Goal: Task Accomplishment & Management: Manage account settings

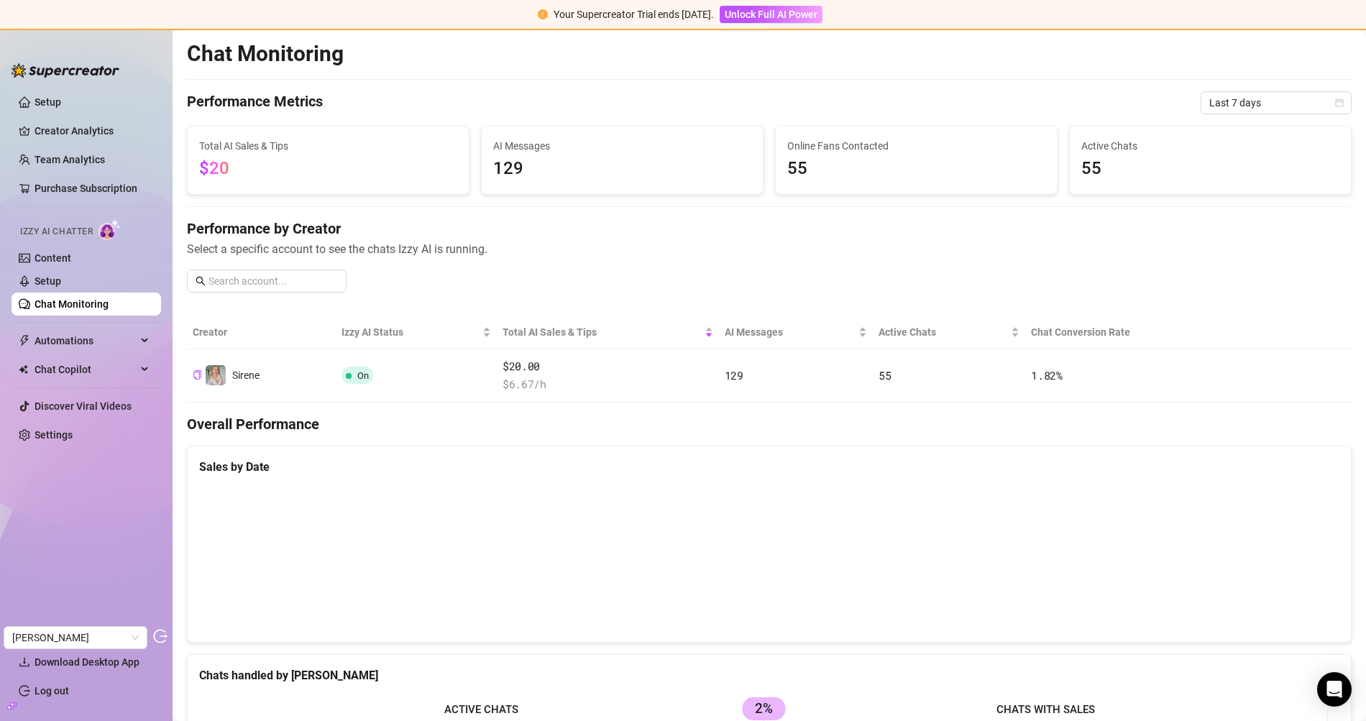
click at [60, 275] on link "Setup" at bounding box center [48, 281] width 27 height 12
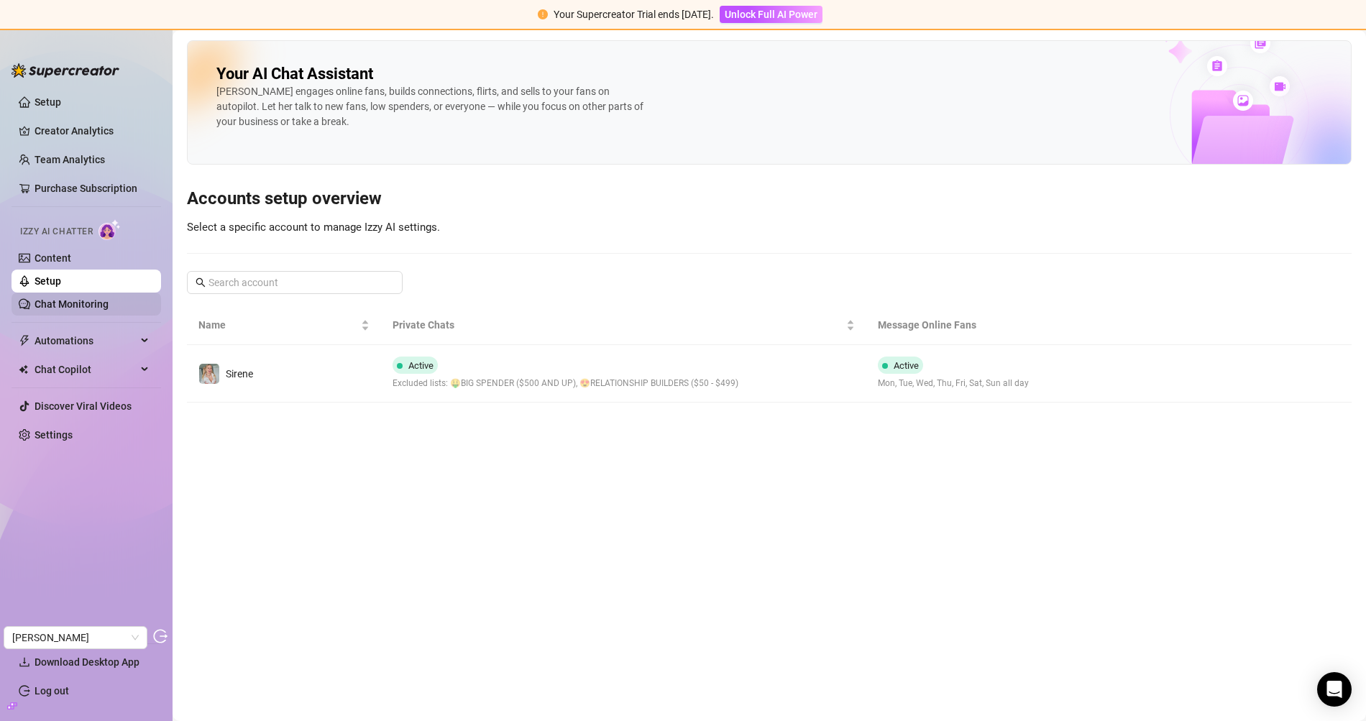
click at [64, 309] on link "Chat Monitoring" at bounding box center [72, 304] width 74 height 12
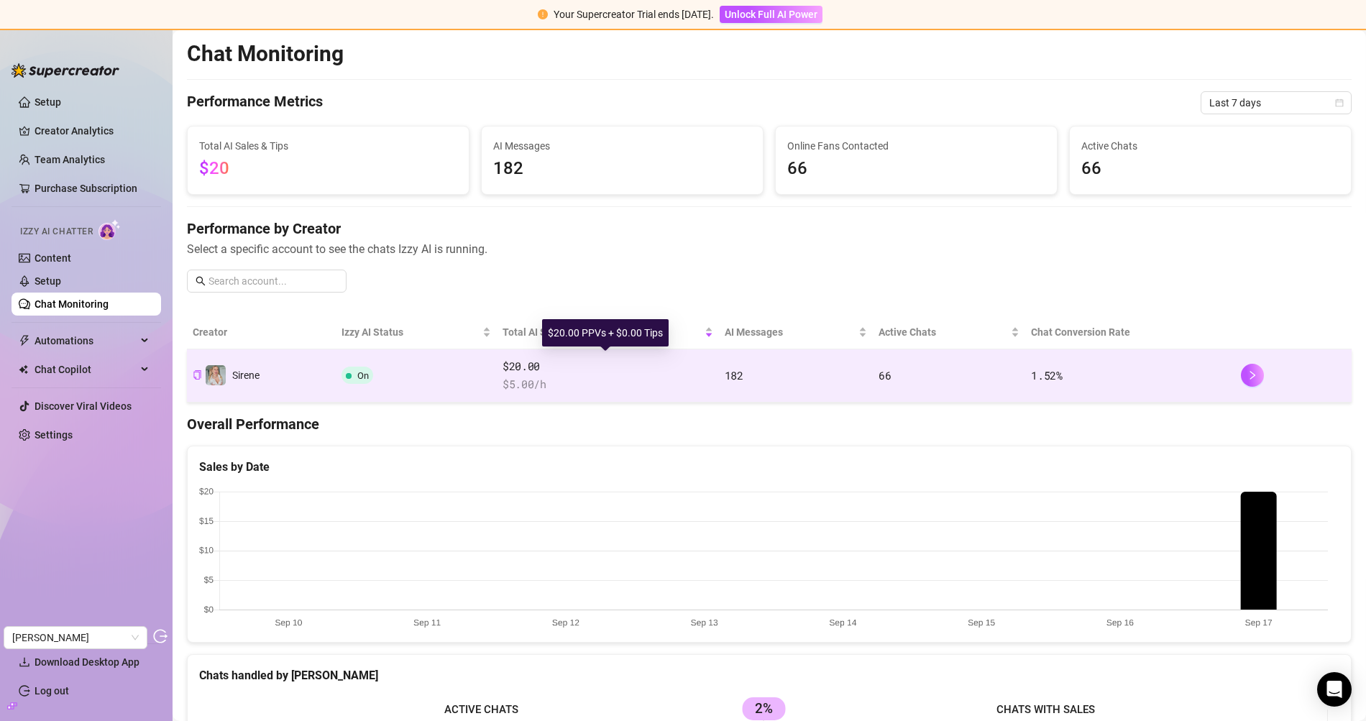
click at [617, 363] on span "$20.00" at bounding box center [608, 366] width 211 height 17
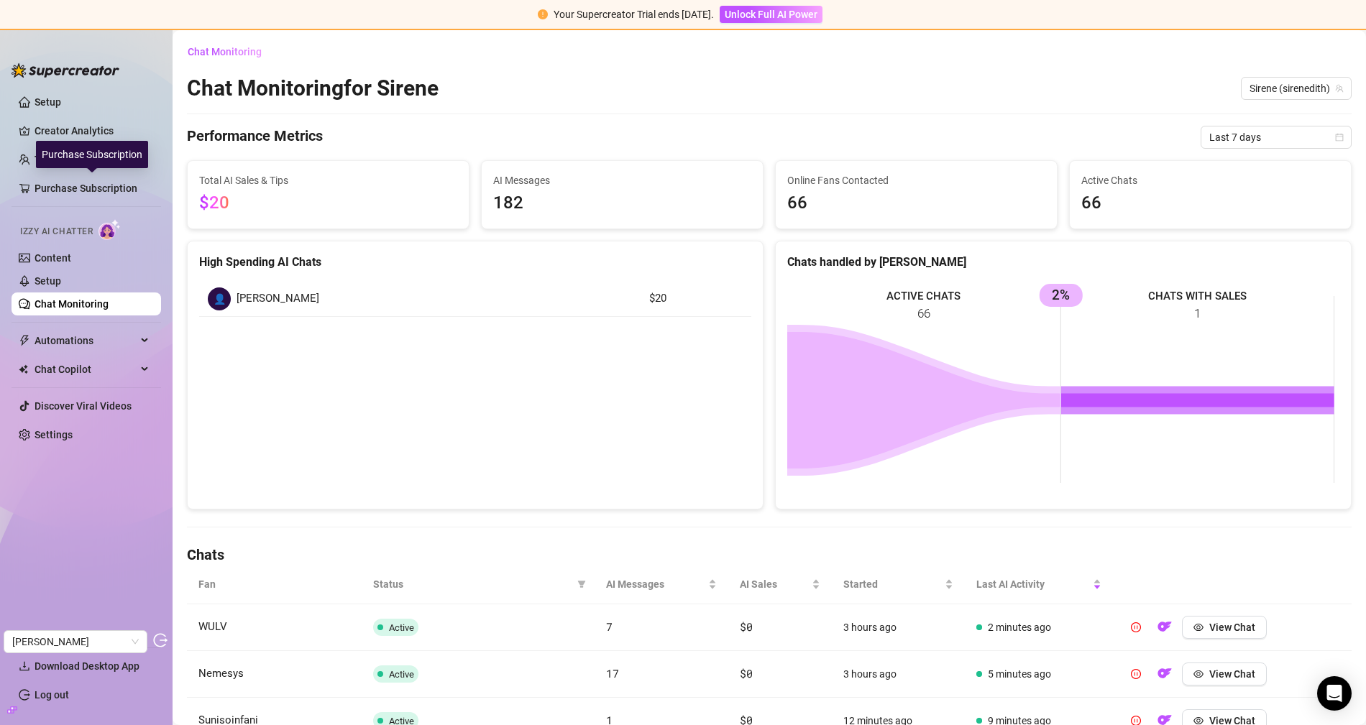
click at [73, 152] on div "Purchase Subscription" at bounding box center [92, 154] width 112 height 27
click at [68, 158] on link "Team Analytics" at bounding box center [70, 160] width 70 height 12
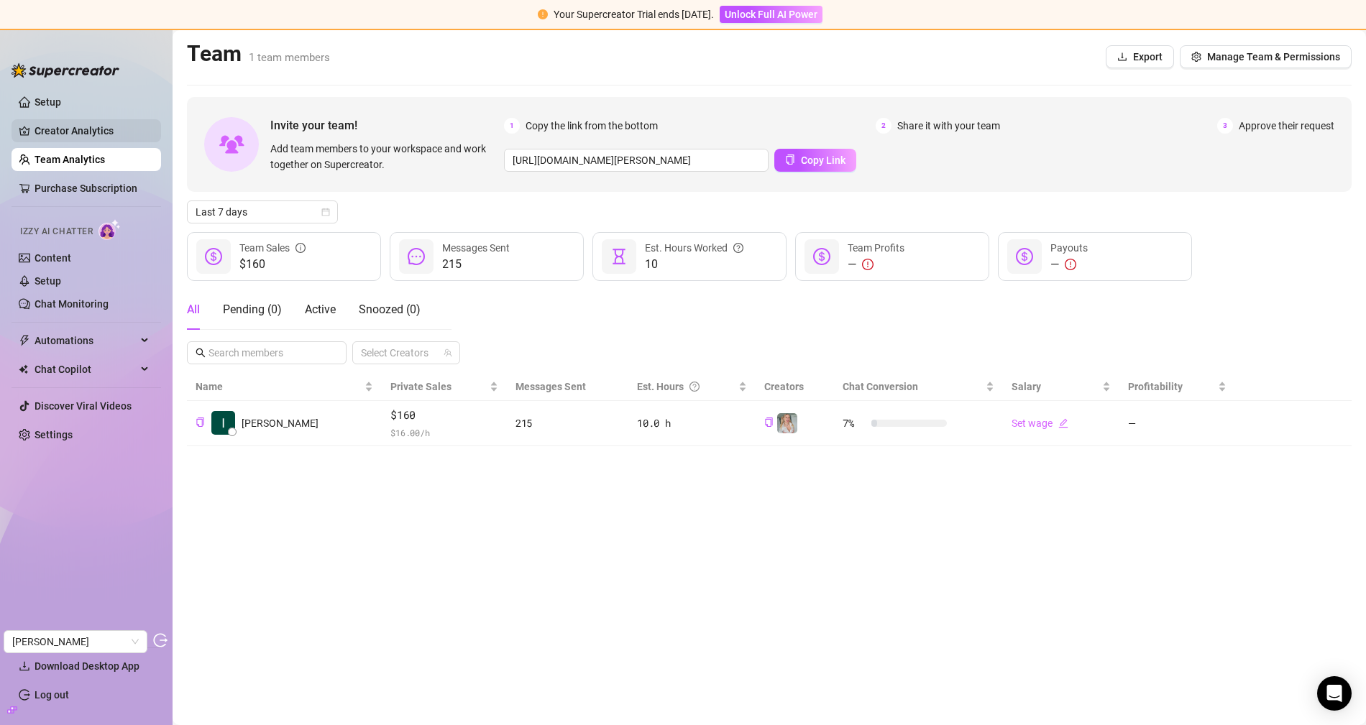
click at [75, 121] on link "Creator Analytics" at bounding box center [92, 130] width 115 height 23
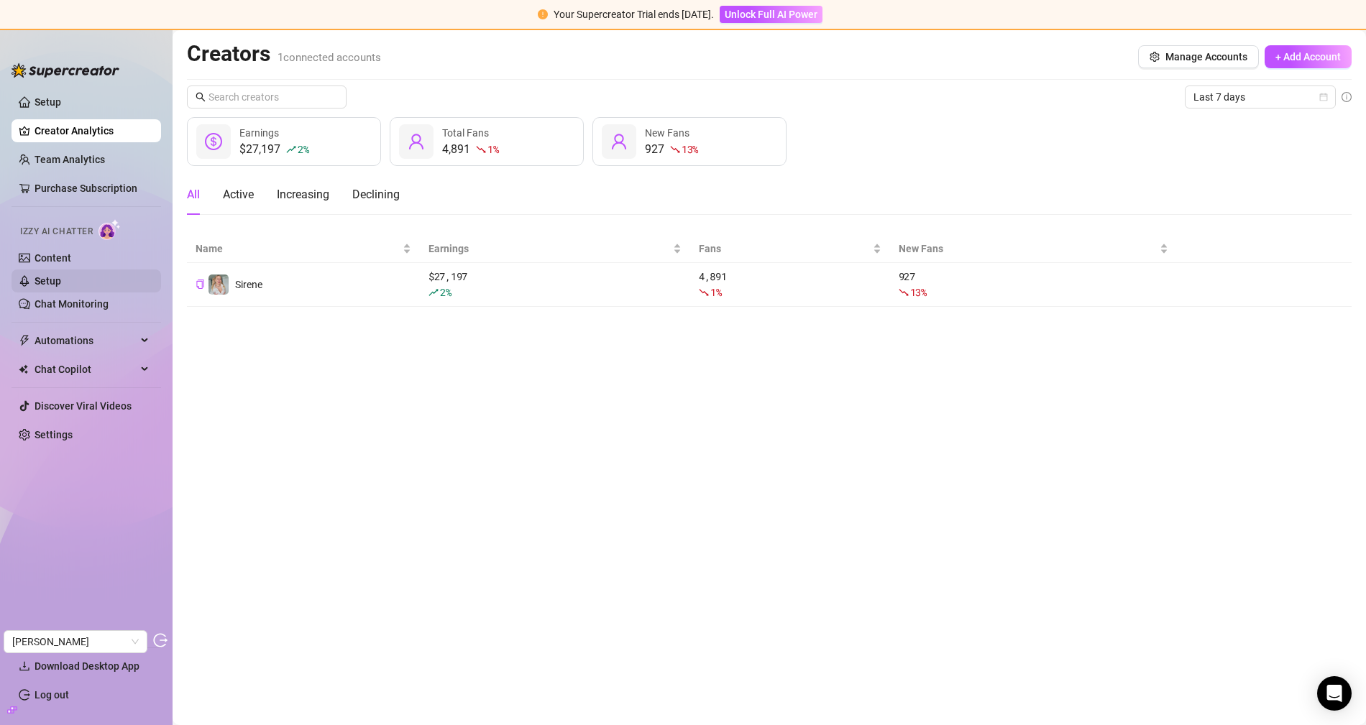
click at [61, 287] on link "Setup" at bounding box center [48, 281] width 27 height 12
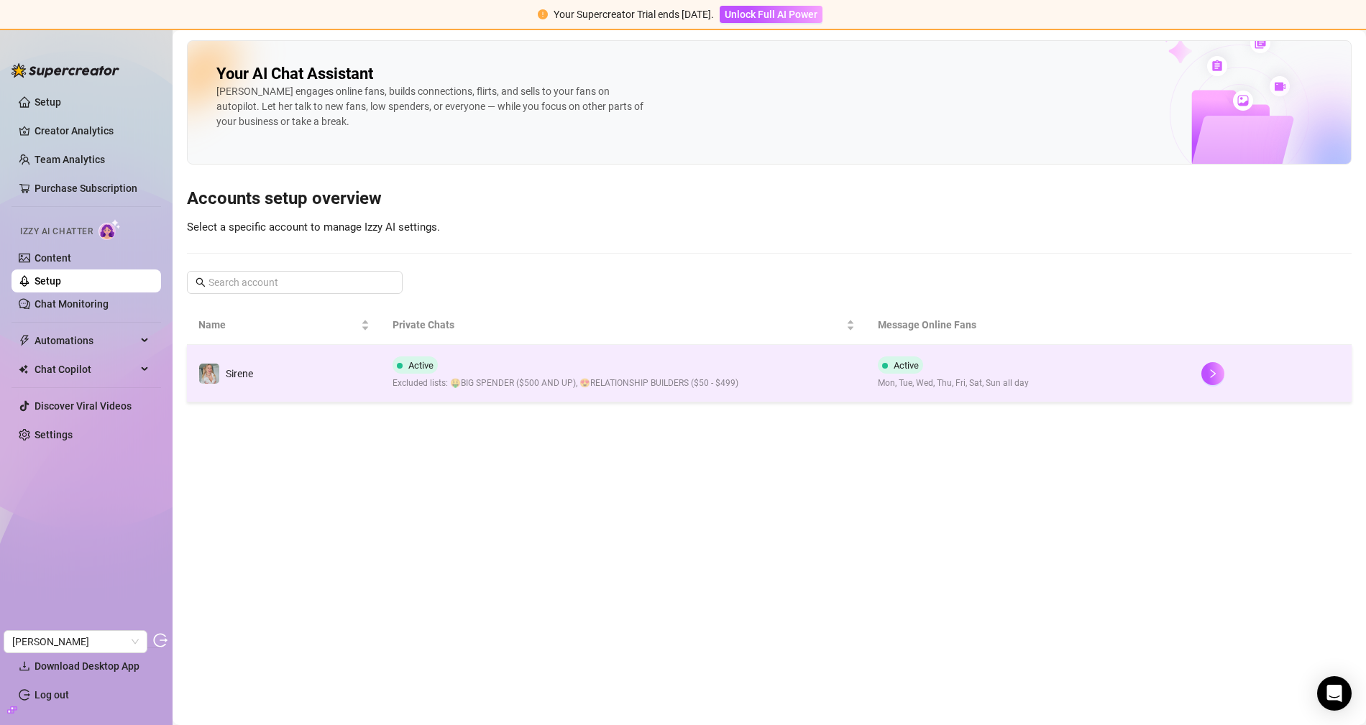
click at [693, 362] on div "Active Excluded lists: 🤑BIG SPENDER ($500 AND UP), 😍RELATIONSHIP BUILDERS ($50 …" at bounding box center [566, 374] width 346 height 34
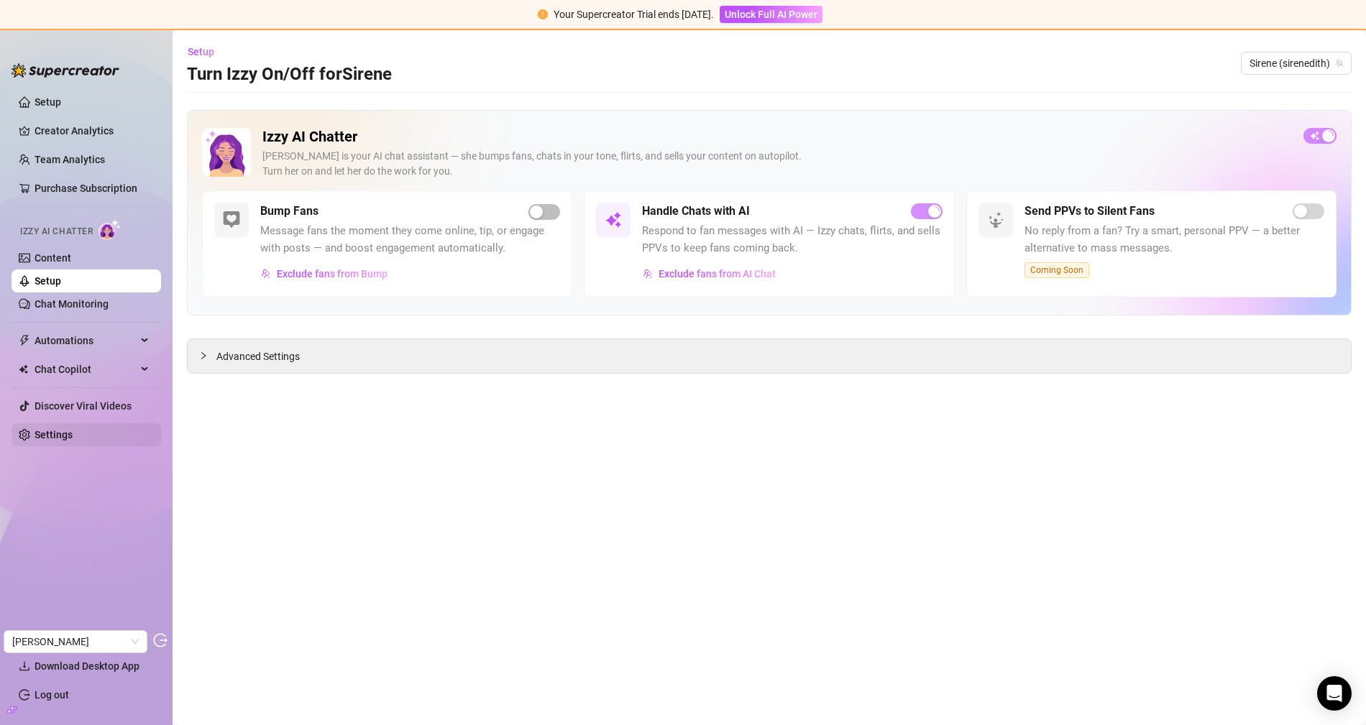
click at [35, 433] on link "Settings" at bounding box center [54, 435] width 38 height 12
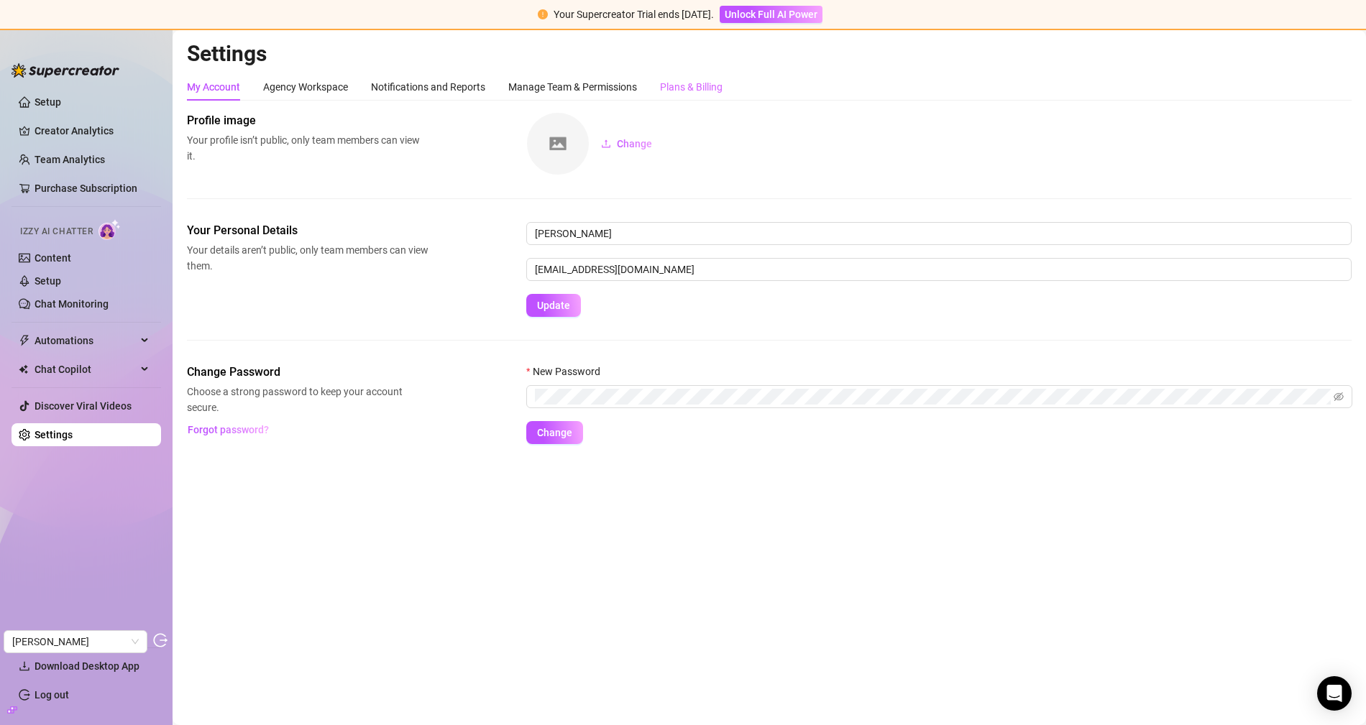
click at [705, 98] on div "Plans & Billing" at bounding box center [691, 86] width 63 height 27
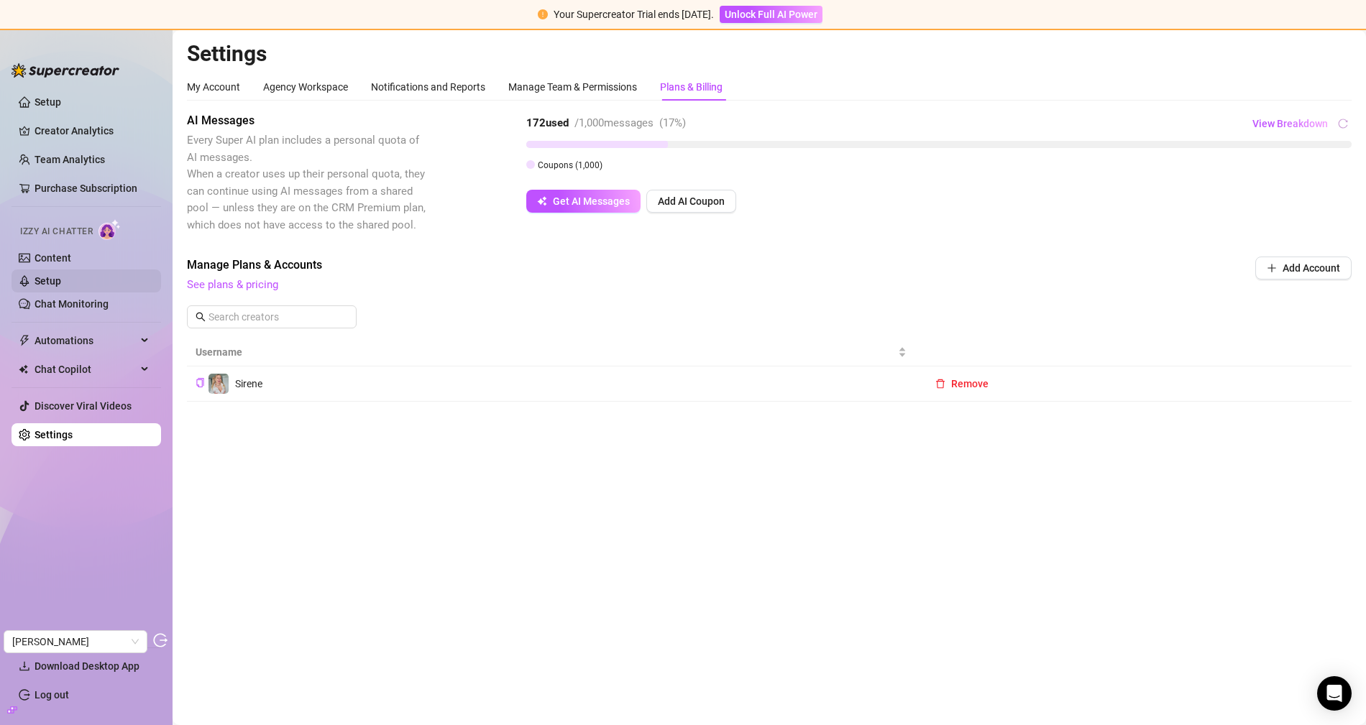
click at [61, 275] on link "Setup" at bounding box center [48, 281] width 27 height 12
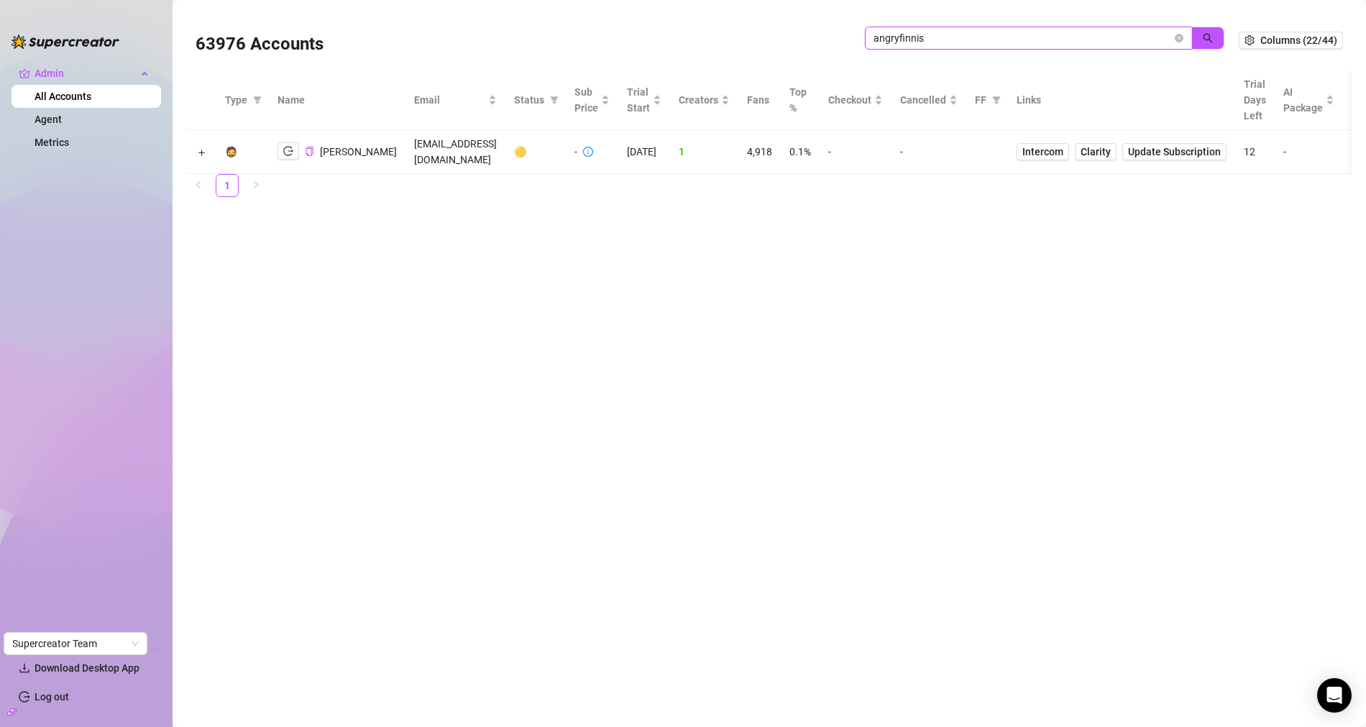
click at [904, 41] on input "angryfinnis" at bounding box center [1022, 38] width 298 height 16
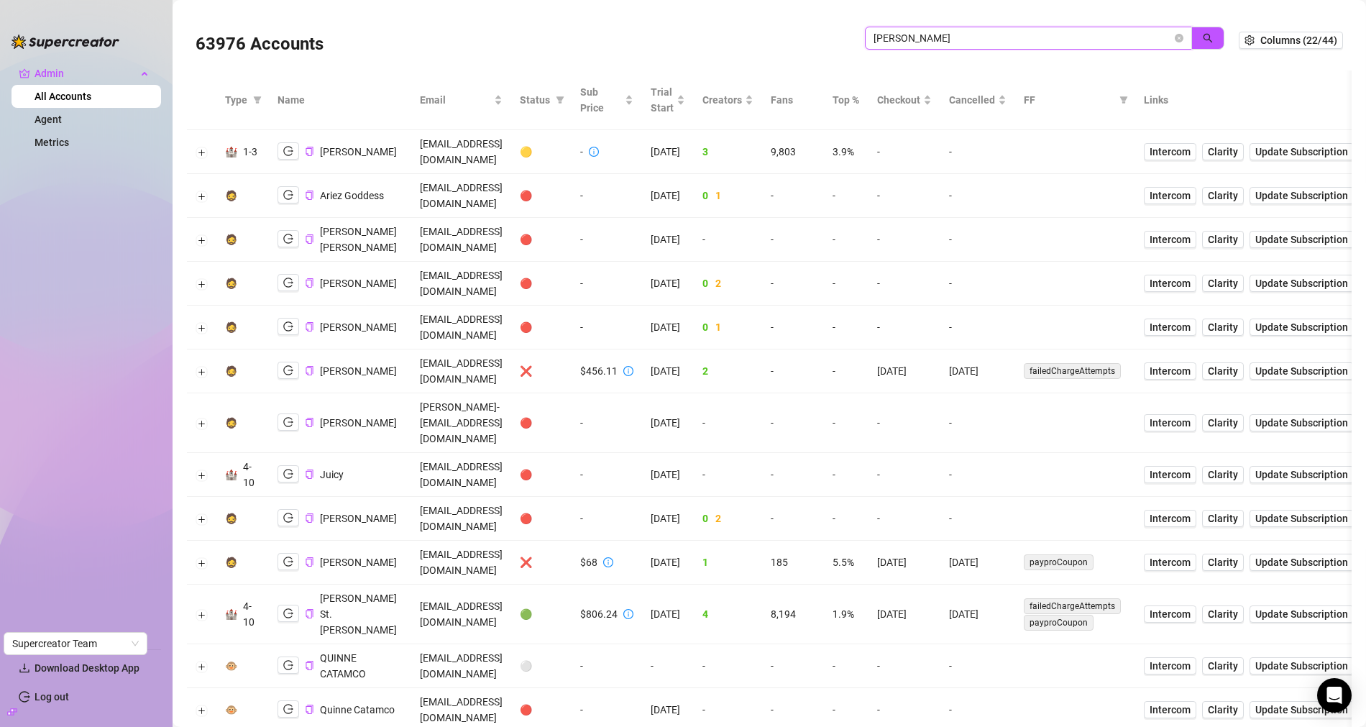
click at [909, 37] on input "quinn" at bounding box center [1022, 38] width 298 height 16
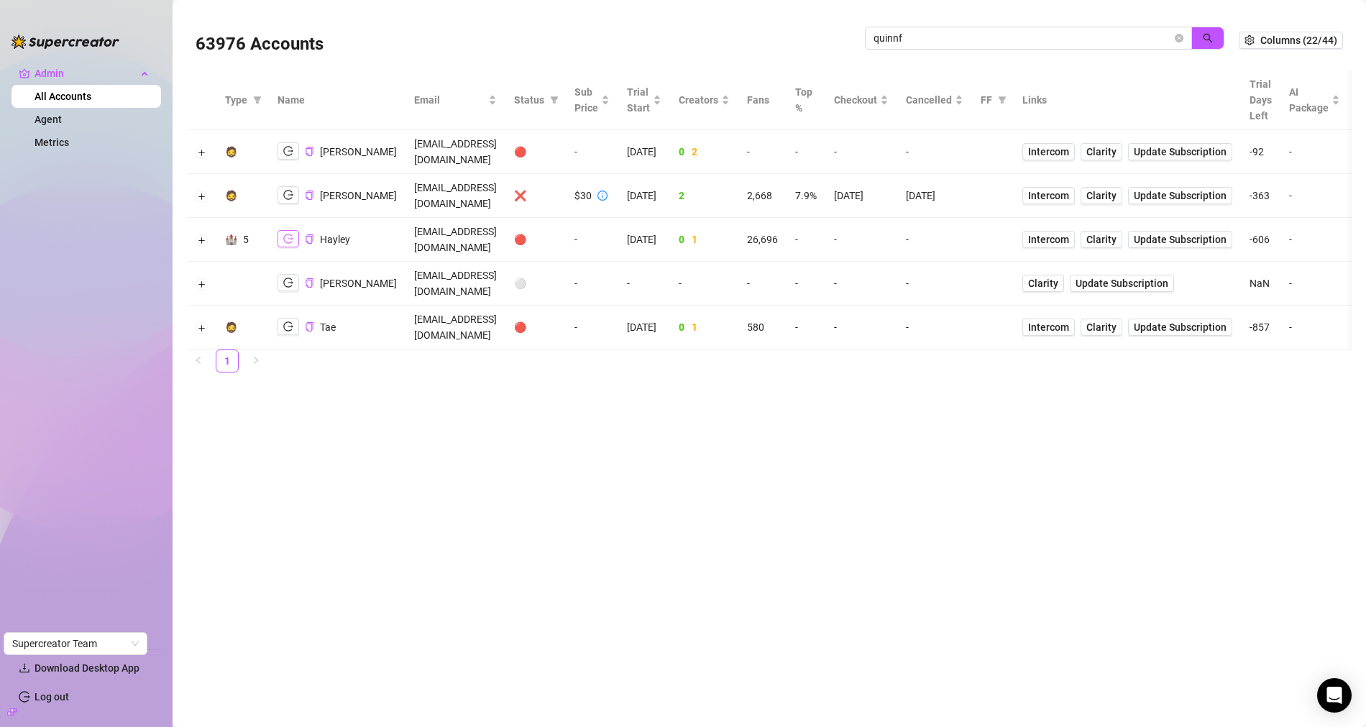
click at [283, 234] on icon "logout" at bounding box center [288, 239] width 10 height 10
click at [924, 35] on input "quinnf" at bounding box center [1022, 38] width 298 height 16
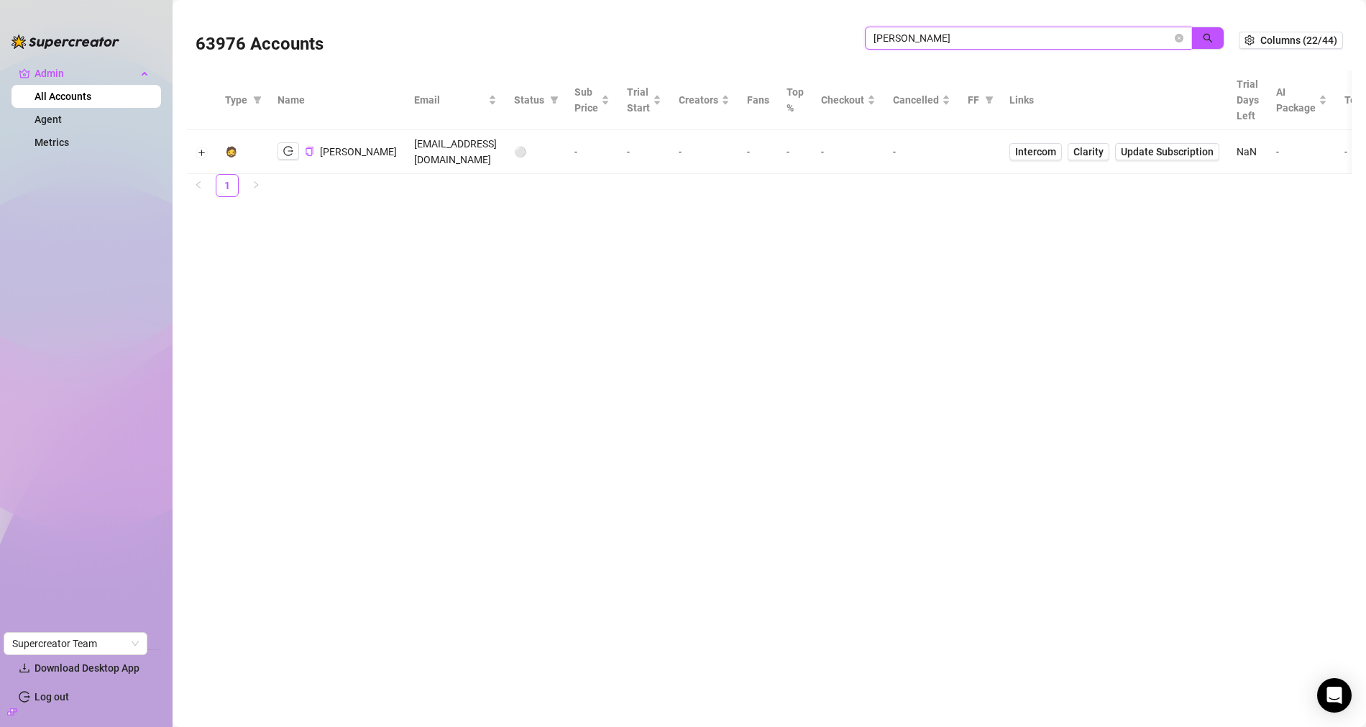
type input "james"
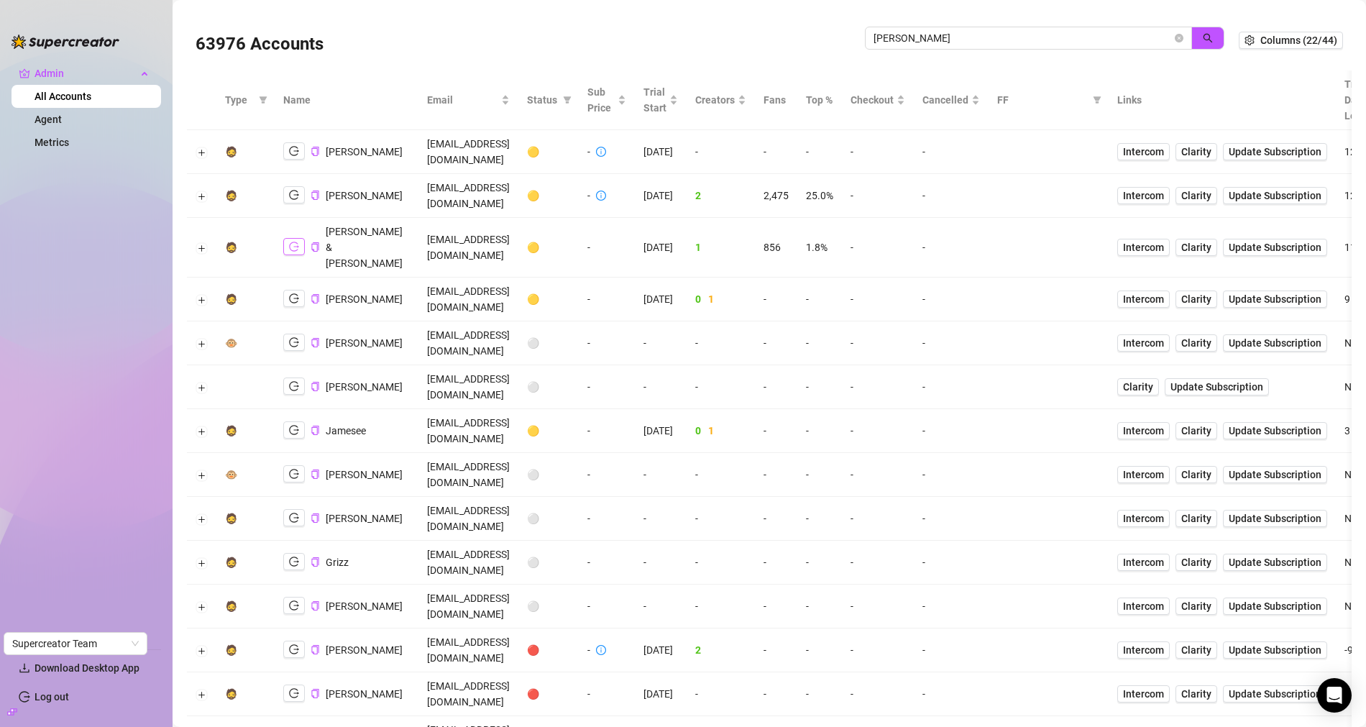
click at [289, 242] on icon "logout" at bounding box center [294, 247] width 10 height 10
click at [201, 242] on button "Expand row" at bounding box center [202, 248] width 12 height 12
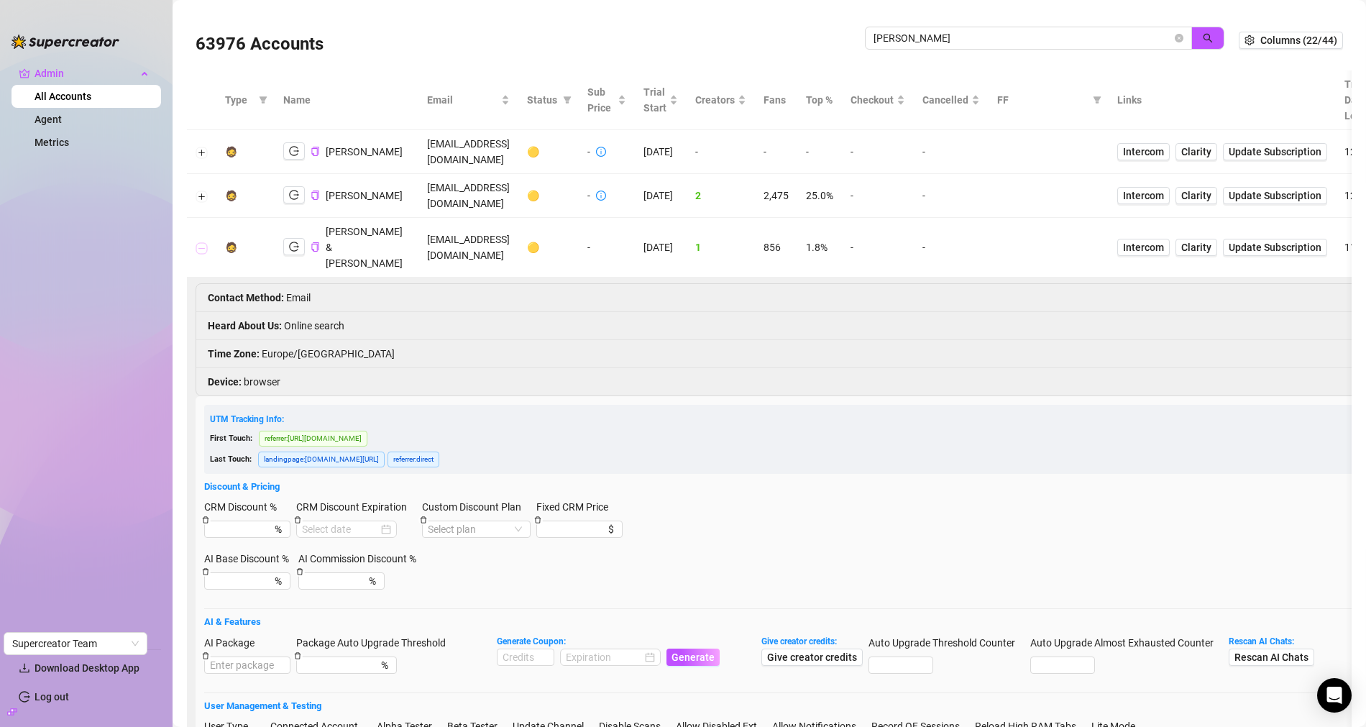
click at [203, 242] on button "Collapse row" at bounding box center [202, 248] width 12 height 12
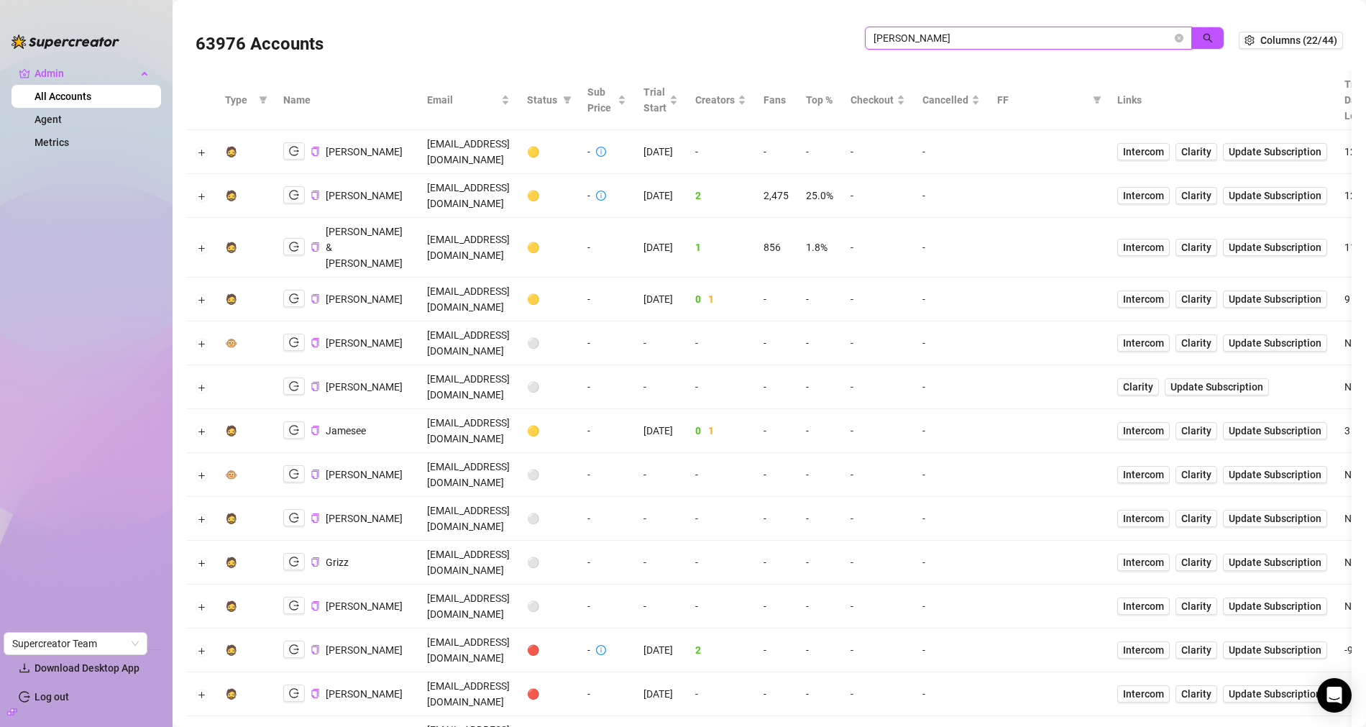
drag, startPoint x: 924, startPoint y: 38, endPoint x: 802, endPoint y: 35, distance: 121.5
click at [802, 35] on div "63976 Accounts james" at bounding box center [717, 40] width 1043 height 49
click at [615, 104] on span "Sub Price" at bounding box center [600, 100] width 27 height 32
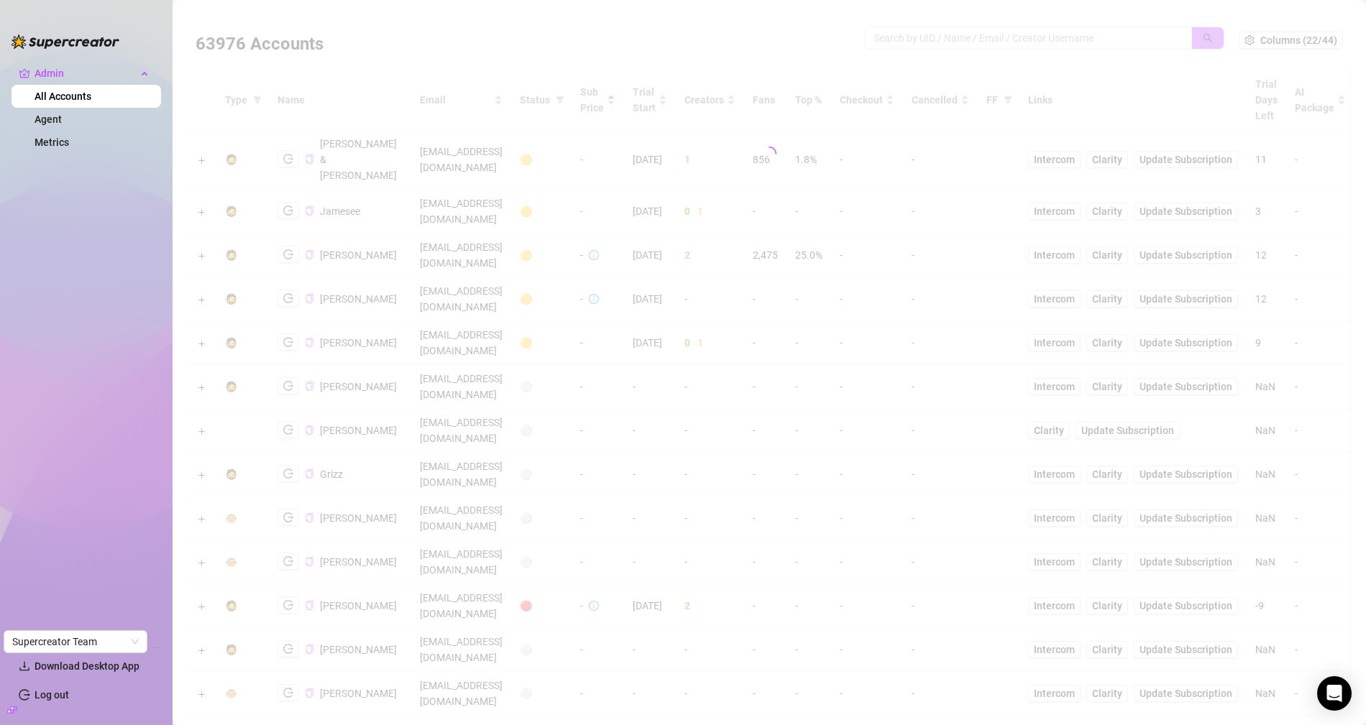
click at [778, 104] on div at bounding box center [769, 154] width 1165 height 288
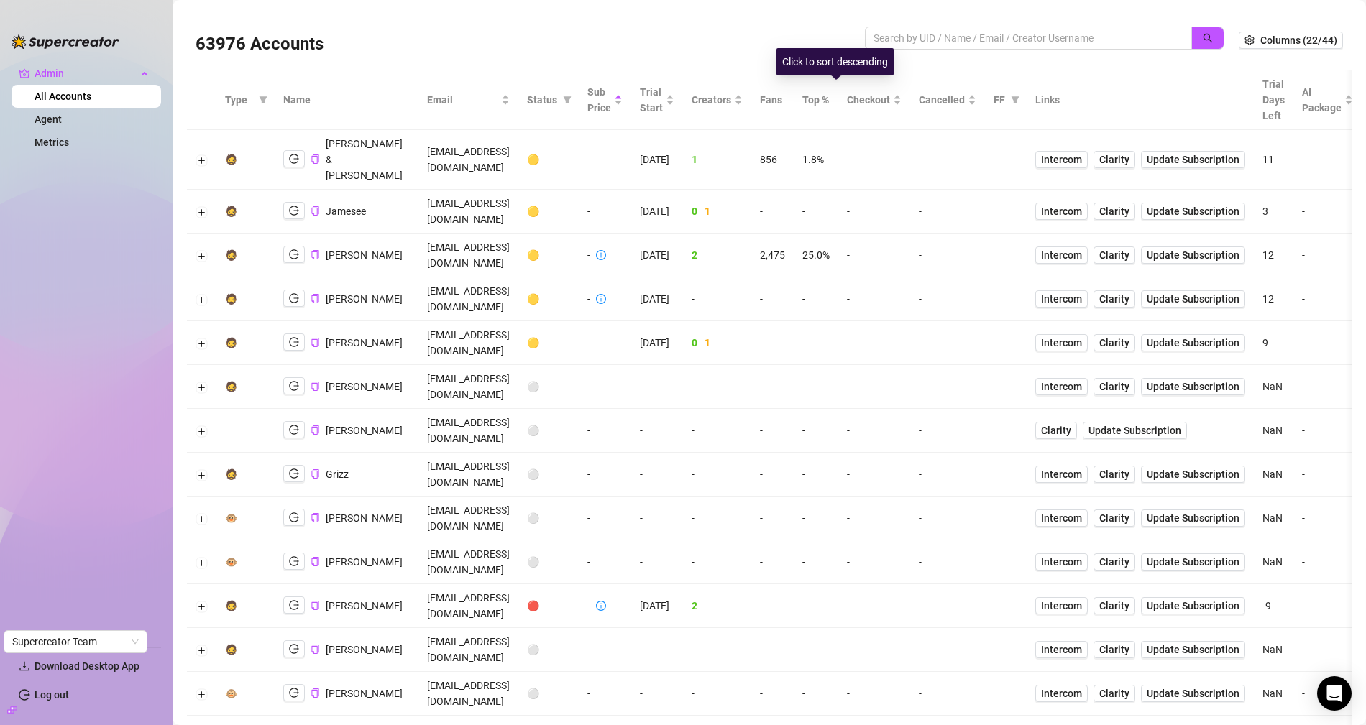
drag, startPoint x: 764, startPoint y: 109, endPoint x: 700, endPoint y: 57, distance: 82.8
click at [611, 109] on span "Sub Price" at bounding box center [599, 100] width 24 height 32
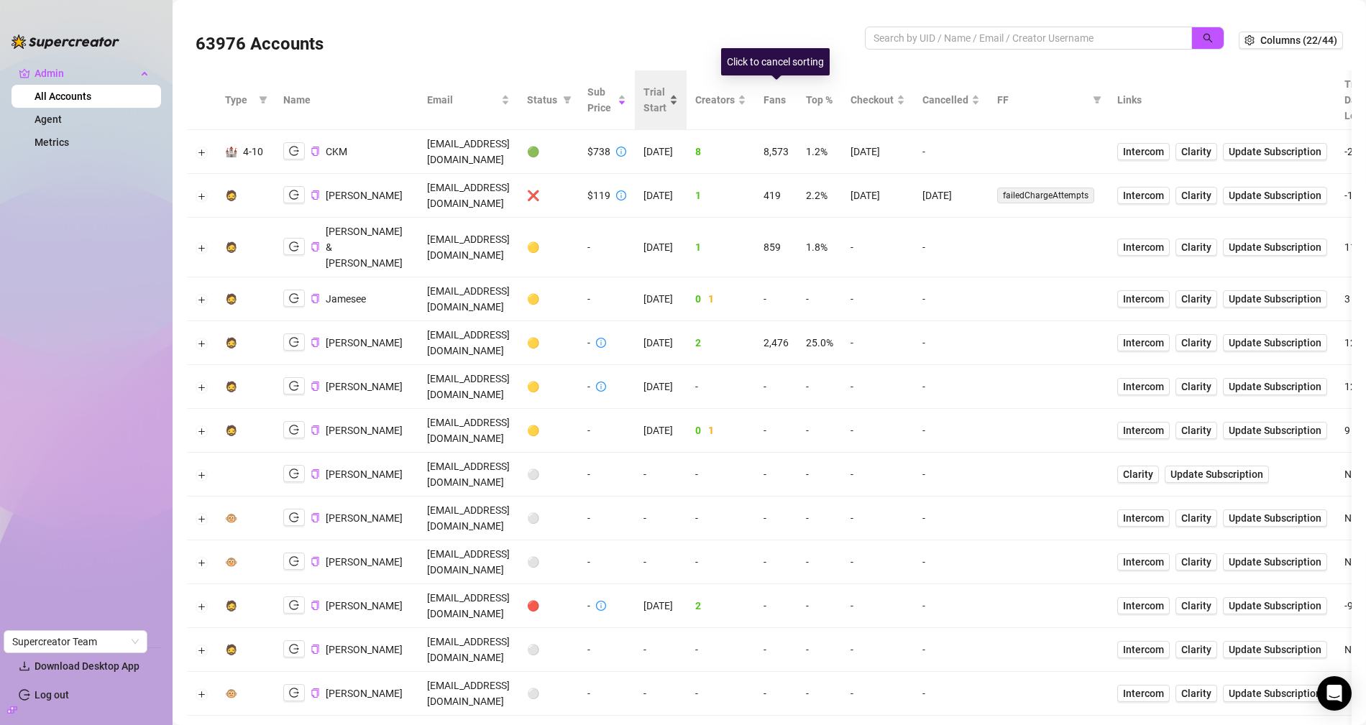
click at [615, 106] on span "Sub Price" at bounding box center [600, 100] width 27 height 32
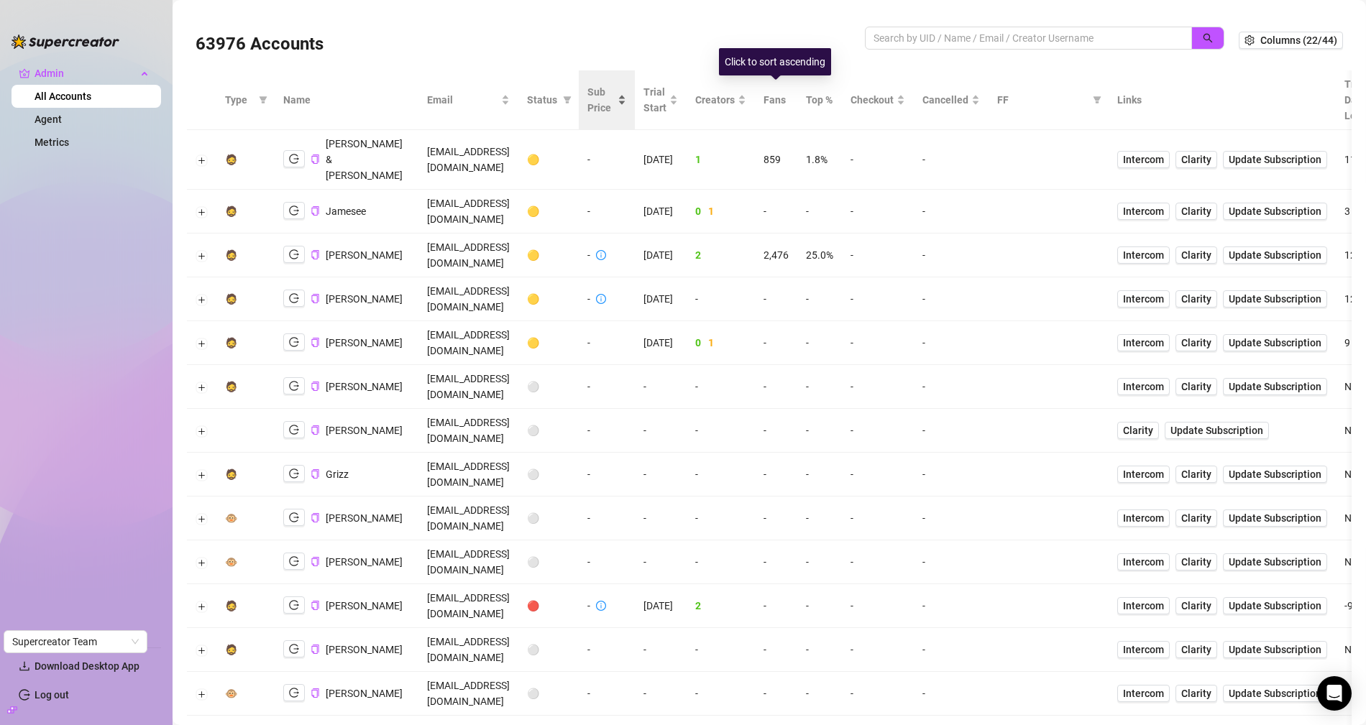
click at [615, 96] on span "Sub Price" at bounding box center [600, 100] width 27 height 32
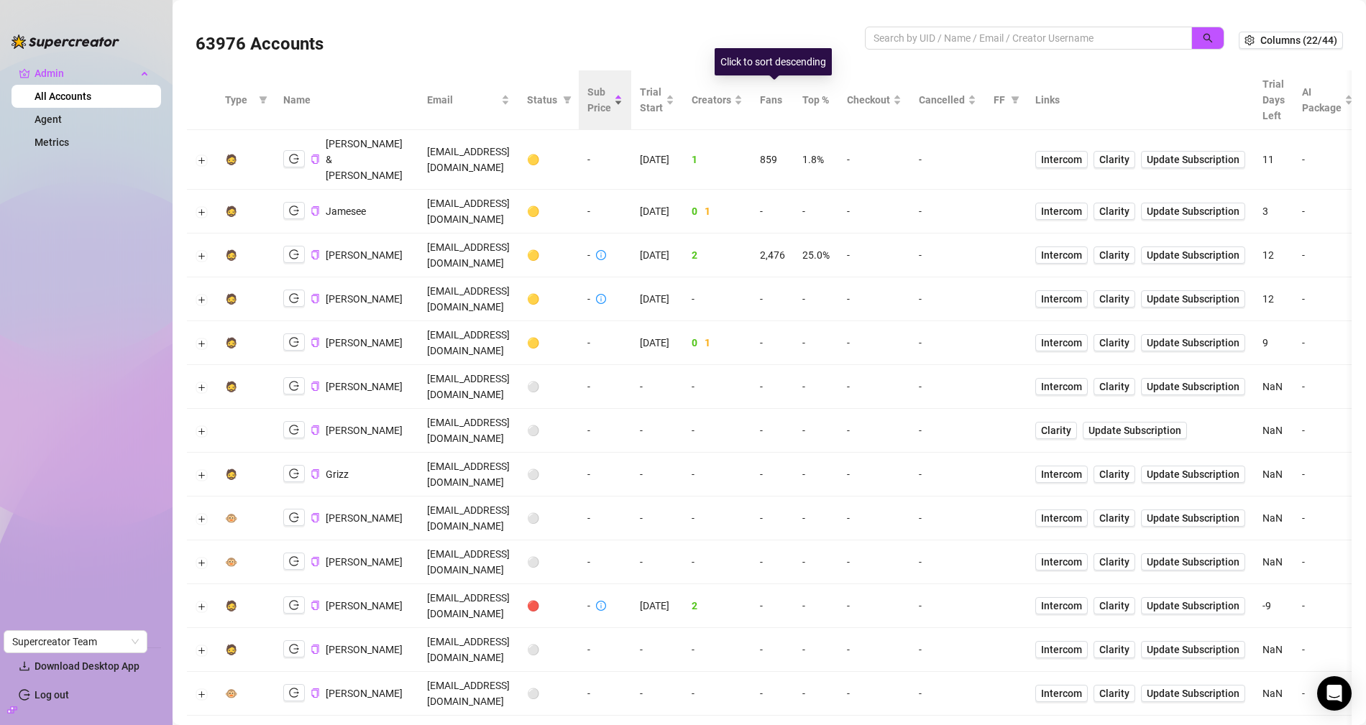
click at [623, 101] on div "Sub Price" at bounding box center [604, 100] width 35 height 32
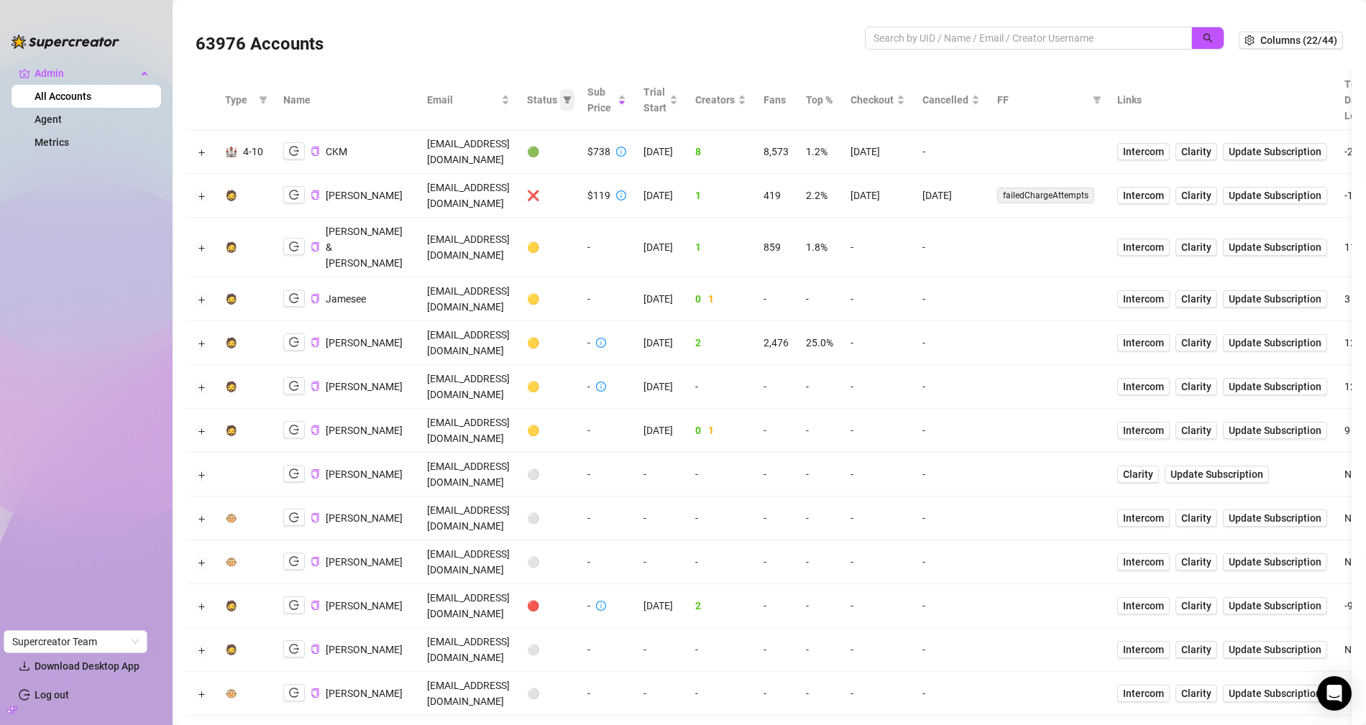
click at [574, 95] on span at bounding box center [567, 100] width 14 height 22
click at [699, 164] on li "🟢 Active" at bounding box center [690, 173] width 102 height 23
click at [732, 252] on span "OK" at bounding box center [727, 249] width 14 height 12
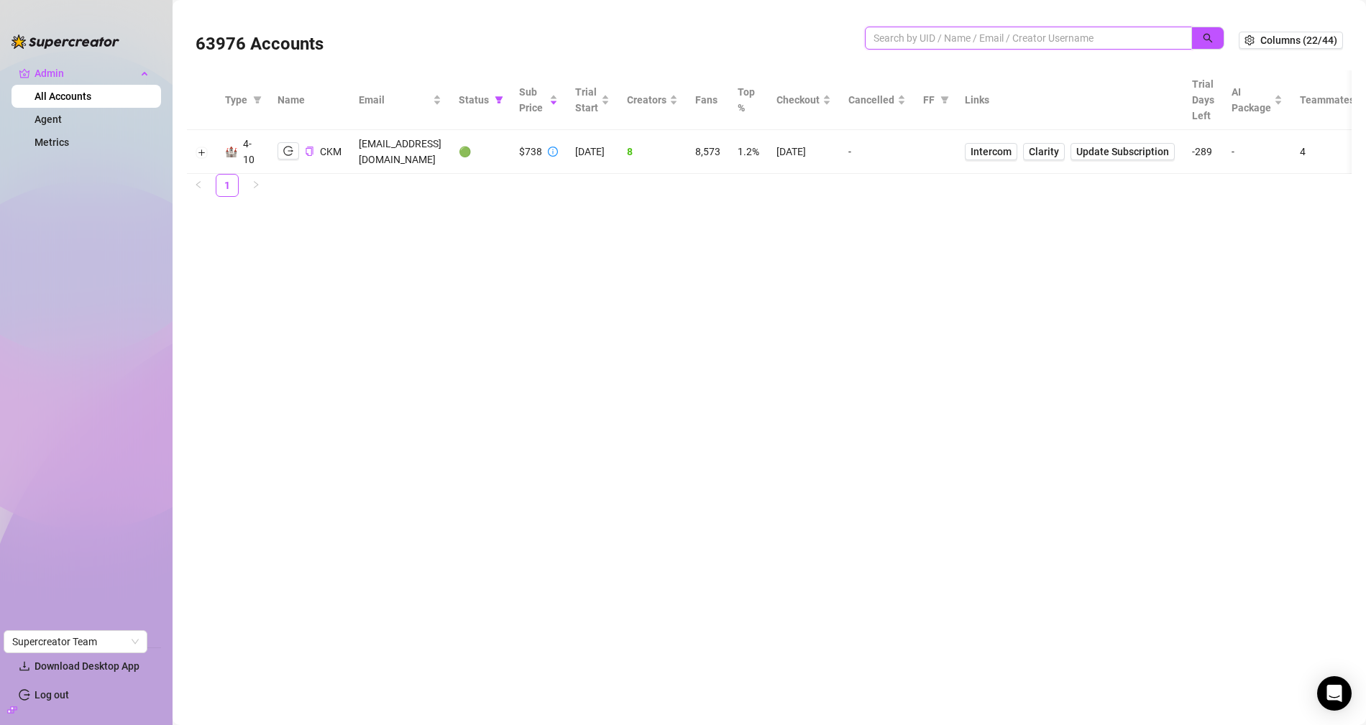
click at [1052, 38] on input "search" at bounding box center [1022, 38] width 298 height 16
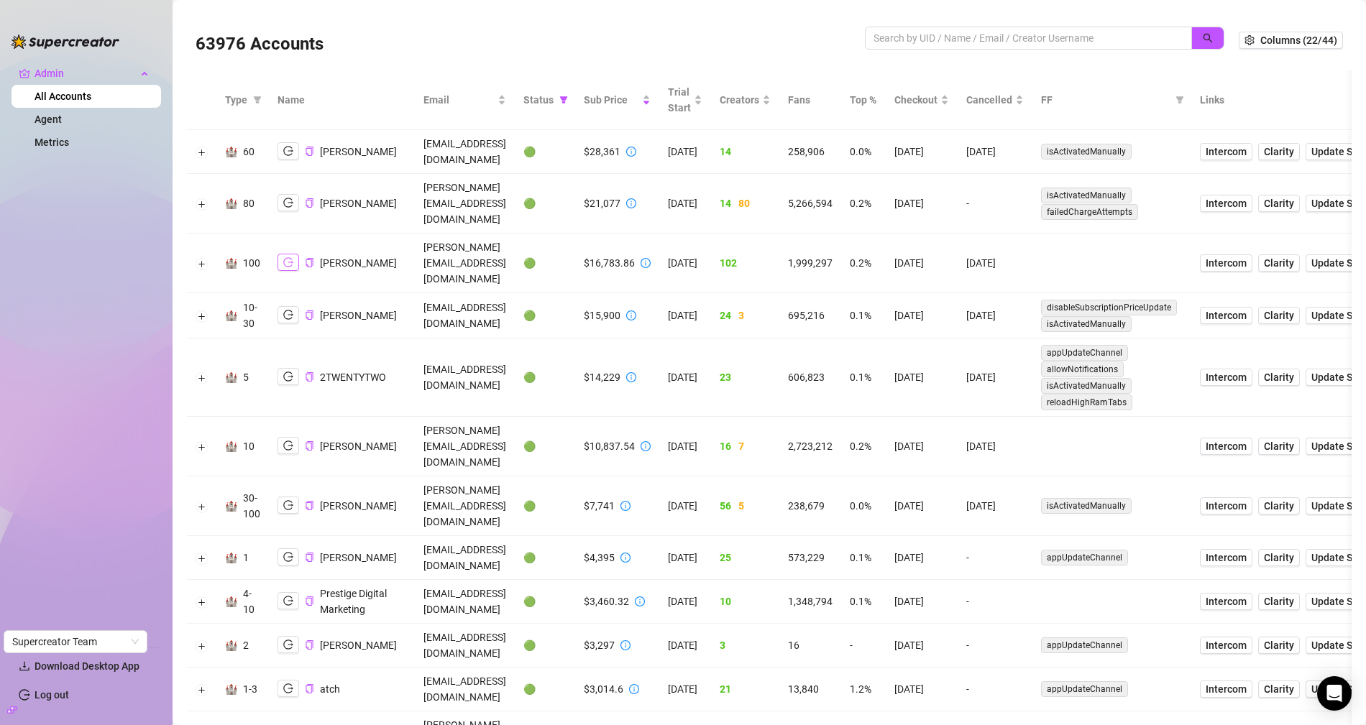
click at [289, 257] on icon "logout" at bounding box center [288, 262] width 10 height 10
click at [897, 37] on input "search" at bounding box center [1022, 38] width 298 height 16
click at [568, 96] on icon "filter" at bounding box center [563, 100] width 9 height 9
click at [591, 174] on span "🟢 Active" at bounding box center [590, 174] width 47 height 12
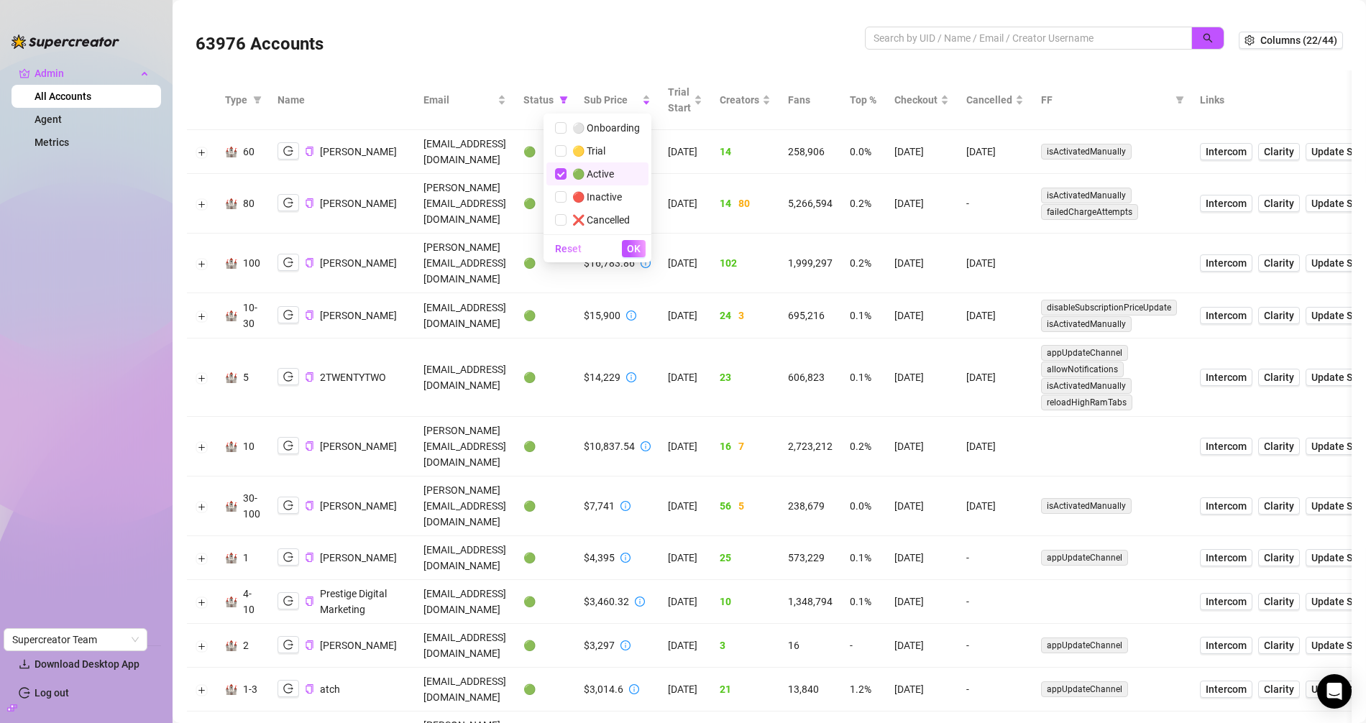
checkbox input "false"
click at [628, 256] on button "OK" at bounding box center [634, 248] width 24 height 17
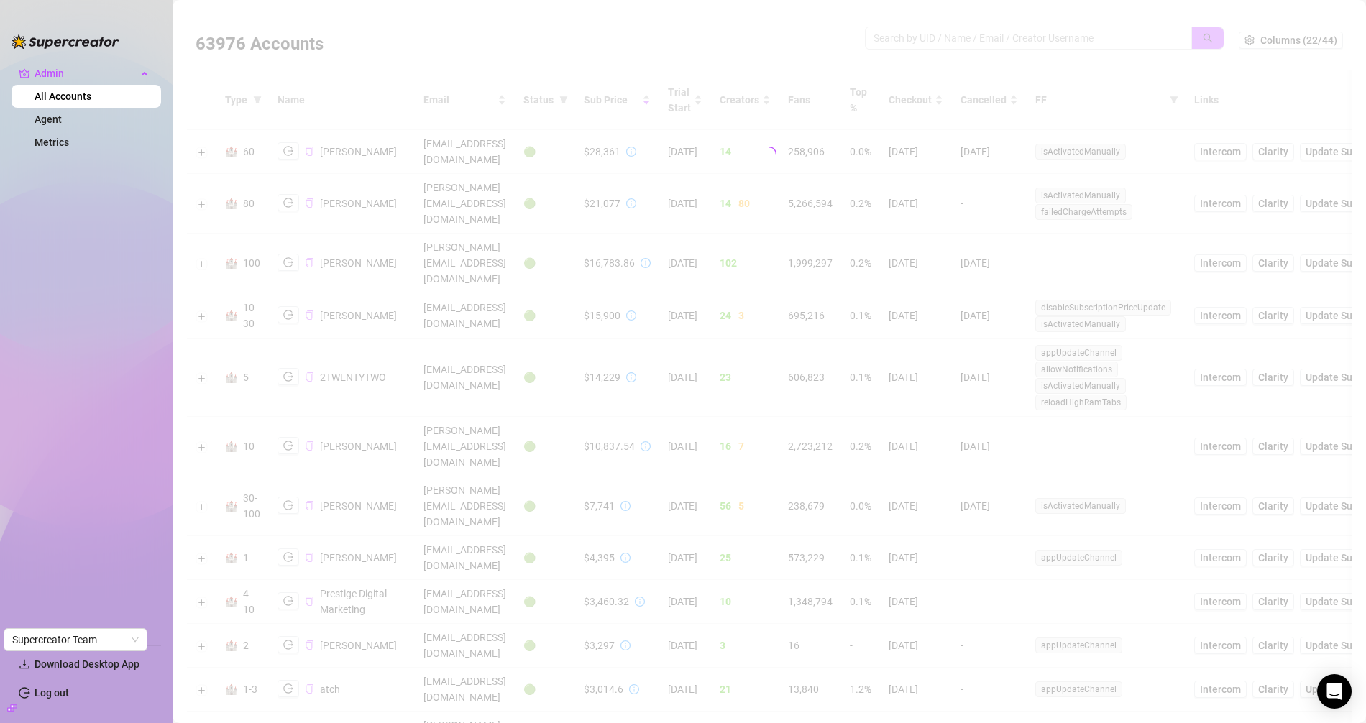
click at [902, 39] on div at bounding box center [769, 154] width 1165 height 288
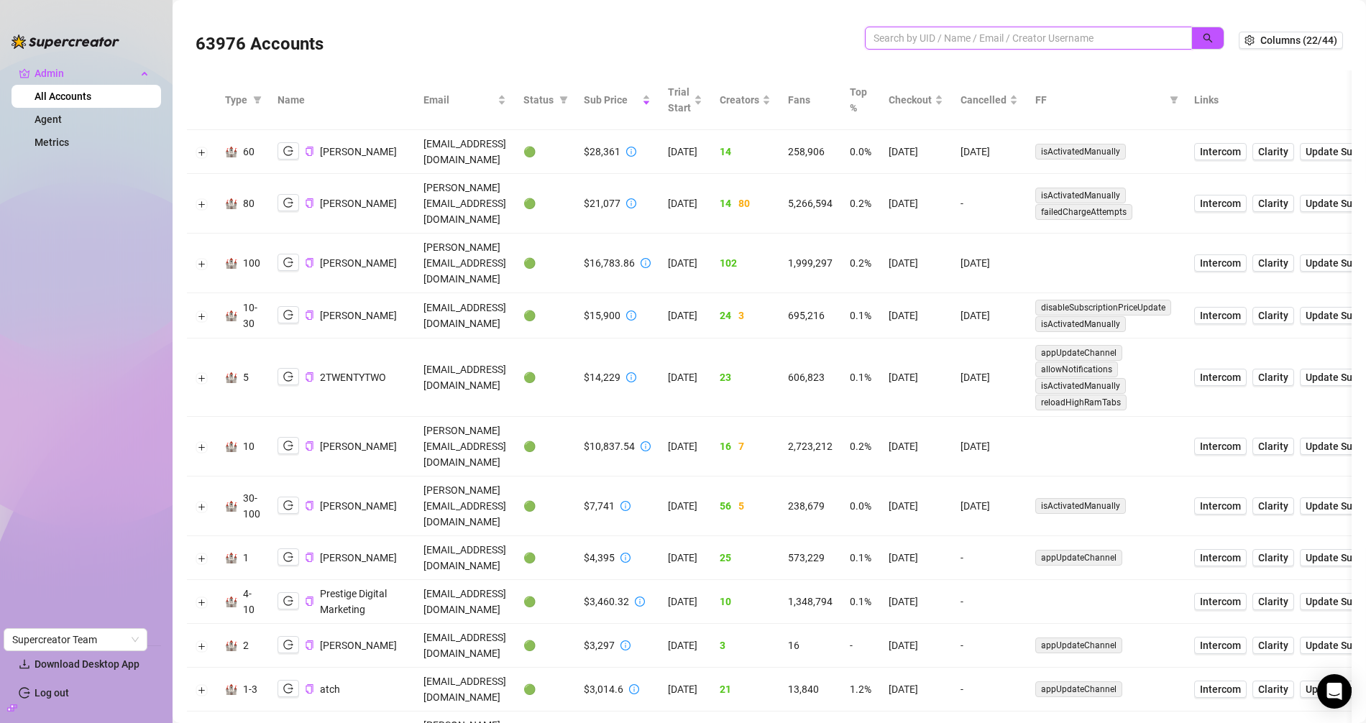
click at [937, 38] on input "search" at bounding box center [1022, 38] width 298 height 16
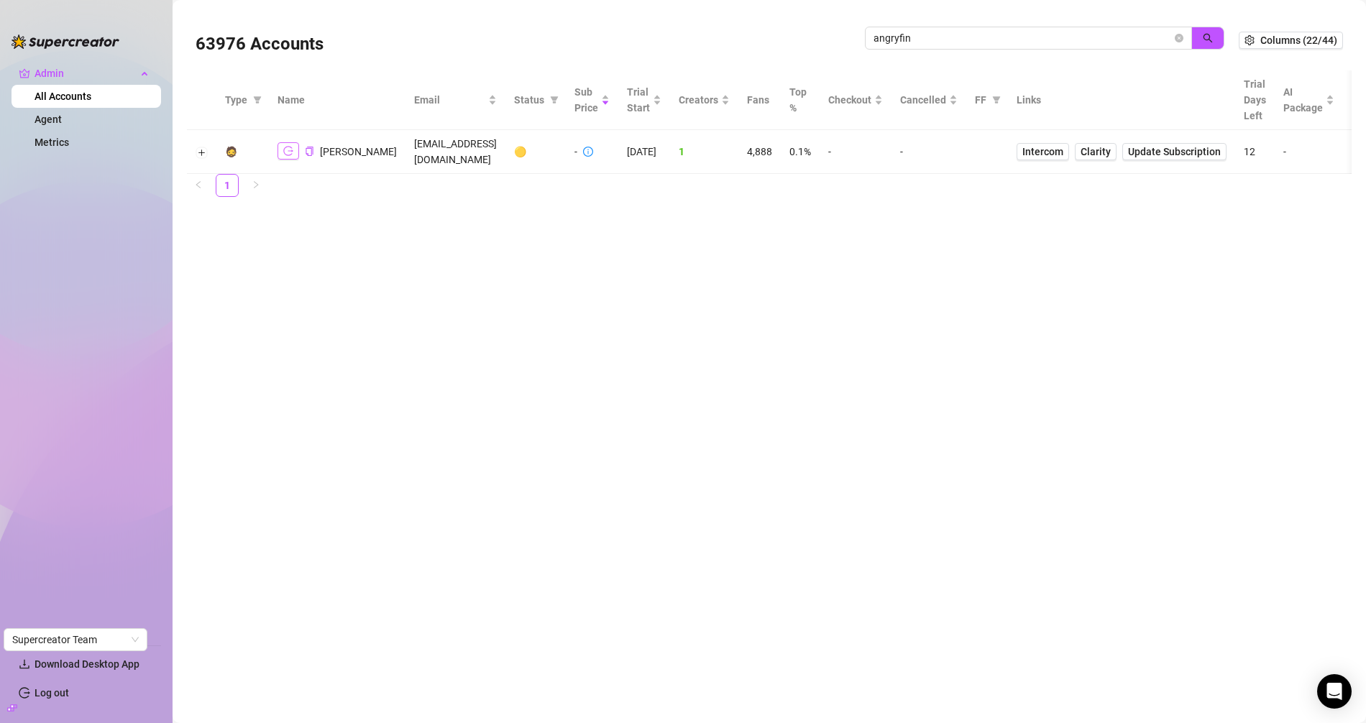
click at [280, 143] on button "button" at bounding box center [288, 150] width 22 height 17
click at [965, 51] on div "angryfin" at bounding box center [1044, 46] width 359 height 38
drag, startPoint x: 976, startPoint y: 38, endPoint x: 775, endPoint y: 27, distance: 200.9
click at [774, 27] on div "63976 Accounts angryfin" at bounding box center [717, 40] width 1043 height 49
paste input "kSZuhaTU8rV0PKnR5hvULTfNwY73"
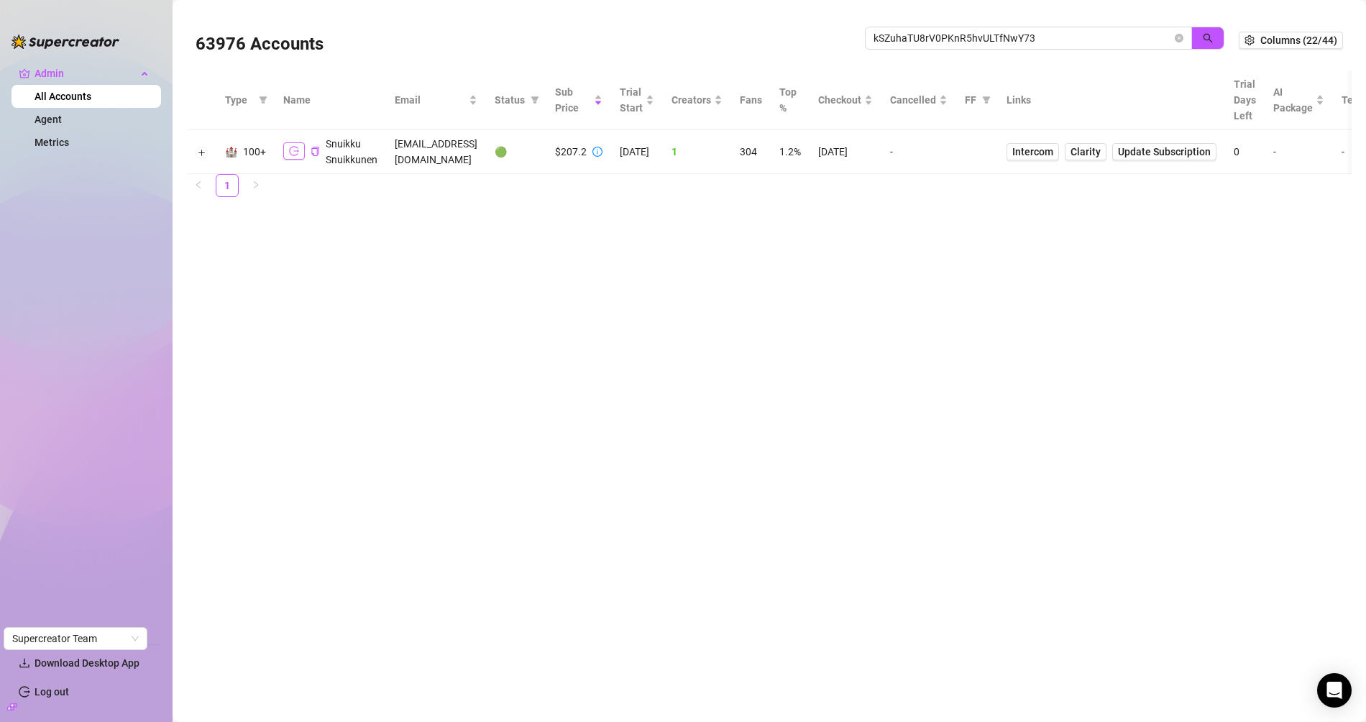
click at [289, 152] on icon "logout" at bounding box center [294, 151] width 10 height 10
click at [969, 43] on input "kSZuhaTU8rV0PKnR5hvULTfNwY73" at bounding box center [1022, 38] width 298 height 16
click at [971, 35] on input "kSZuhaTU8rV0PKnR5hvULTfNwY73" at bounding box center [1022, 38] width 298 height 16
click at [970, 35] on input "kSZuhaTU8rV0PKnR5hvULTfNwY73" at bounding box center [1022, 38] width 298 height 16
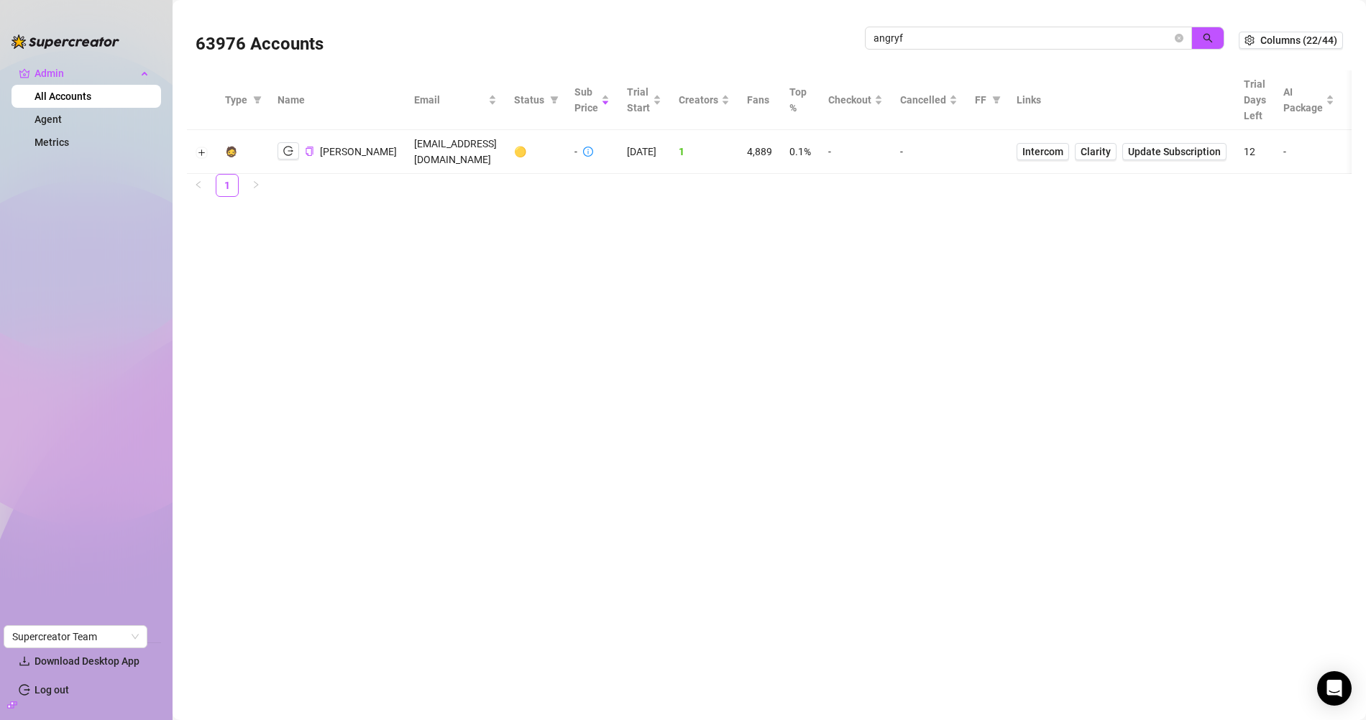
click at [313, 143] on div "Irene" at bounding box center [336, 151] width 119 height 18
click at [311, 147] on icon "copy" at bounding box center [309, 151] width 9 height 9
click at [899, 37] on input "angryf" at bounding box center [1022, 38] width 298 height 16
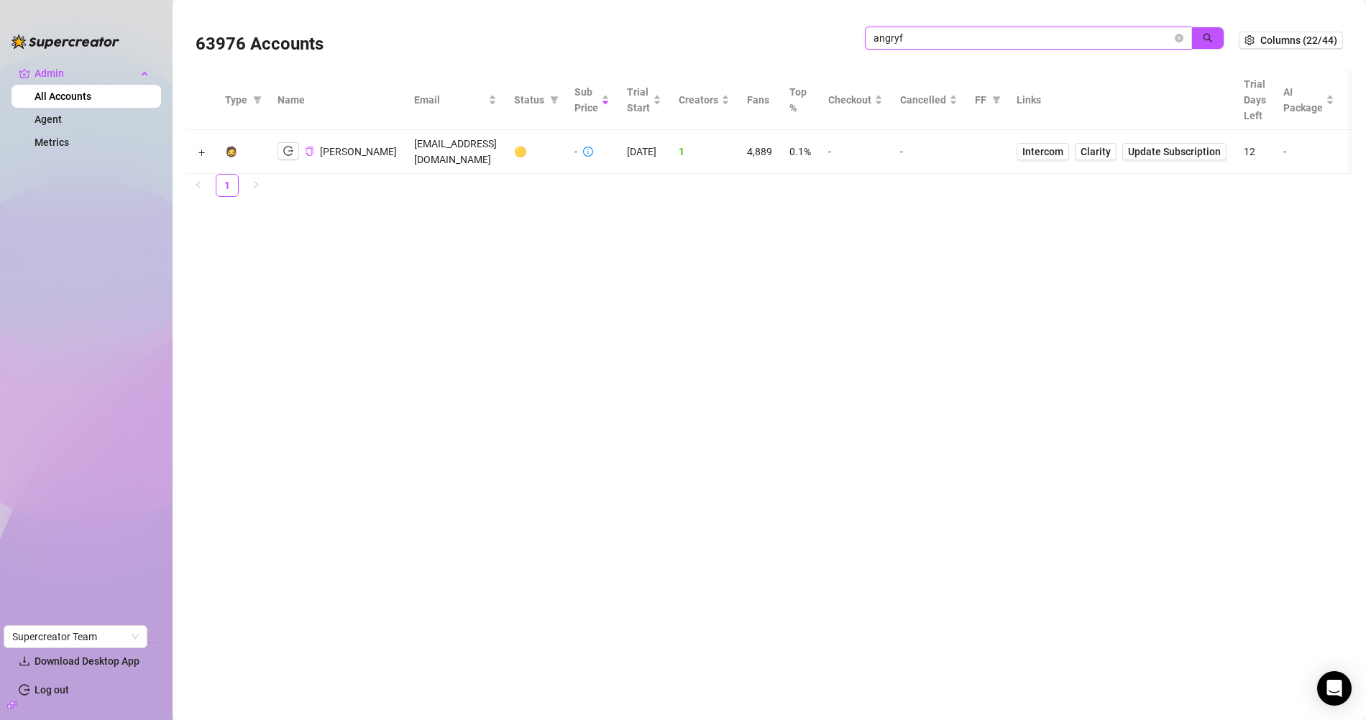
type input "t"
type input "orange"
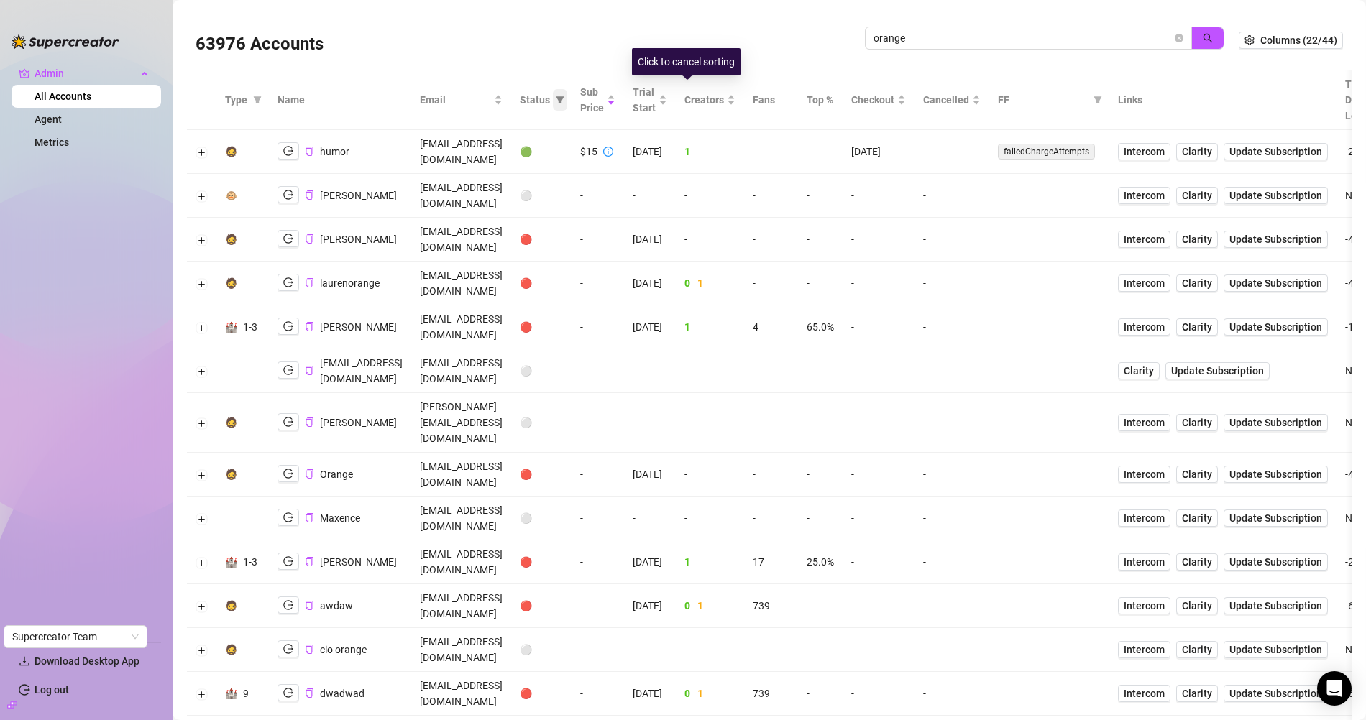
click at [567, 108] on span at bounding box center [560, 100] width 14 height 22
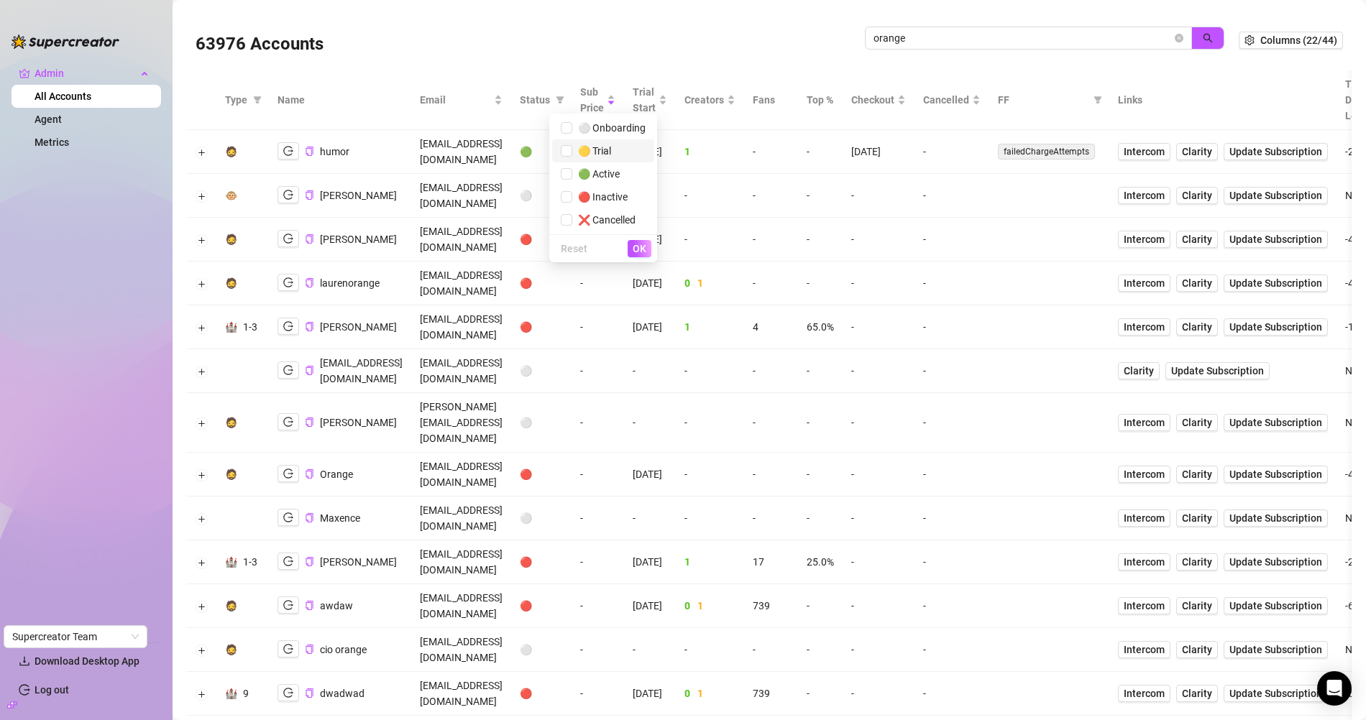
click at [625, 141] on li "🟡 Trial" at bounding box center [603, 150] width 102 height 23
click at [645, 243] on span "OK" at bounding box center [640, 249] width 14 height 12
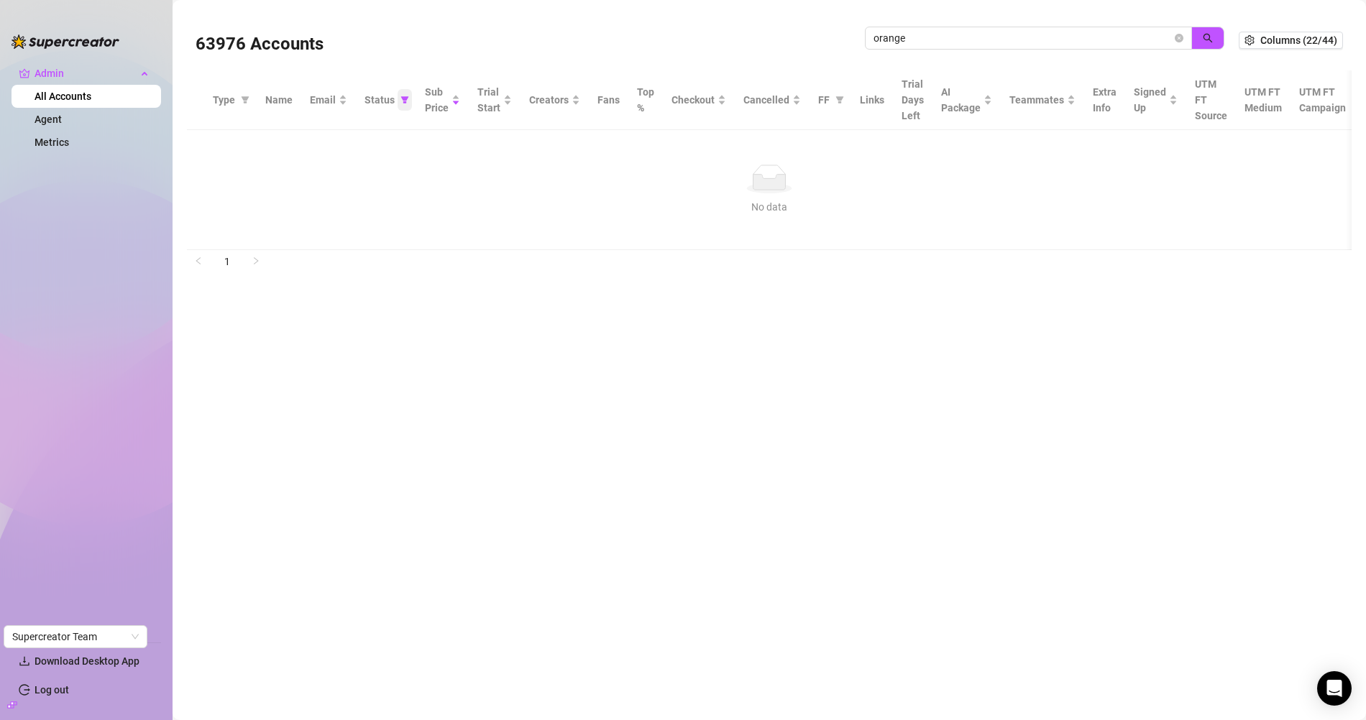
click at [400, 100] on icon "filter" at bounding box center [404, 100] width 9 height 9
click at [352, 147] on span "🟡 Trial" at bounding box center [343, 151] width 39 height 12
checkbox input "false"
click at [397, 244] on span "OK" at bounding box center [392, 249] width 14 height 12
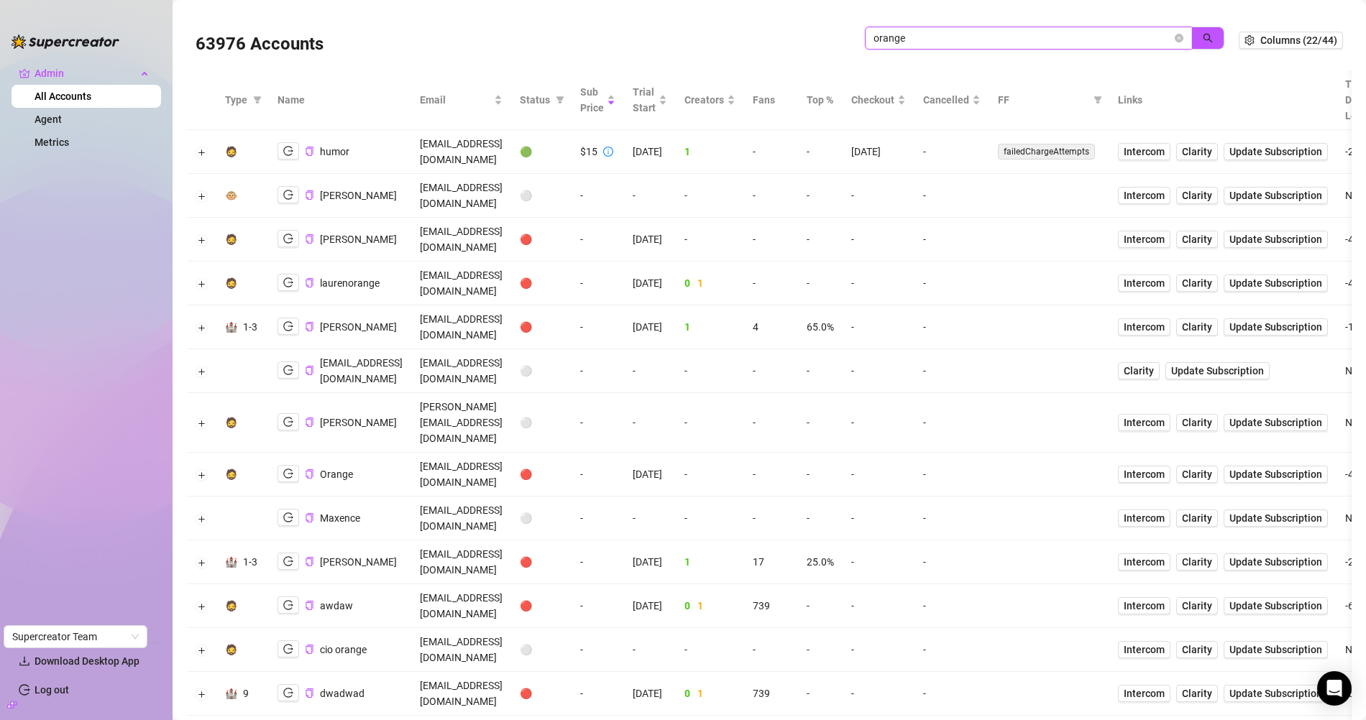
click at [912, 33] on input "orange" at bounding box center [1022, 38] width 298 height 16
paste input "snuikku"
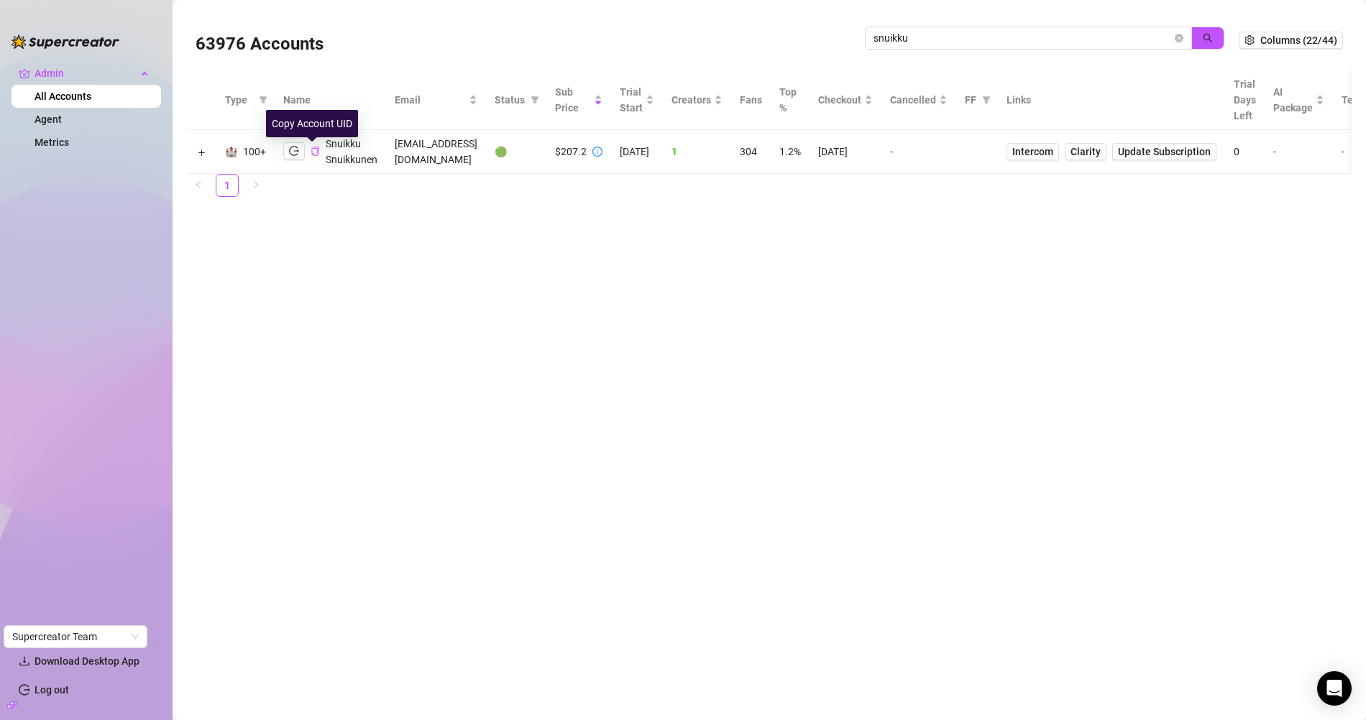
click at [314, 153] on icon "copy" at bounding box center [315, 151] width 9 height 9
click at [283, 150] on button "button" at bounding box center [294, 150] width 22 height 17
click at [313, 153] on icon "copy" at bounding box center [314, 151] width 7 height 9
click at [959, 44] on input "snuikku" at bounding box center [1022, 38] width 298 height 16
click at [957, 44] on input "snuikku" at bounding box center [1022, 38] width 298 height 16
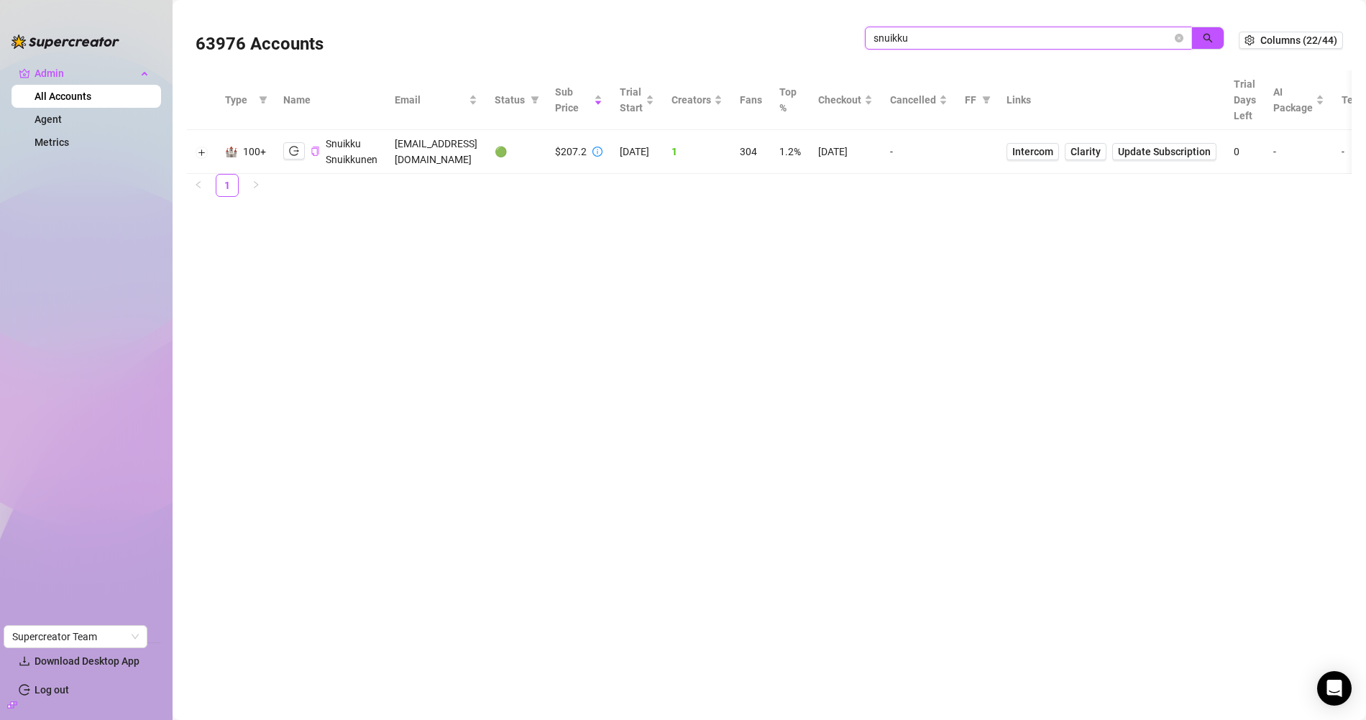
click at [957, 44] on input "snuikku" at bounding box center [1022, 38] width 298 height 16
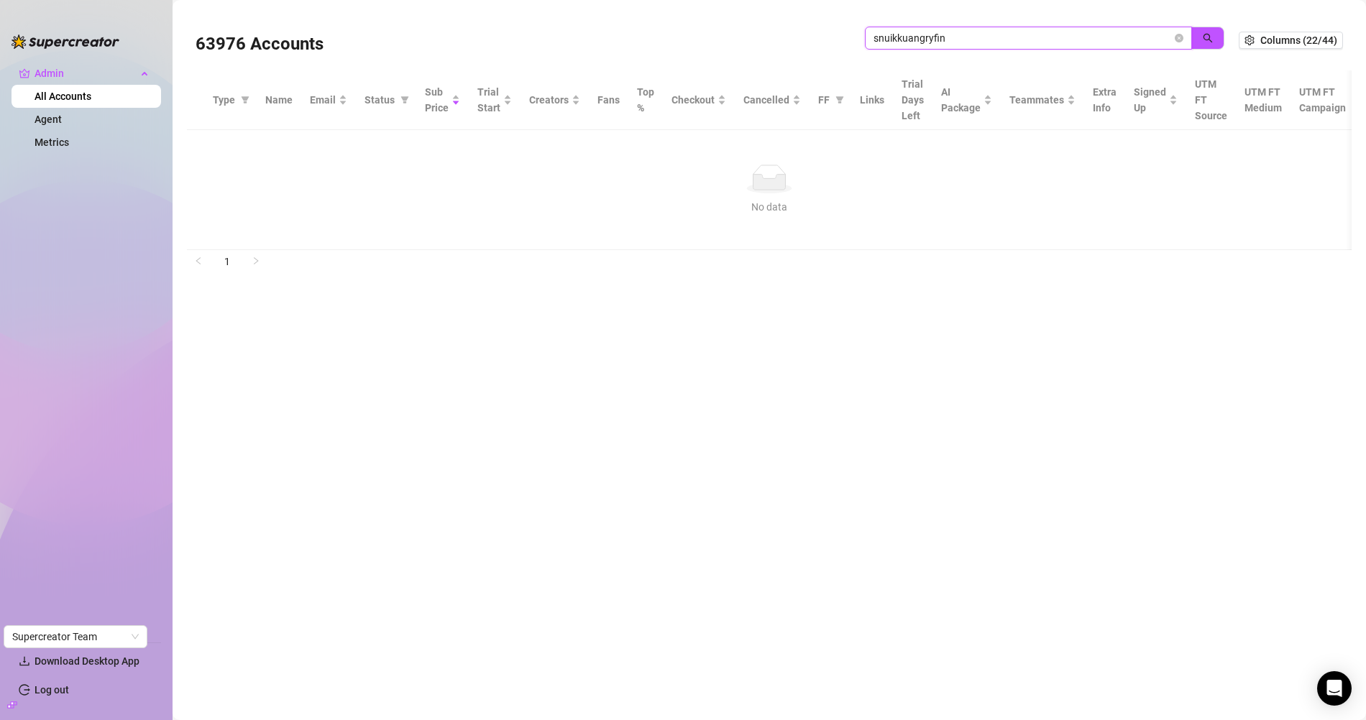
drag, startPoint x: 996, startPoint y: 44, endPoint x: 587, endPoint y: 42, distance: 409.1
click at [587, 42] on div "63976 Accounts snuikkuangryfin" at bounding box center [717, 40] width 1043 height 49
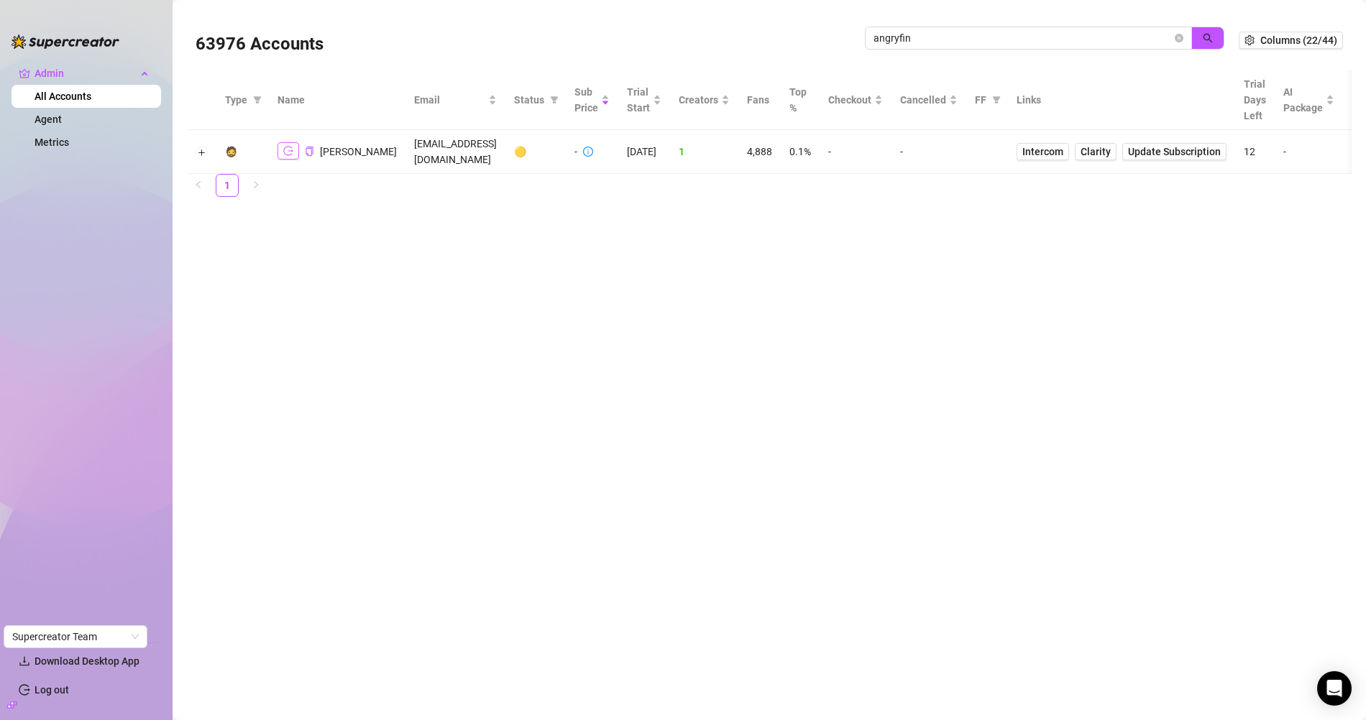
click at [283, 146] on icon "logout" at bounding box center [288, 151] width 10 height 10
click at [309, 147] on icon "copy" at bounding box center [309, 151] width 9 height 9
click at [927, 40] on input "angryfin" at bounding box center [1022, 38] width 298 height 16
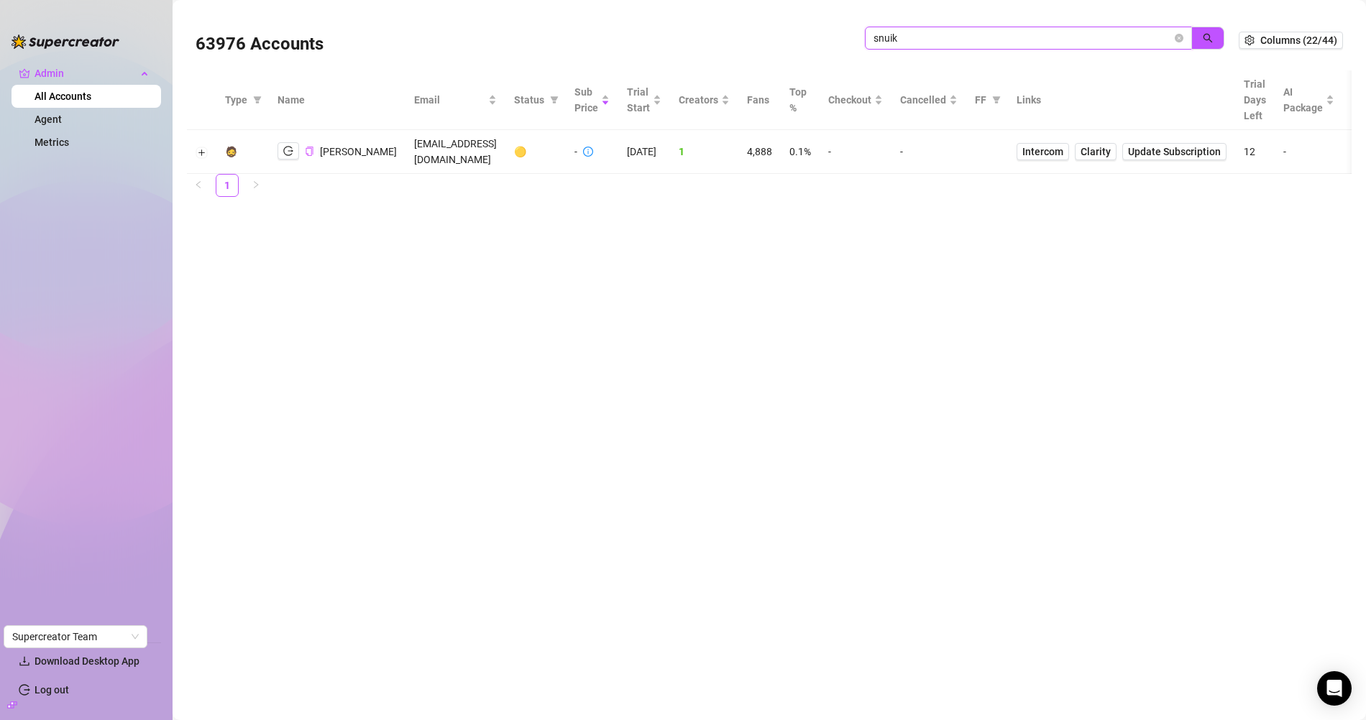
type input "snuik"
click at [292, 147] on icon "logout" at bounding box center [294, 151] width 10 height 10
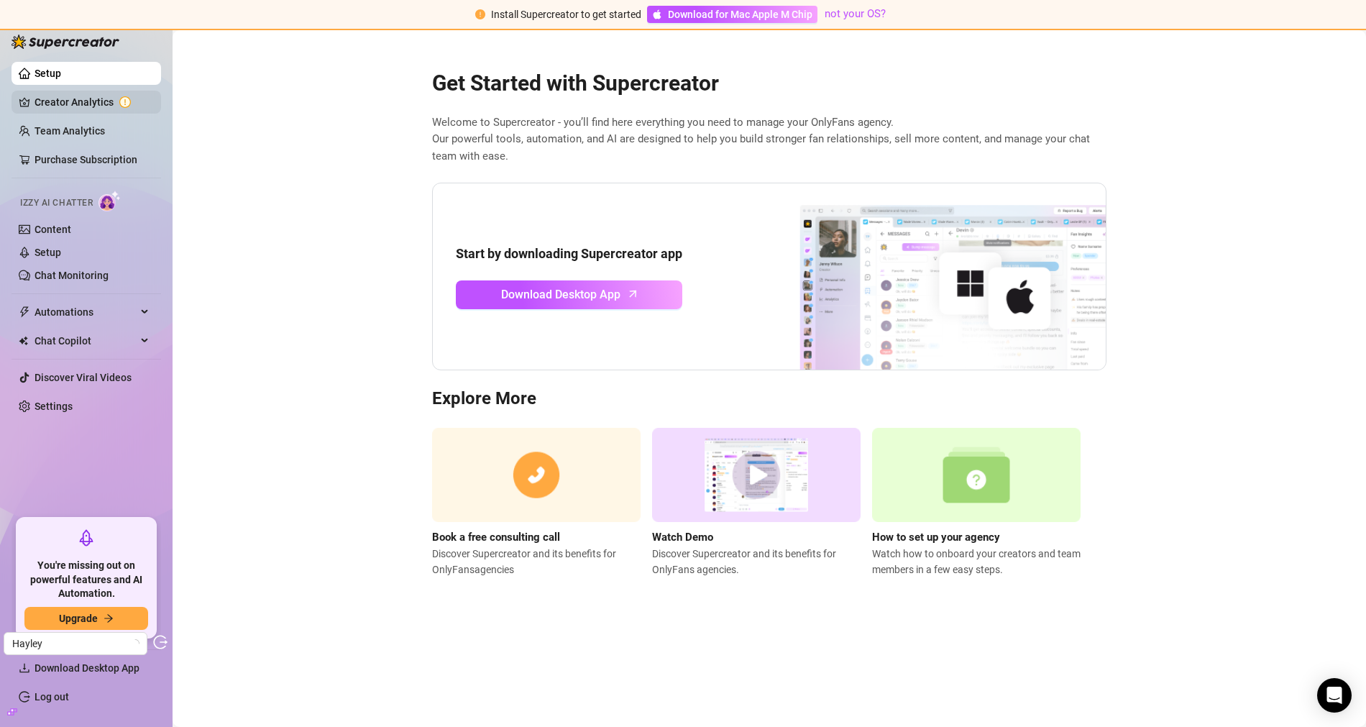
click at [96, 100] on link "Creator Analytics" at bounding box center [92, 102] width 115 height 23
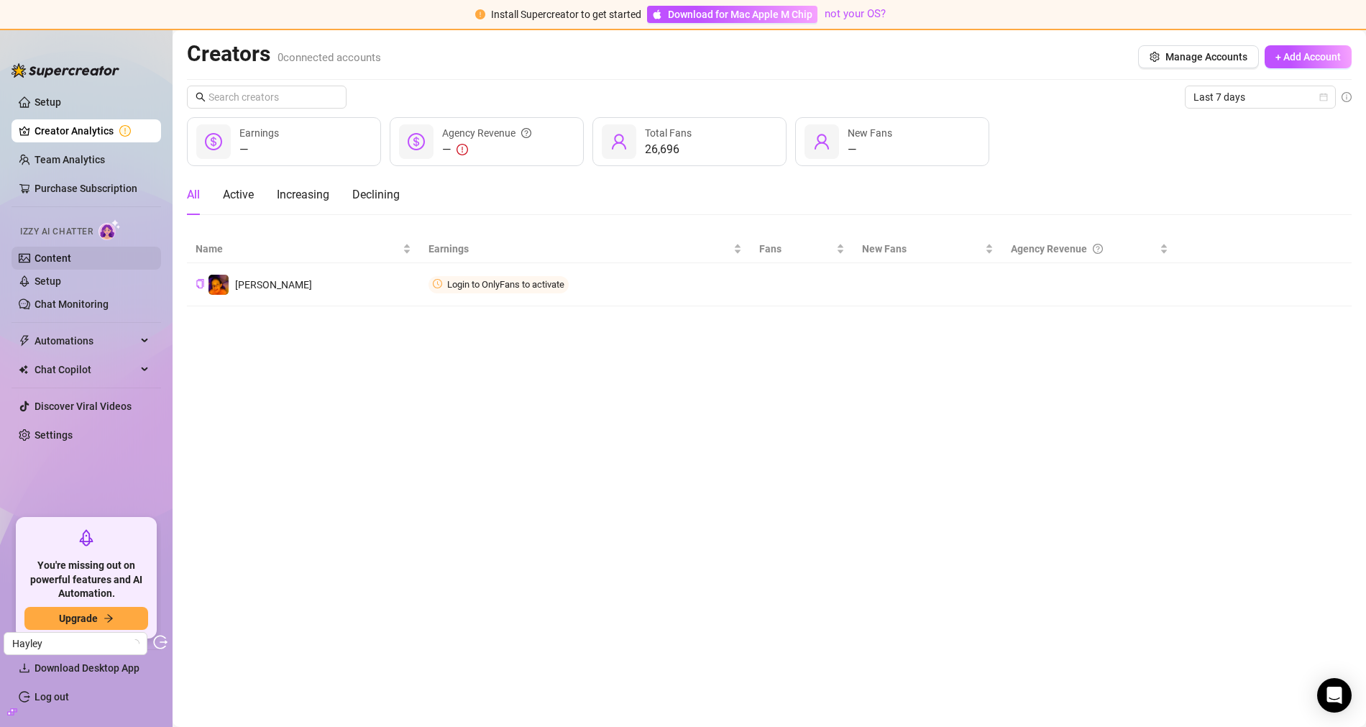
click at [71, 262] on link "Content" at bounding box center [53, 258] width 37 height 12
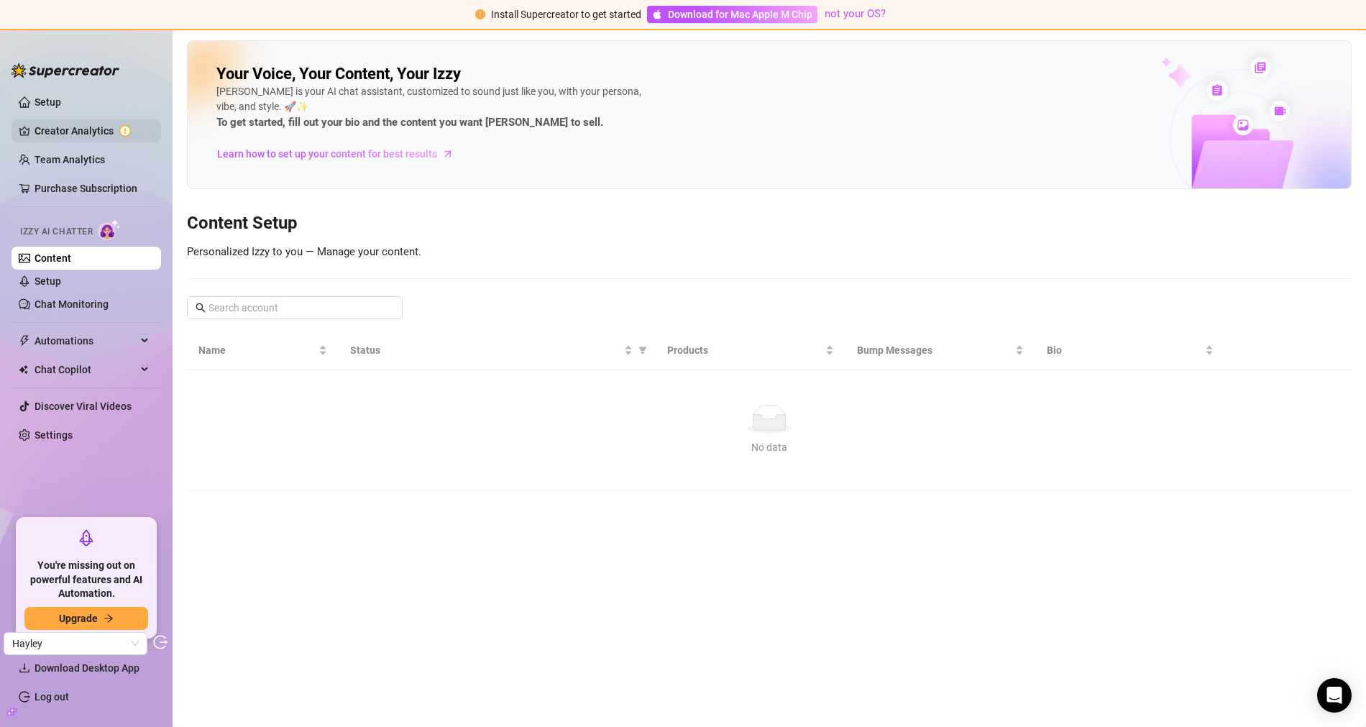
click at [58, 136] on link "Creator Analytics" at bounding box center [92, 130] width 115 height 23
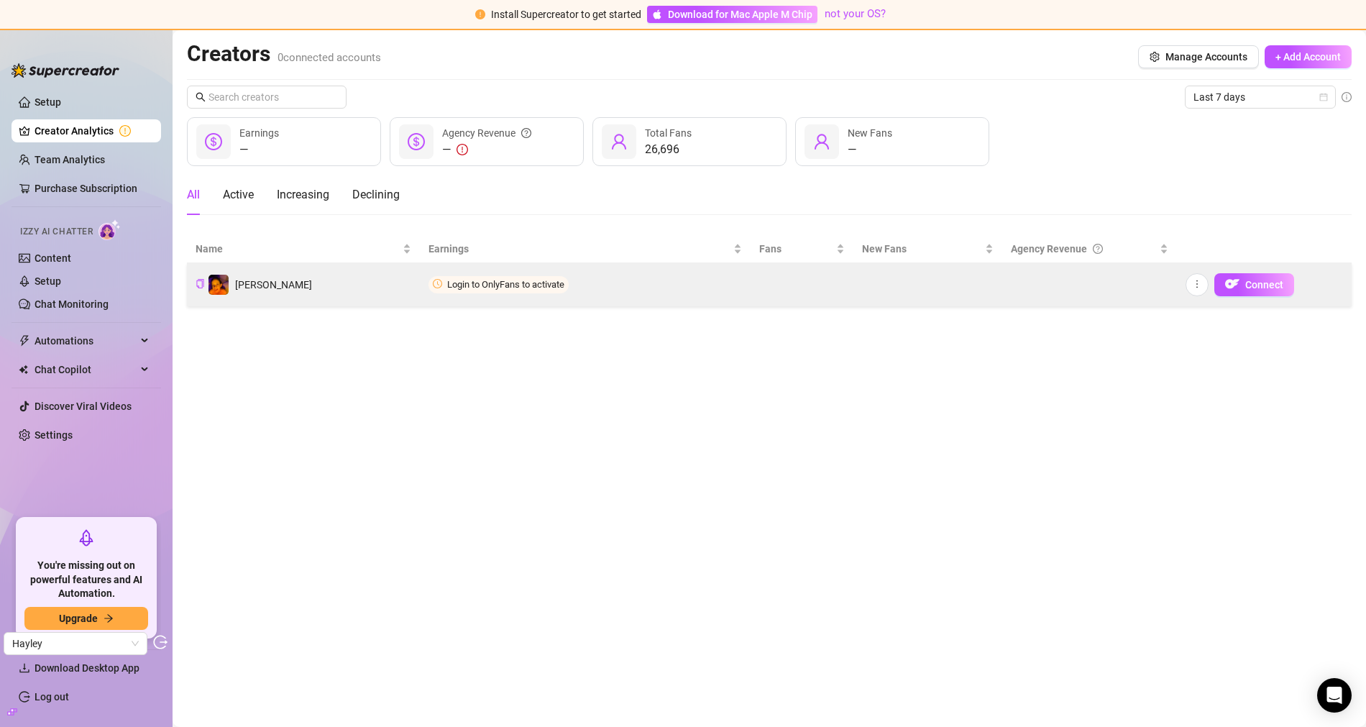
click at [359, 277] on td "Quinn" at bounding box center [303, 284] width 233 height 43
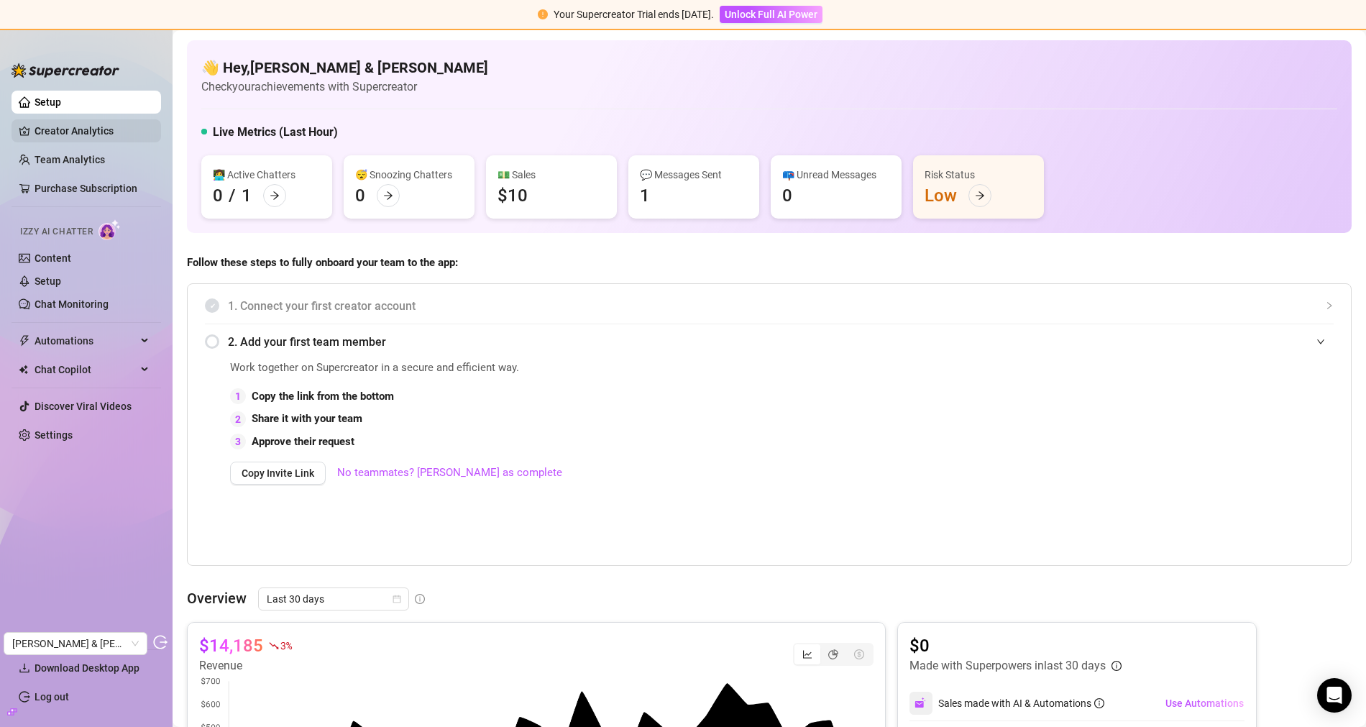
click at [75, 126] on link "Creator Analytics" at bounding box center [92, 130] width 115 height 23
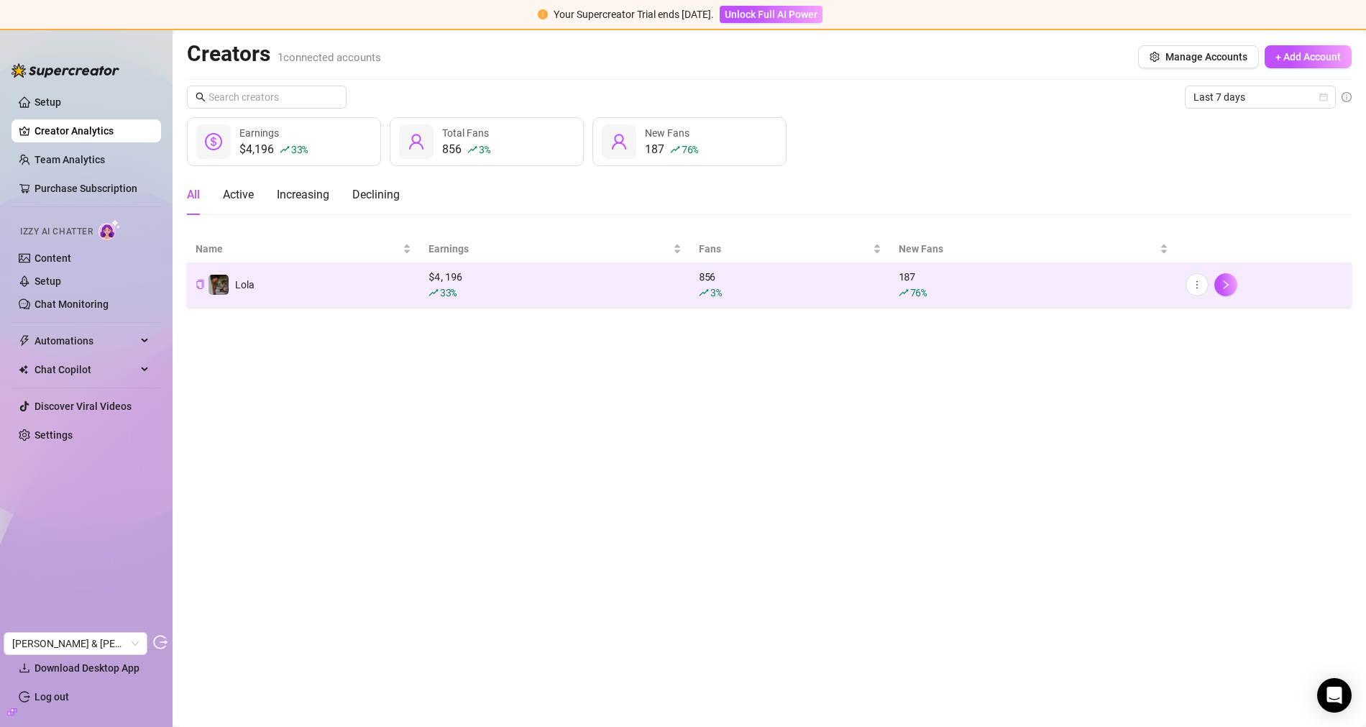
click at [378, 293] on td "Lola" at bounding box center [303, 285] width 233 height 44
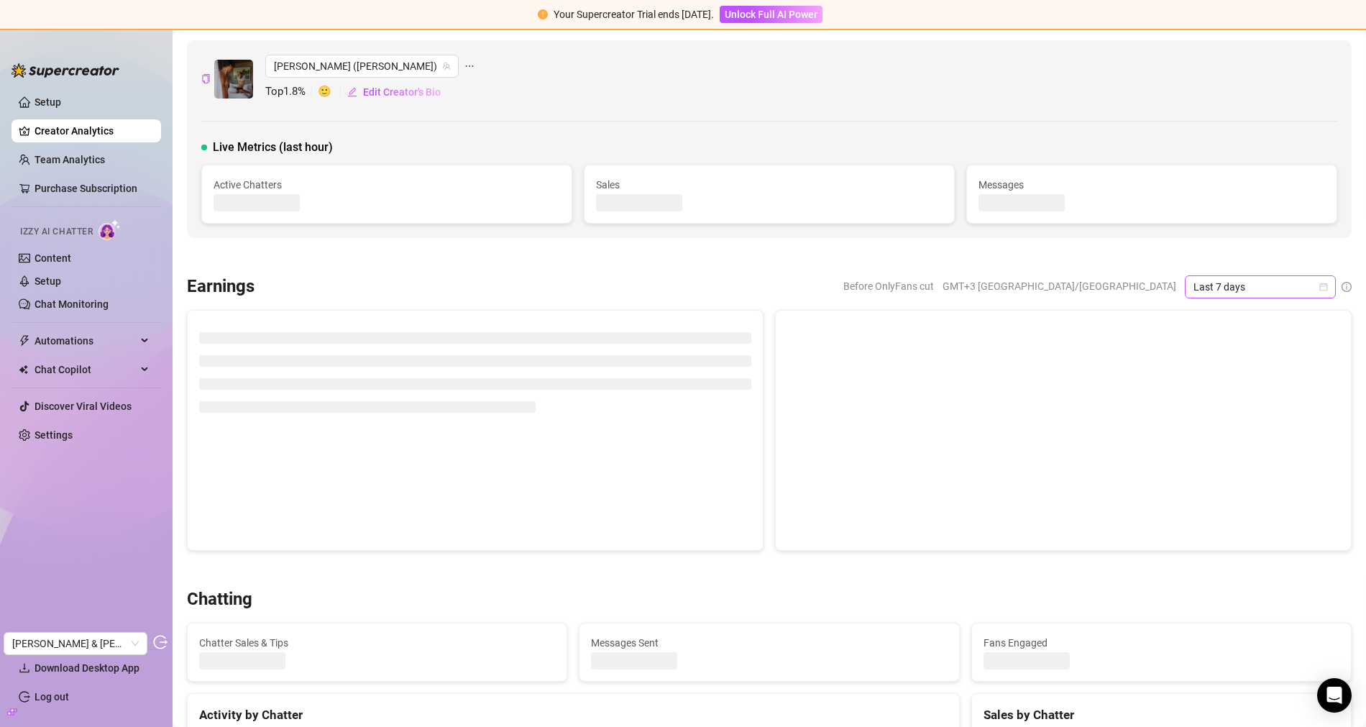
click at [1255, 292] on span "Last 7 days" at bounding box center [1260, 287] width 134 height 22
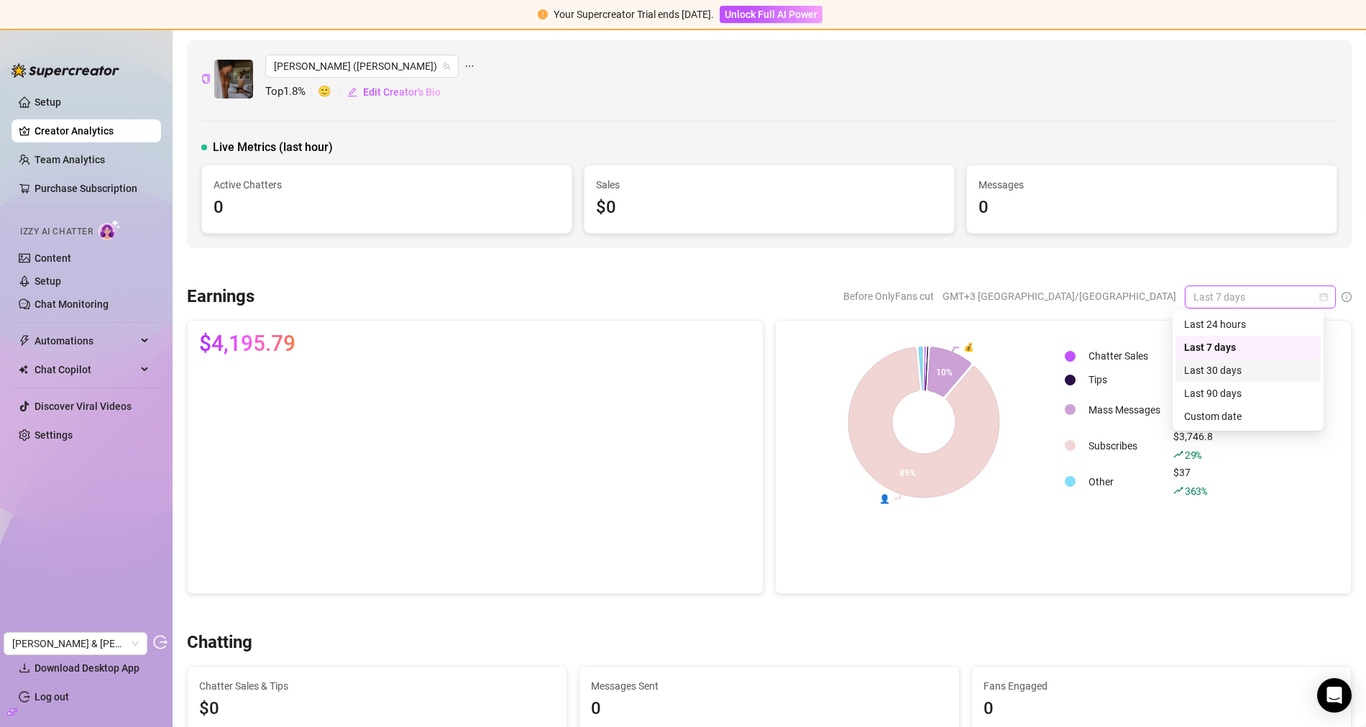
click at [1233, 363] on div "Last 30 days" at bounding box center [1248, 370] width 128 height 16
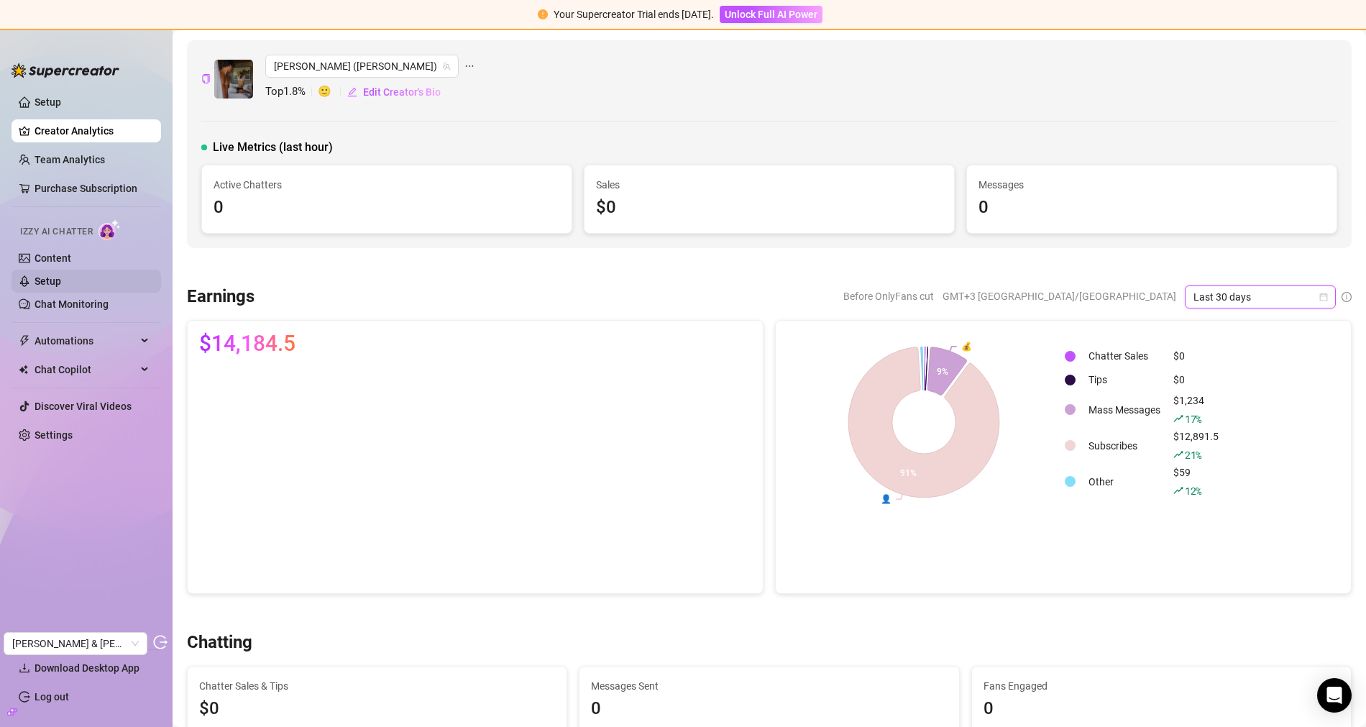
click at [61, 275] on link "Setup" at bounding box center [48, 281] width 27 height 12
click at [71, 264] on link "Content" at bounding box center [53, 258] width 37 height 12
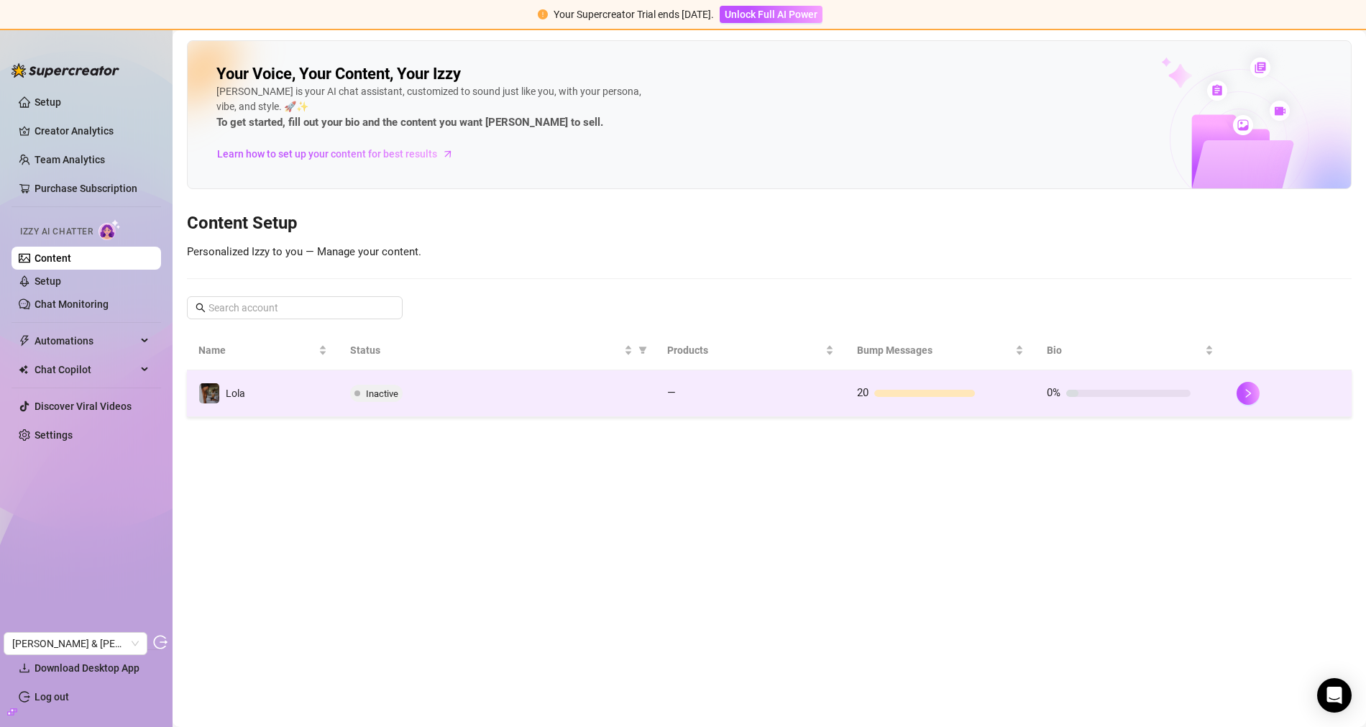
click at [457, 392] on div "Inactive" at bounding box center [496, 393] width 293 height 17
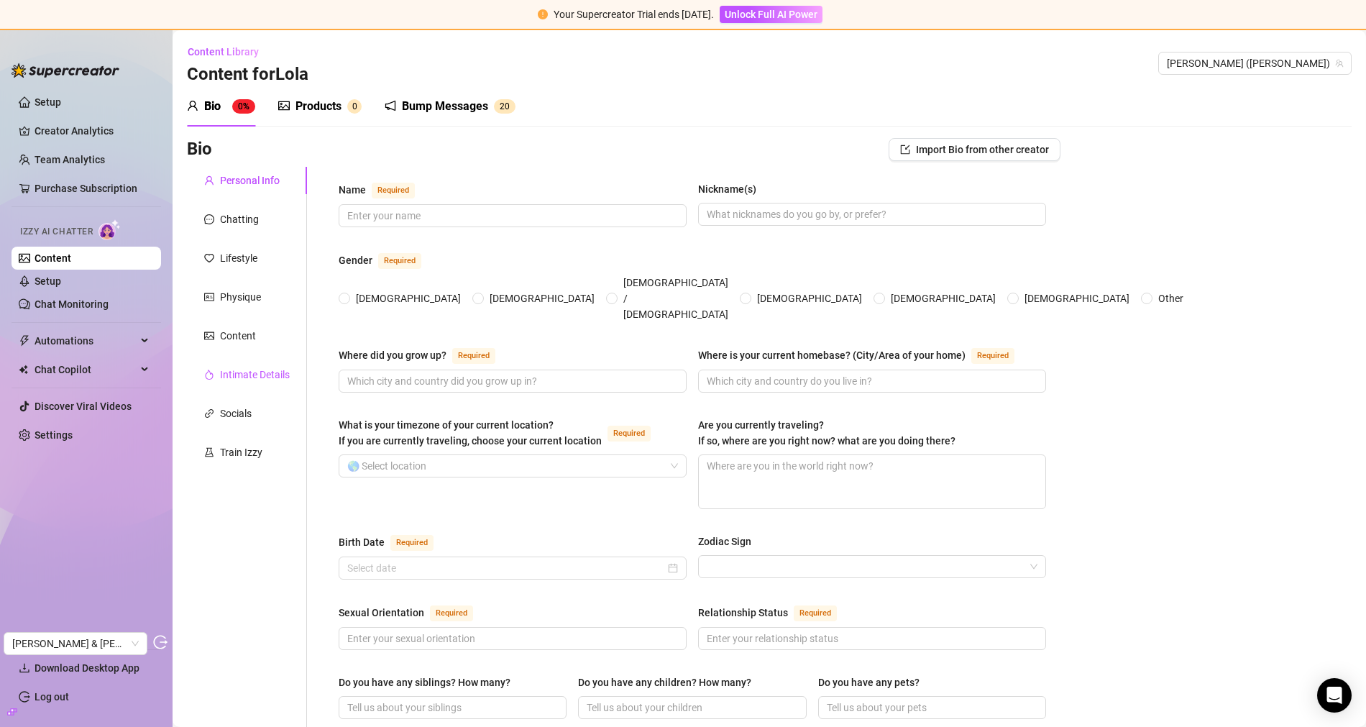
click at [248, 375] on div "Intimate Details" at bounding box center [255, 375] width 70 height 16
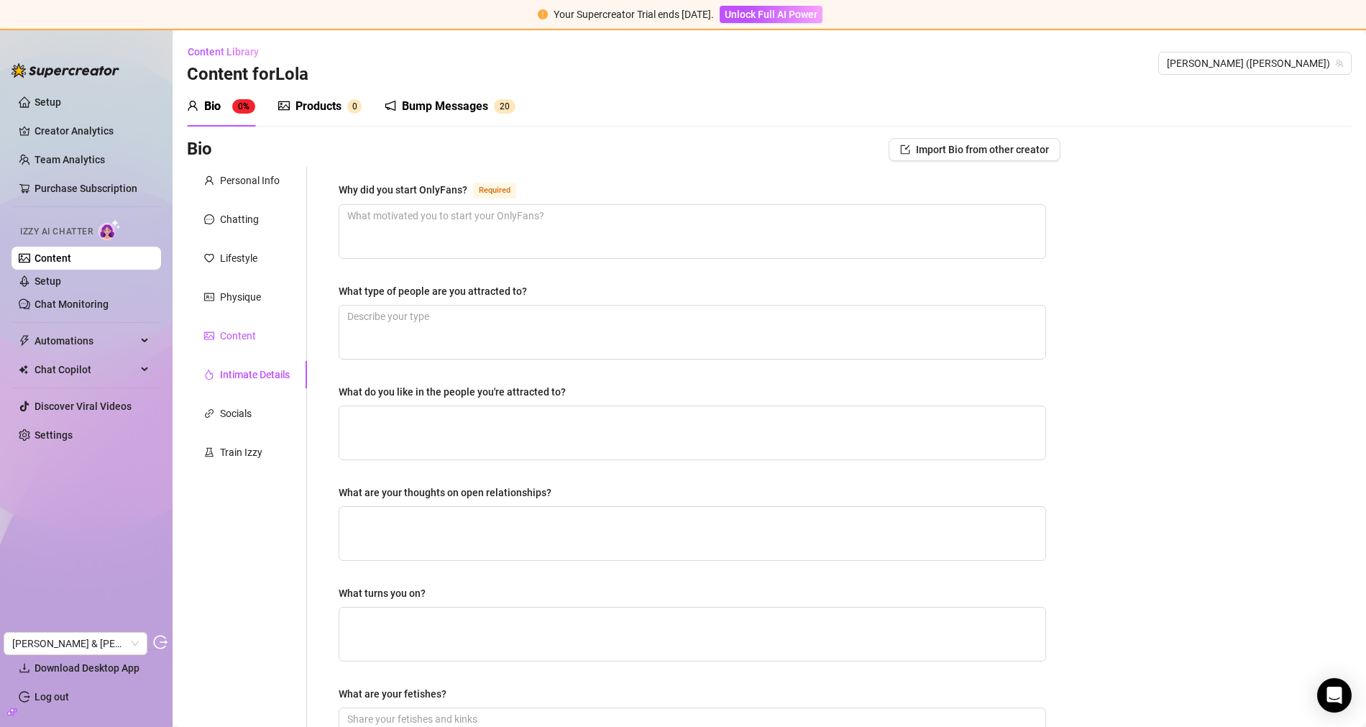
click at [241, 329] on div "Content" at bounding box center [238, 336] width 36 height 16
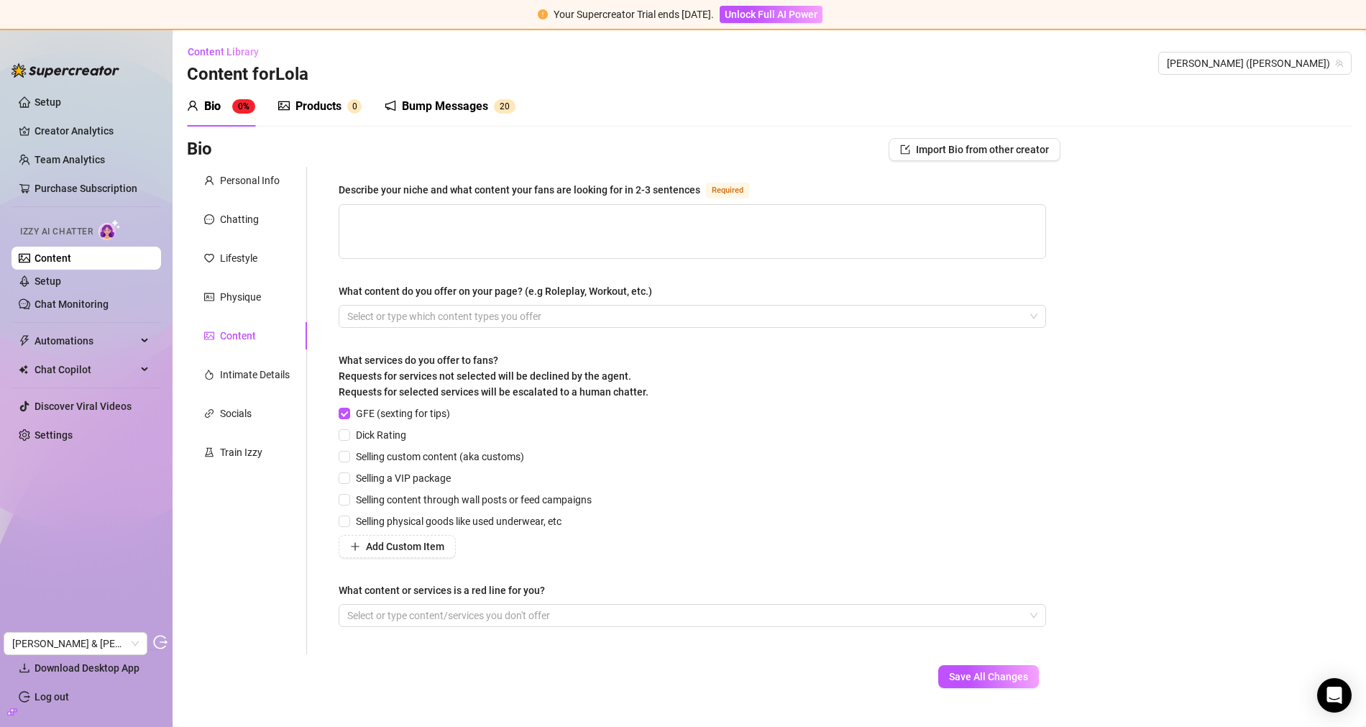
click at [303, 99] on div "Products" at bounding box center [318, 106] width 46 height 17
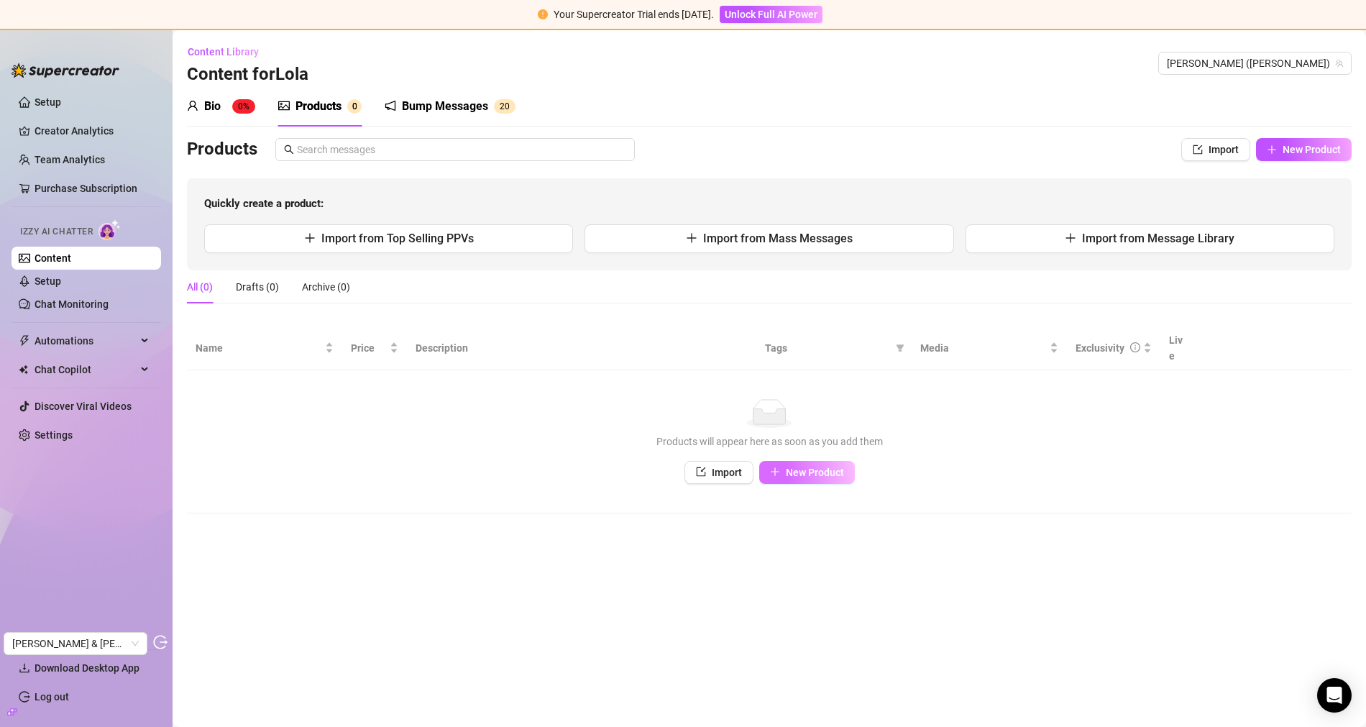
click at [801, 467] on span "New Product" at bounding box center [815, 473] width 58 height 12
type textarea "Type your message here..."
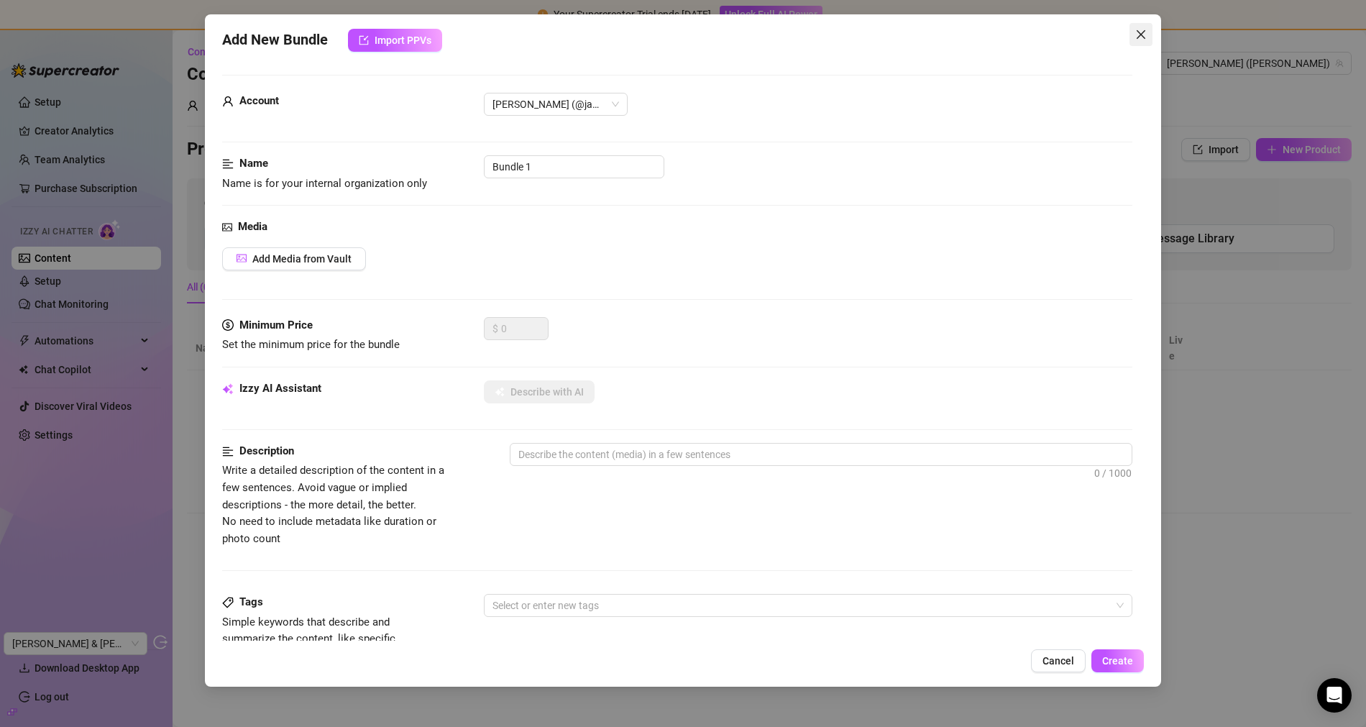
click at [1147, 37] on span "Close" at bounding box center [1140, 35] width 23 height 12
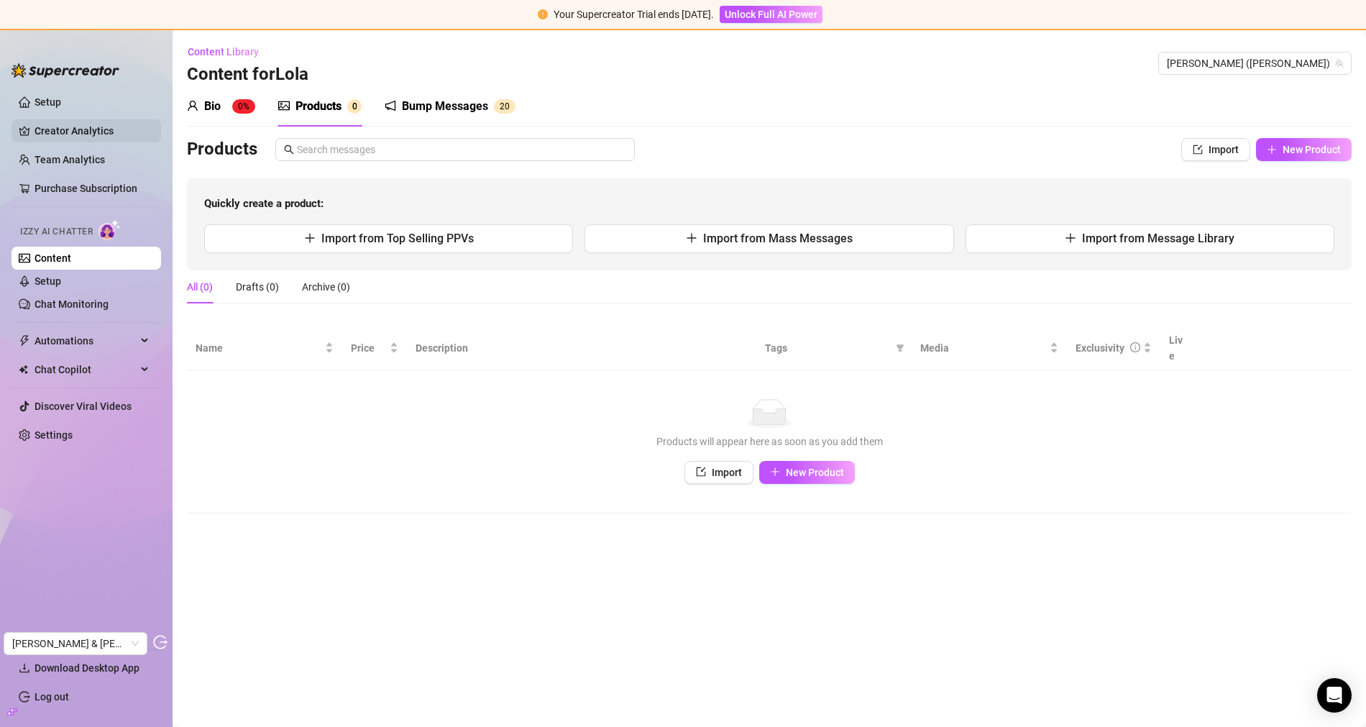
click at [92, 129] on link "Creator Analytics" at bounding box center [92, 130] width 115 height 23
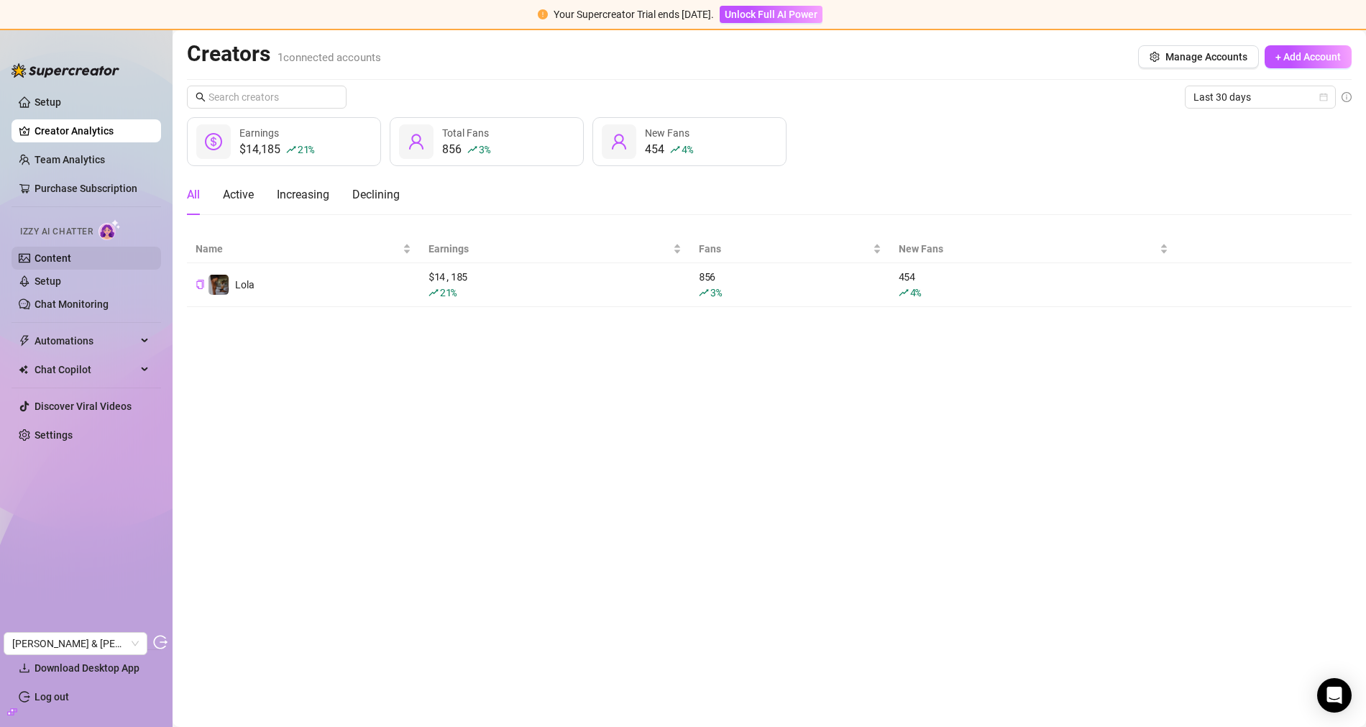
click at [42, 254] on link "Content" at bounding box center [53, 258] width 37 height 12
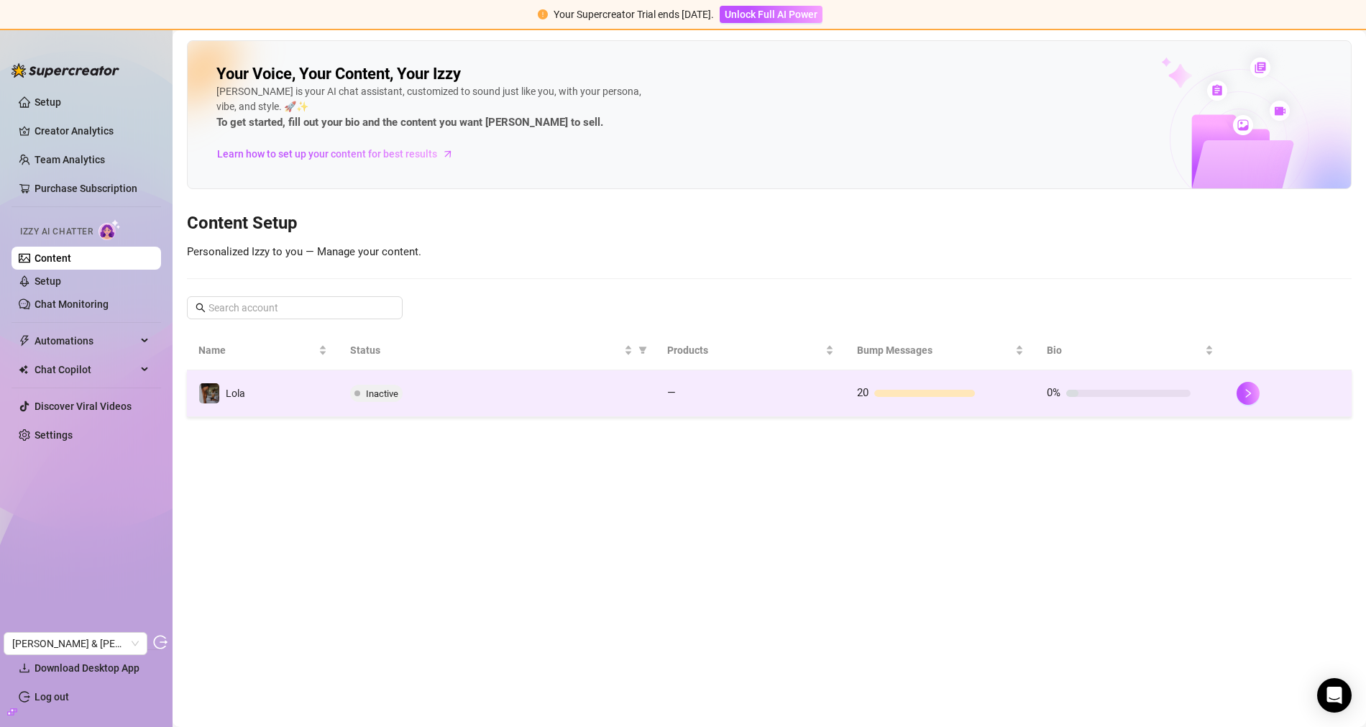
click at [432, 396] on div "Inactive" at bounding box center [496, 393] width 293 height 17
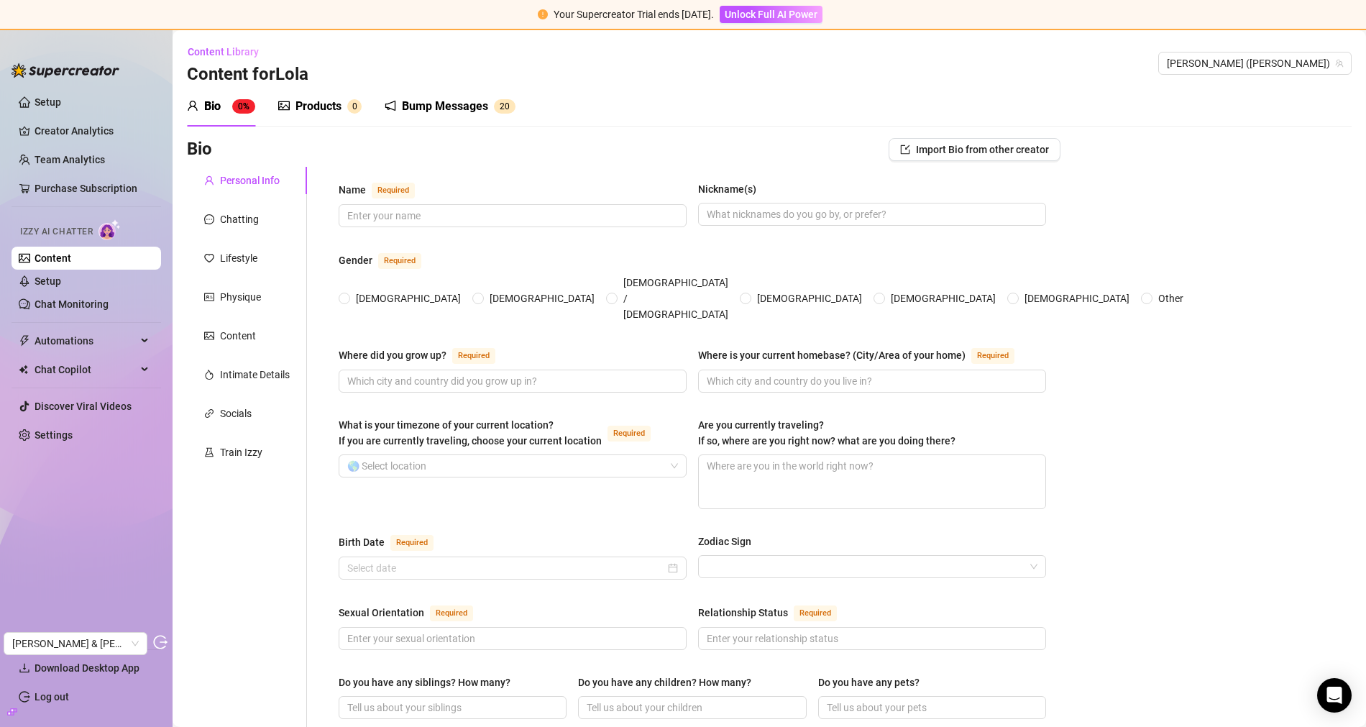
click at [319, 95] on div "Products 0" at bounding box center [319, 106] width 83 height 40
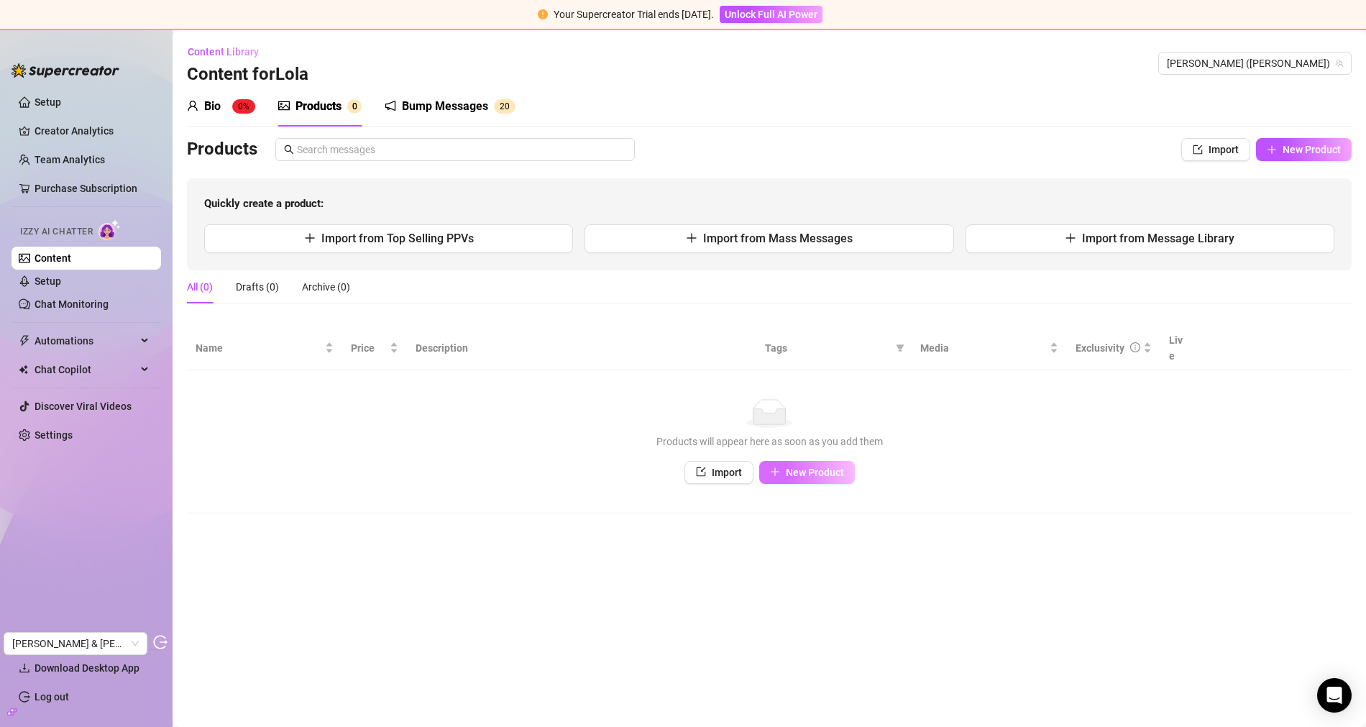
click at [823, 467] on span "New Product" at bounding box center [815, 473] width 58 height 12
type textarea "Type your message here..."
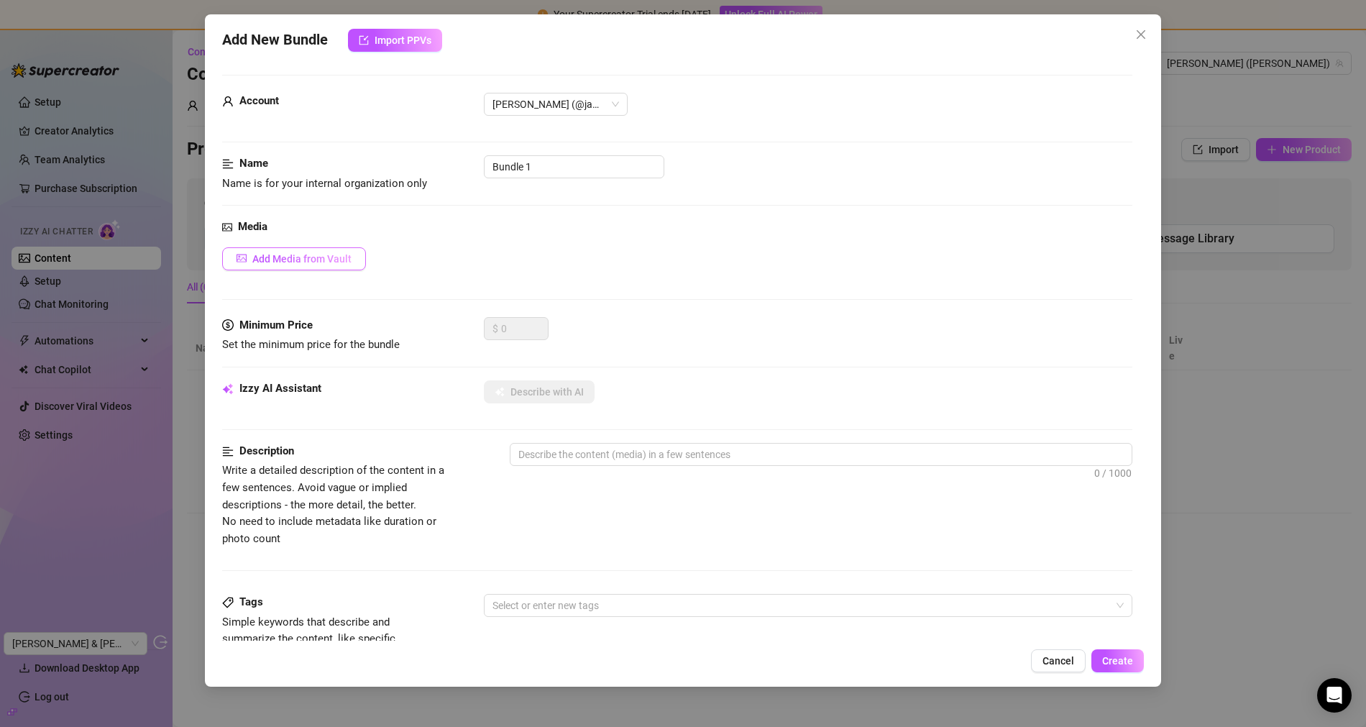
click at [321, 263] on button "Add Media from Vault" at bounding box center [294, 258] width 144 height 23
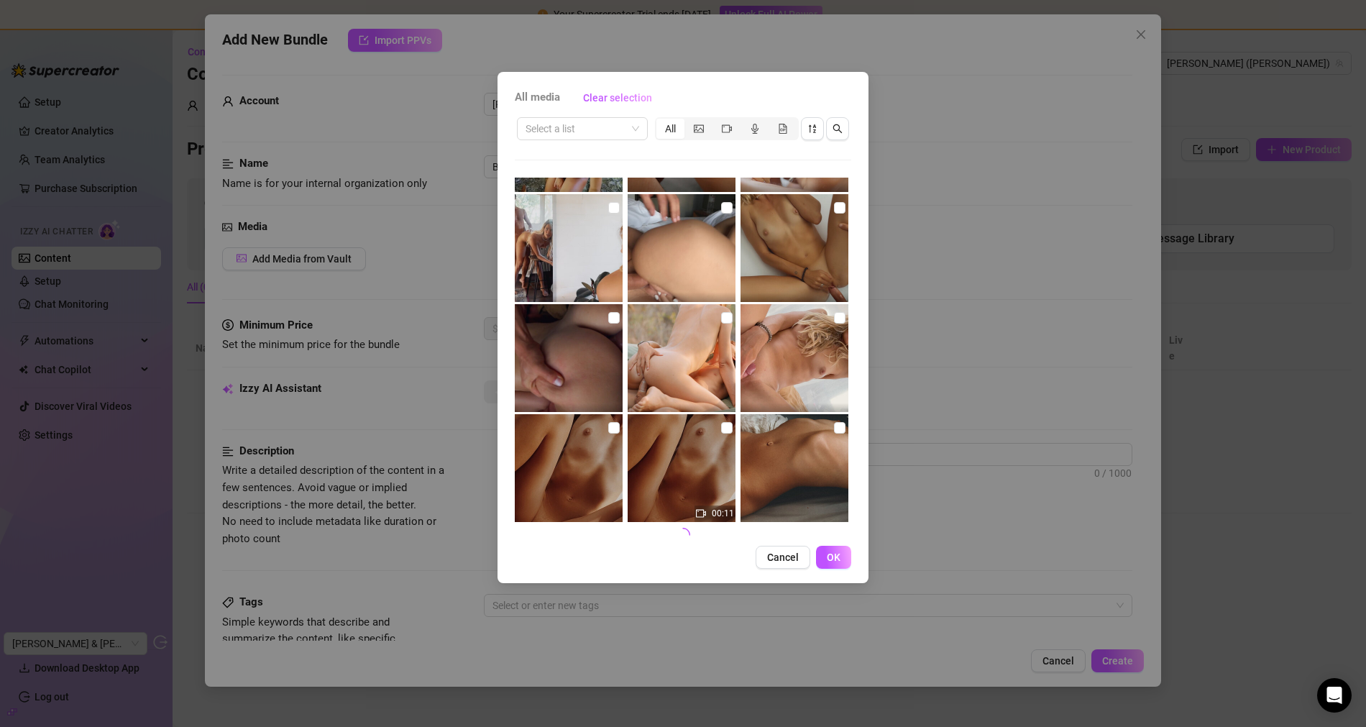
scroll to position [541, 0]
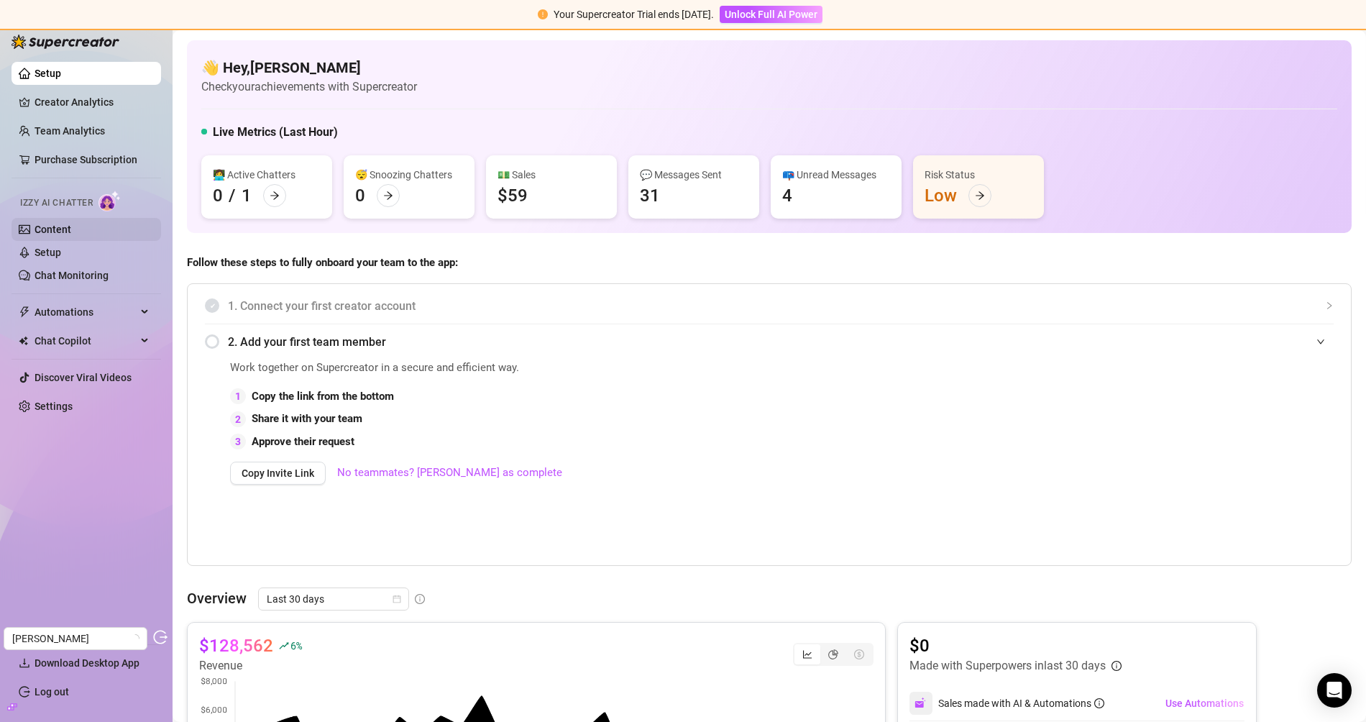
click at [60, 226] on link "Content" at bounding box center [53, 230] width 37 height 12
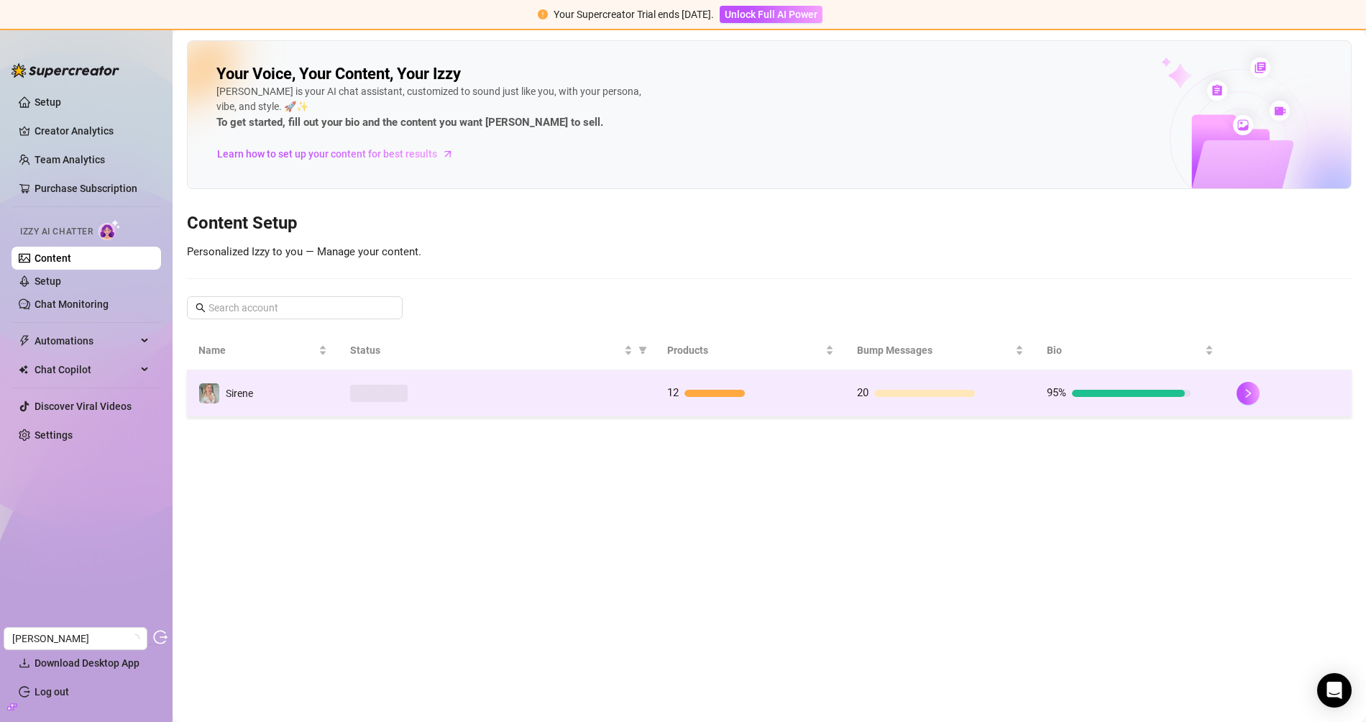
click at [359, 400] on td at bounding box center [497, 393] width 316 height 47
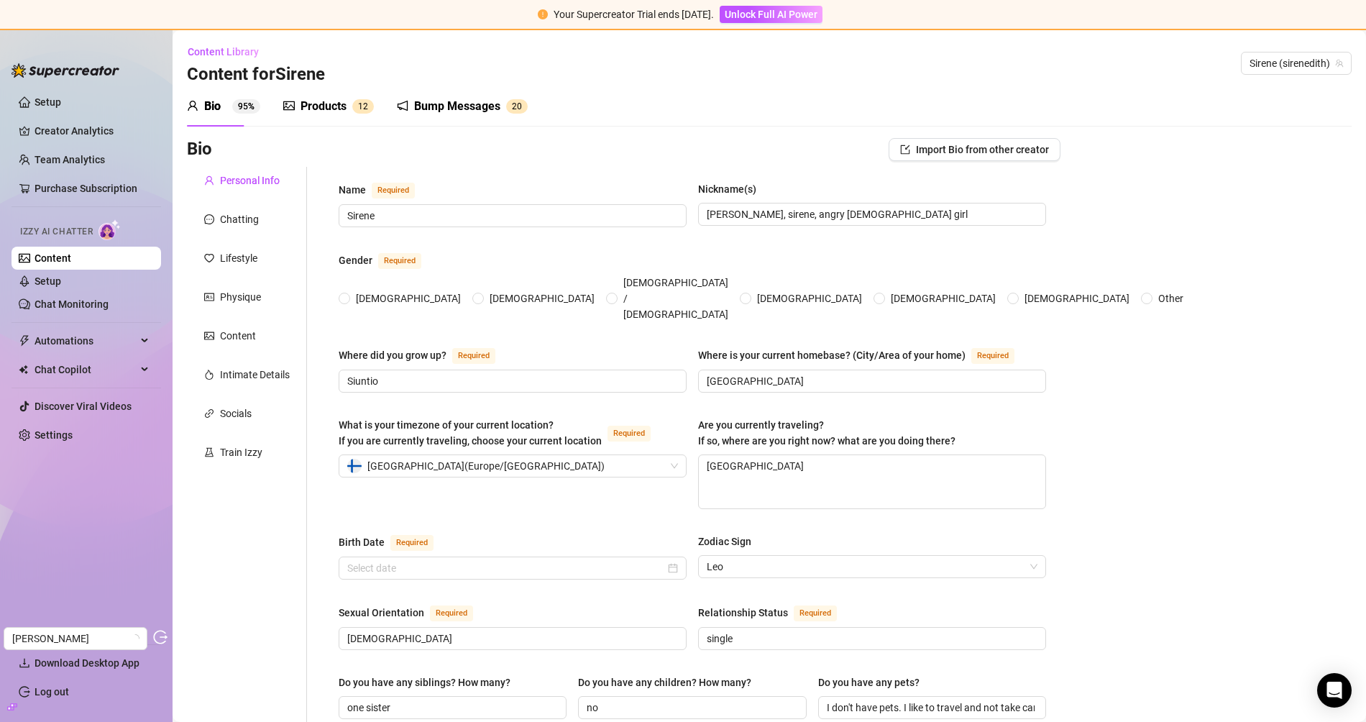
radio input "true"
type input "August 11th, 1992"
click at [251, 219] on div "Chatting" at bounding box center [239, 219] width 39 height 16
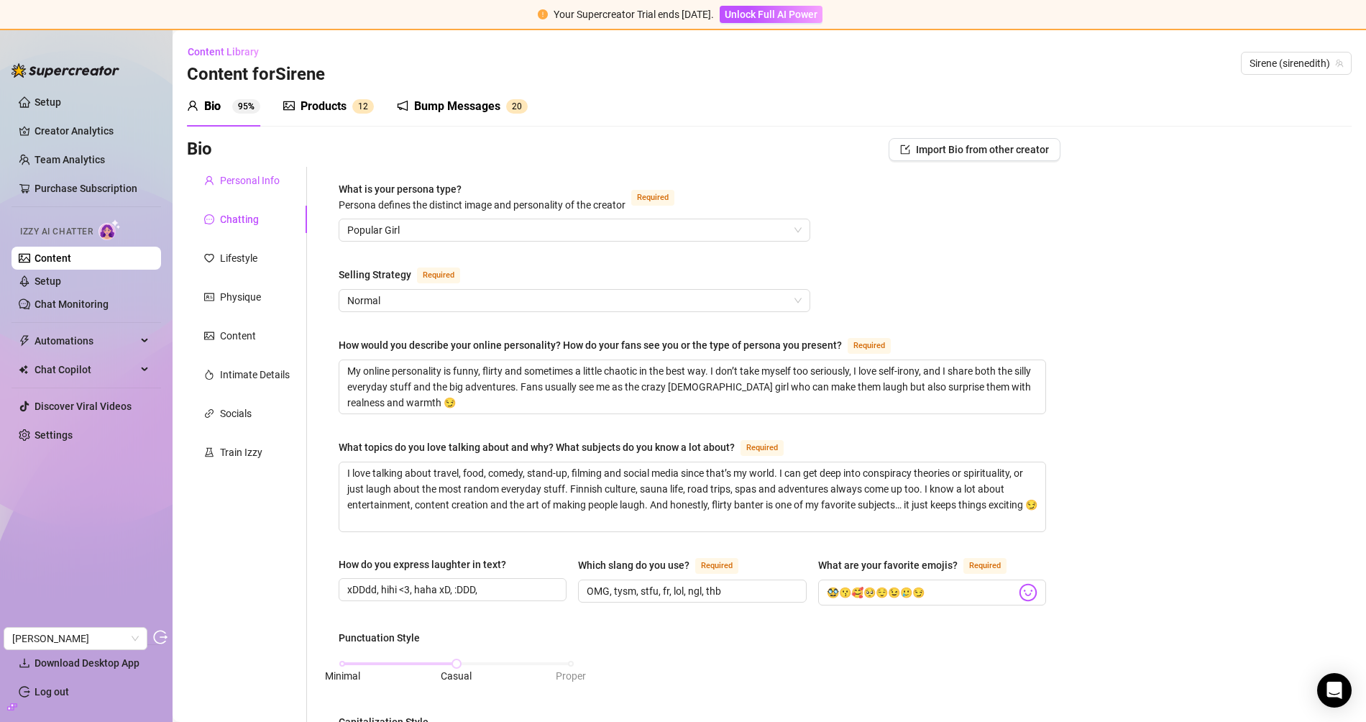
click at [262, 185] on div "Personal Info" at bounding box center [250, 181] width 60 height 16
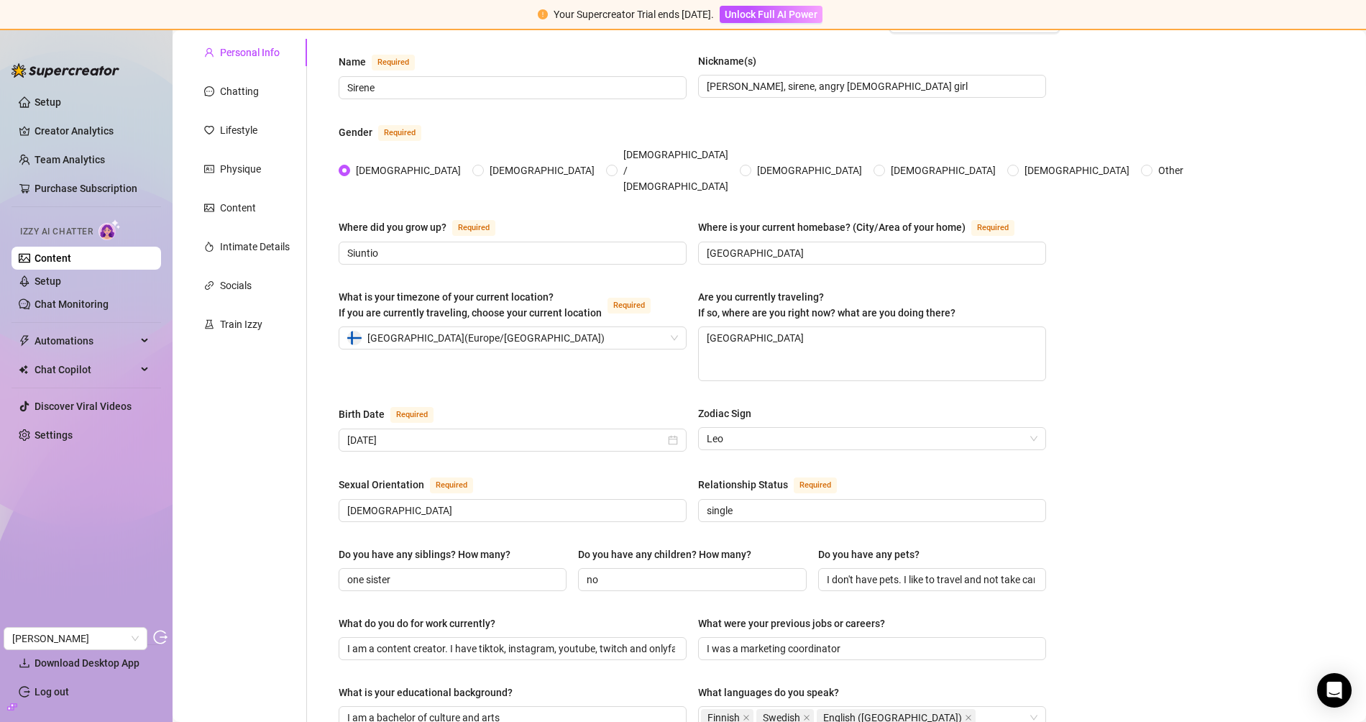
scroll to position [114, 0]
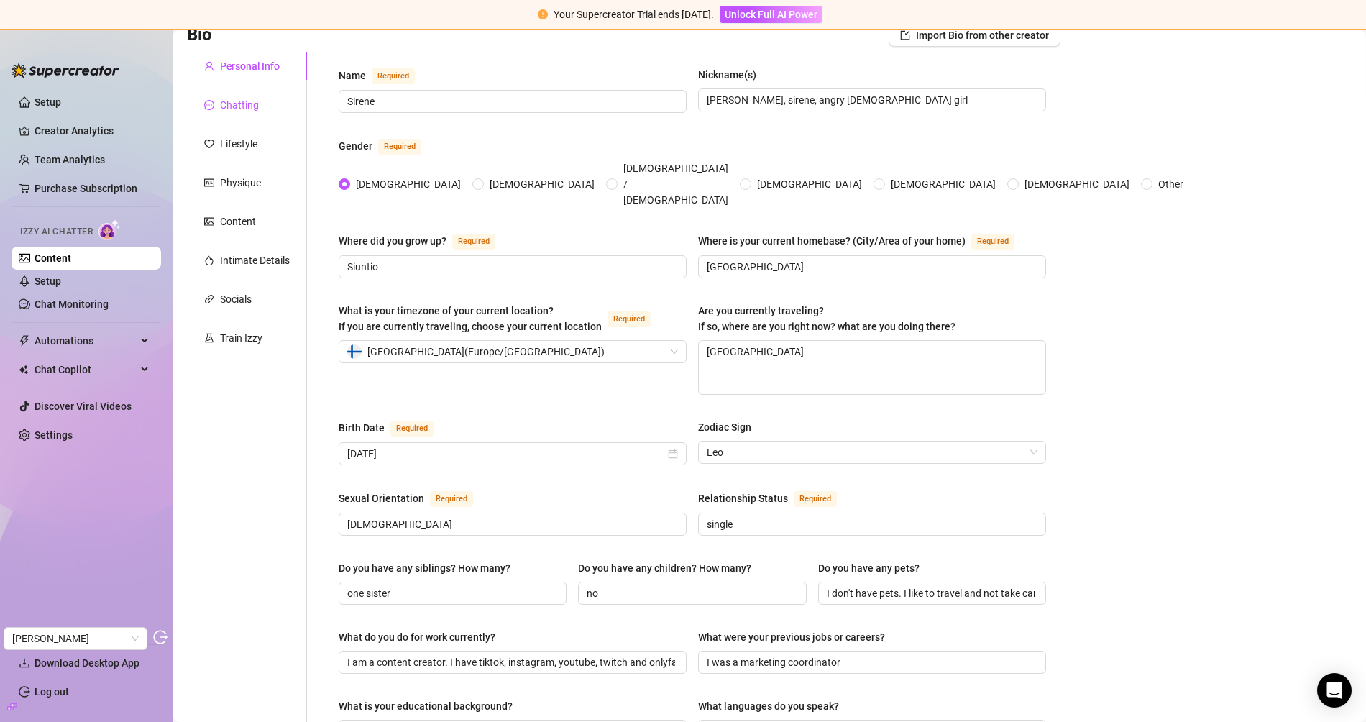
click at [247, 111] on div "Chatting" at bounding box center [239, 105] width 39 height 16
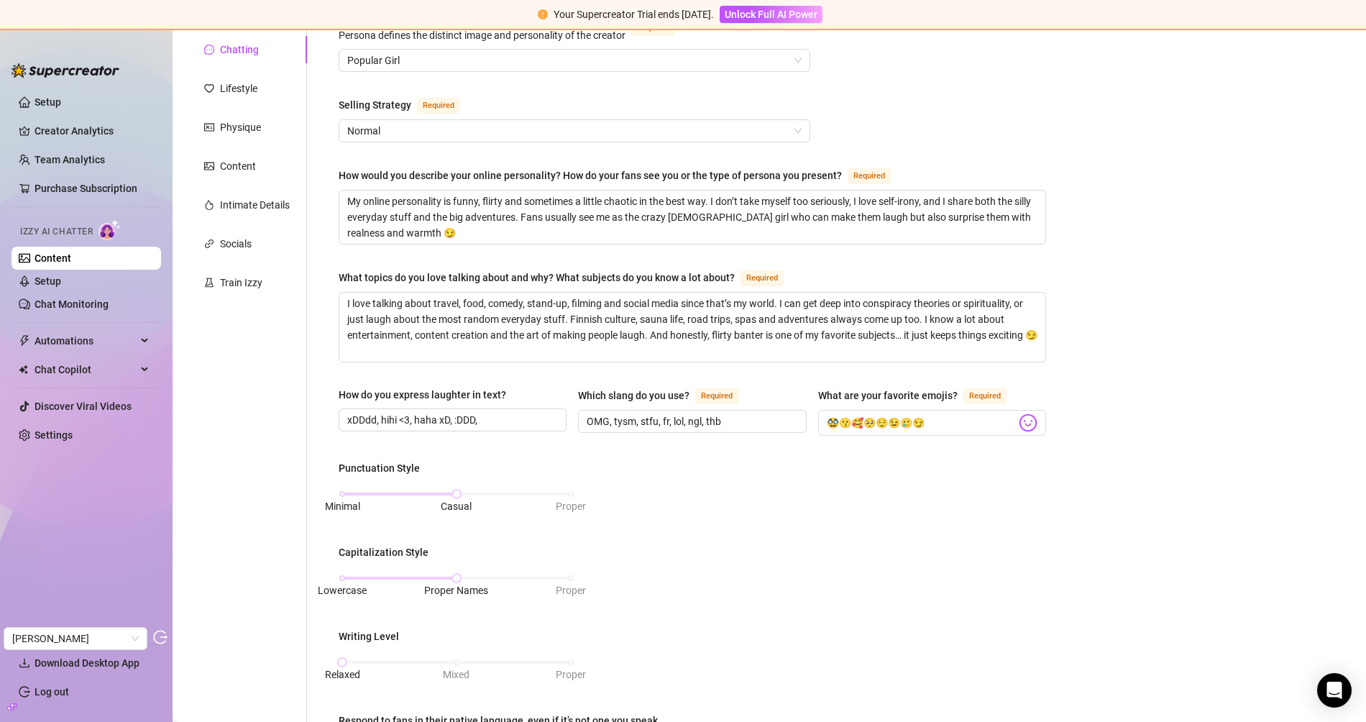
scroll to position [574, 0]
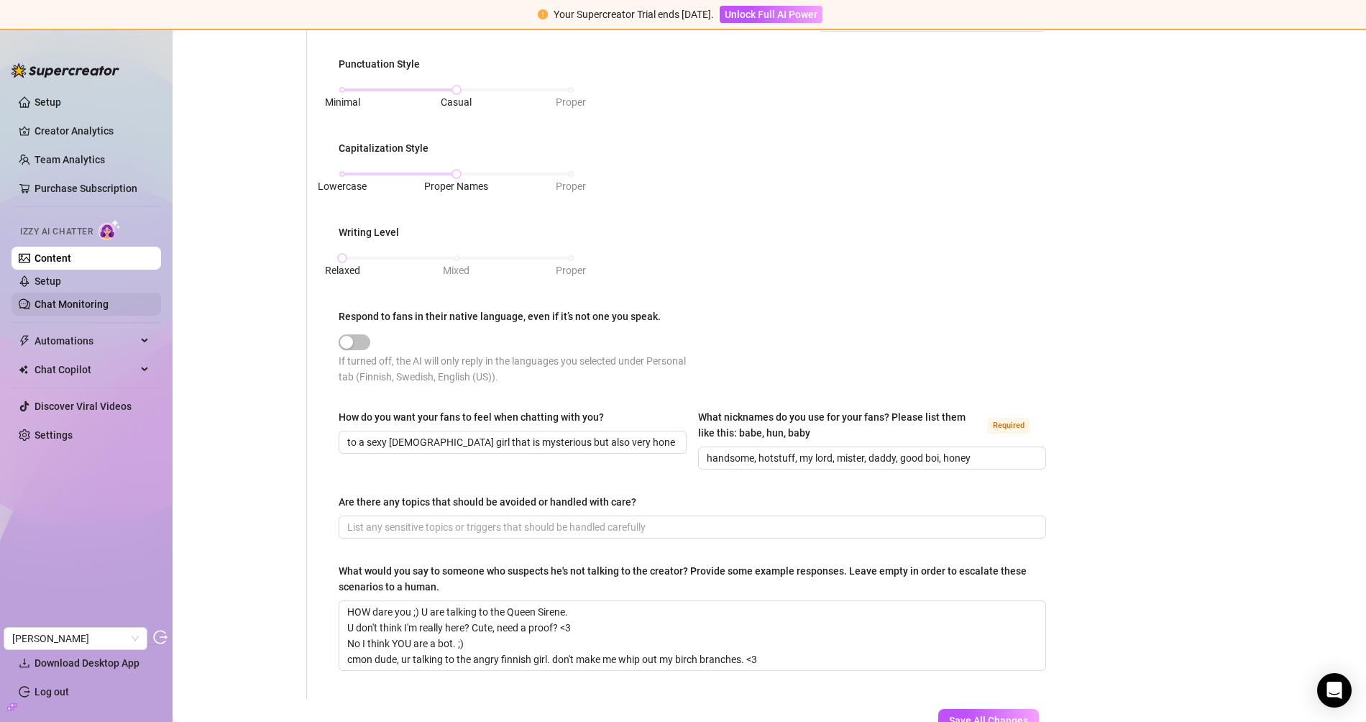
click at [88, 298] on link "Chat Monitoring" at bounding box center [72, 304] width 74 height 12
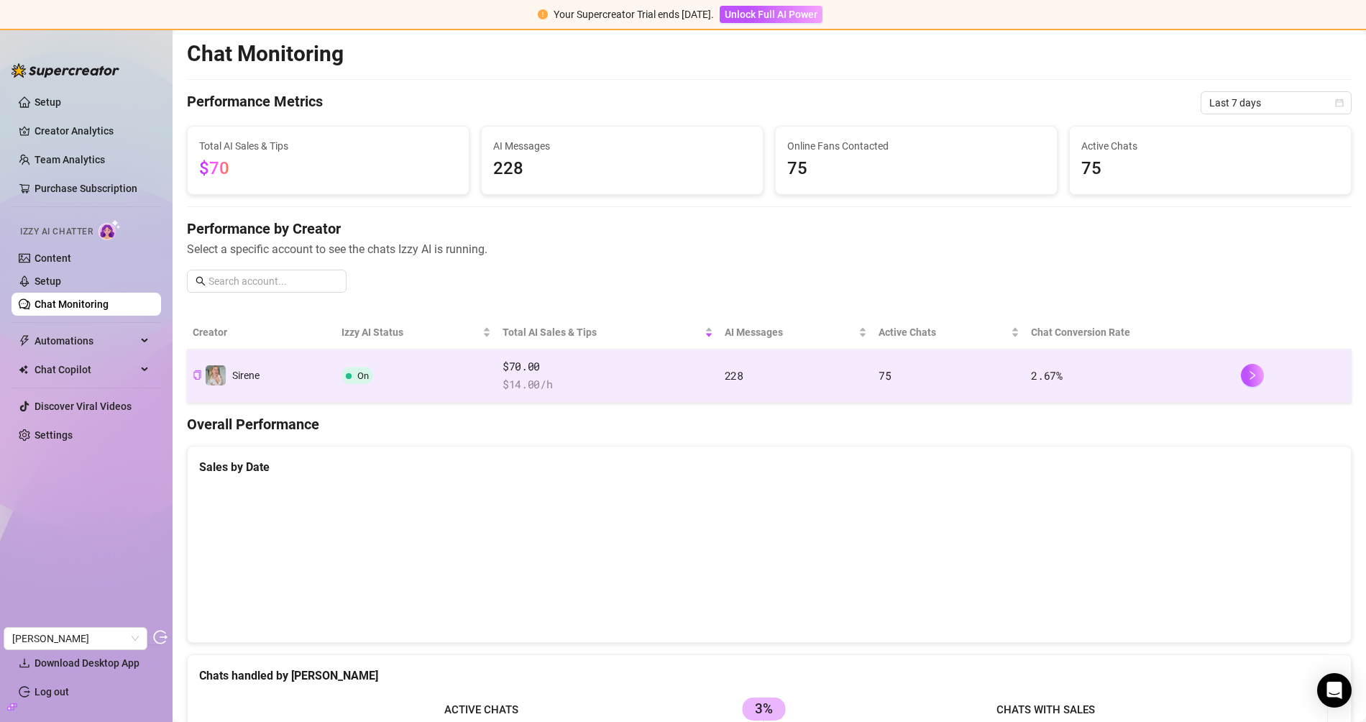
click at [882, 375] on span "75" at bounding box center [885, 375] width 12 height 14
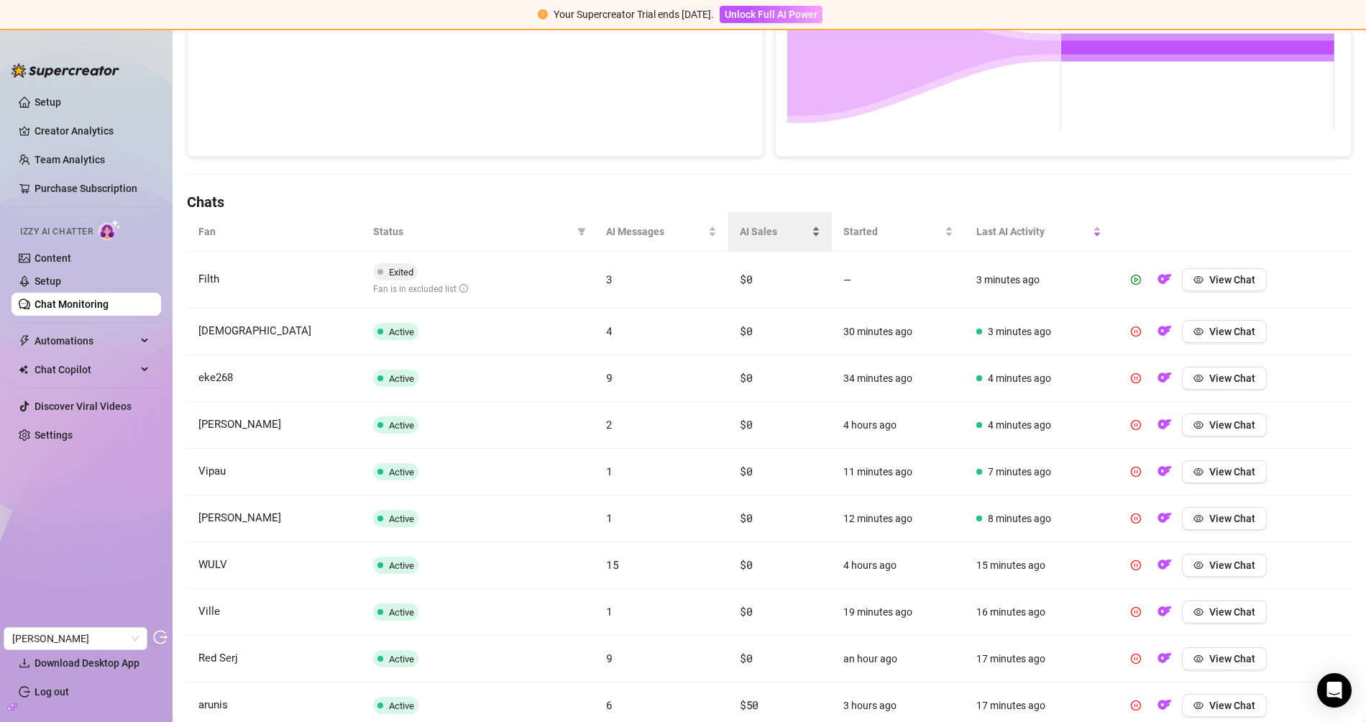
scroll to position [354, 0]
click at [1220, 512] on span "View Chat" at bounding box center [1232, 518] width 46 height 12
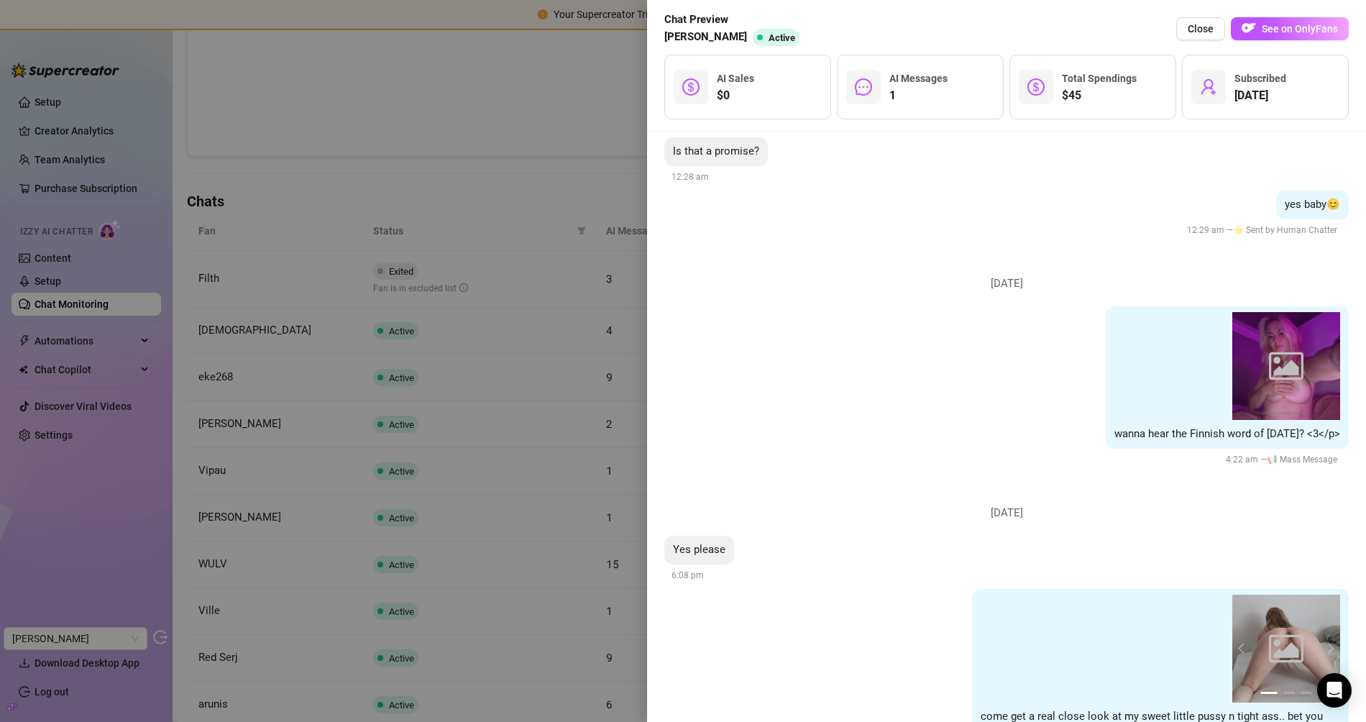
scroll to position [4558, 0]
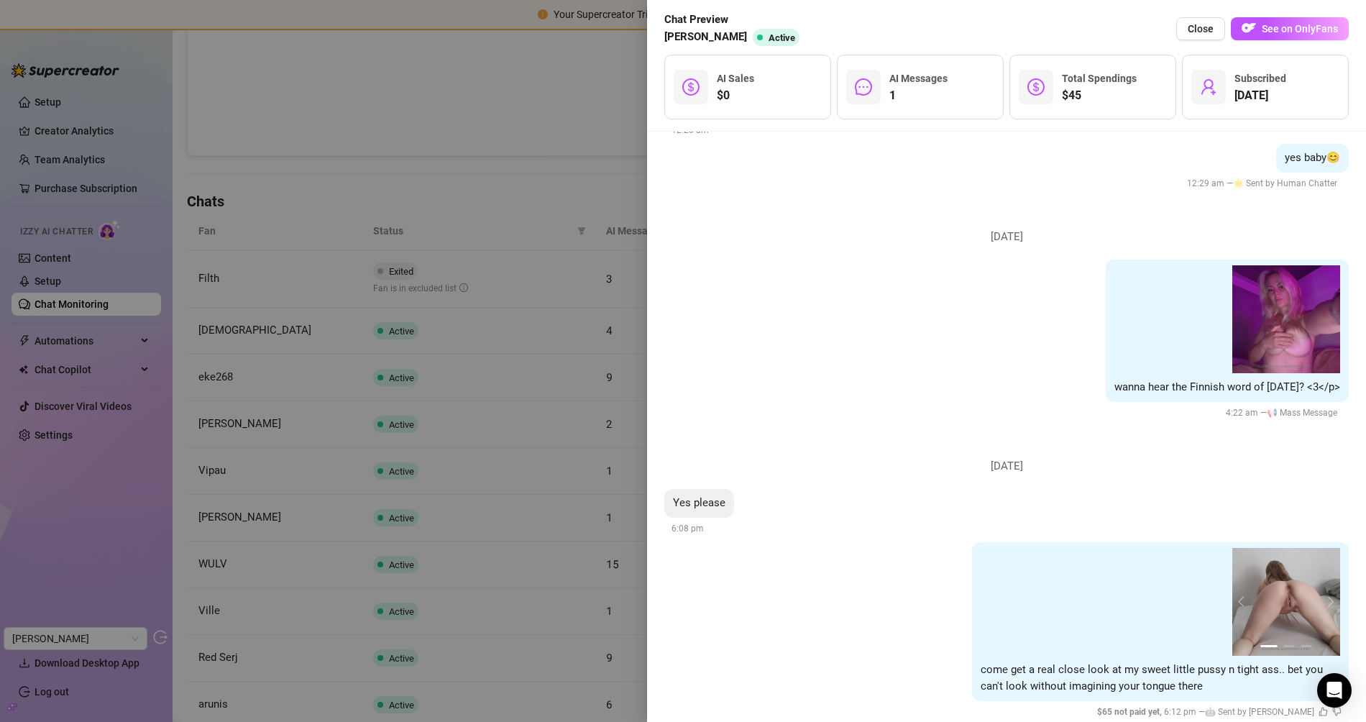
click at [489, 119] on div at bounding box center [683, 361] width 1366 height 722
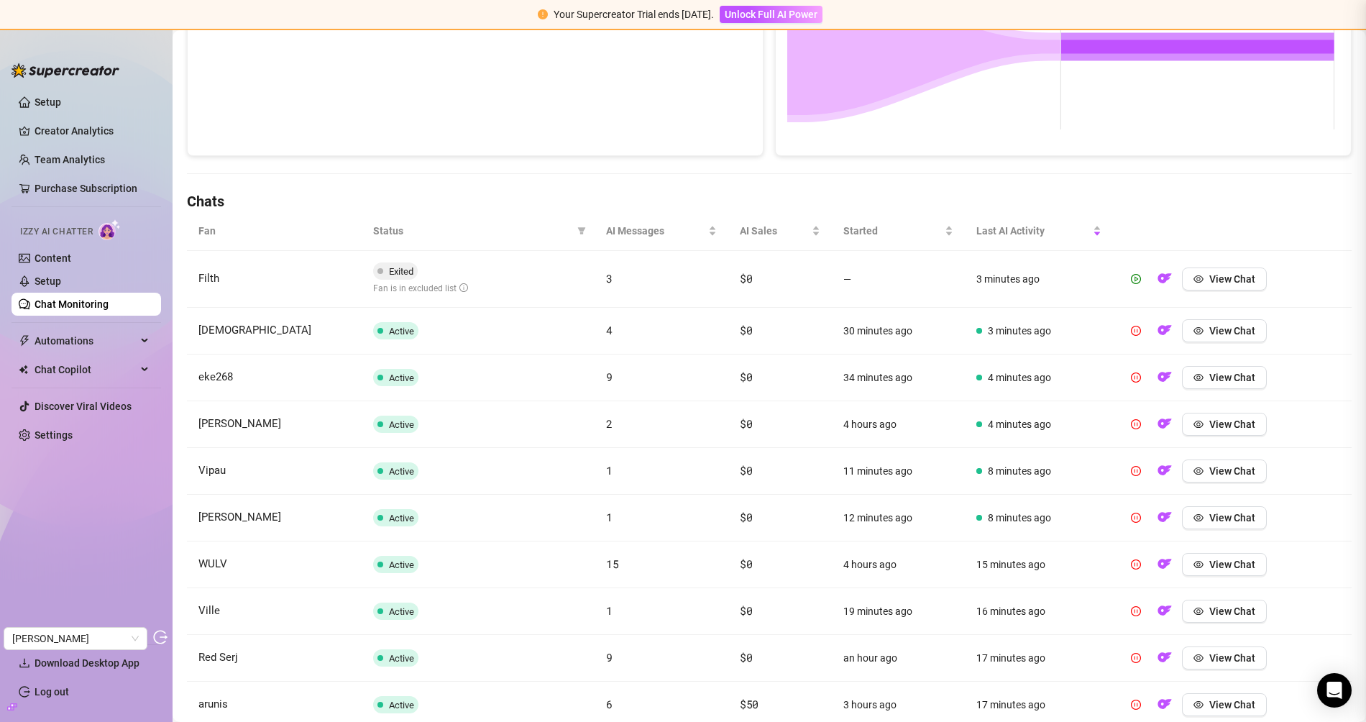
scroll to position [0, 0]
click at [1201, 429] on button "View Chat" at bounding box center [1224, 424] width 85 height 23
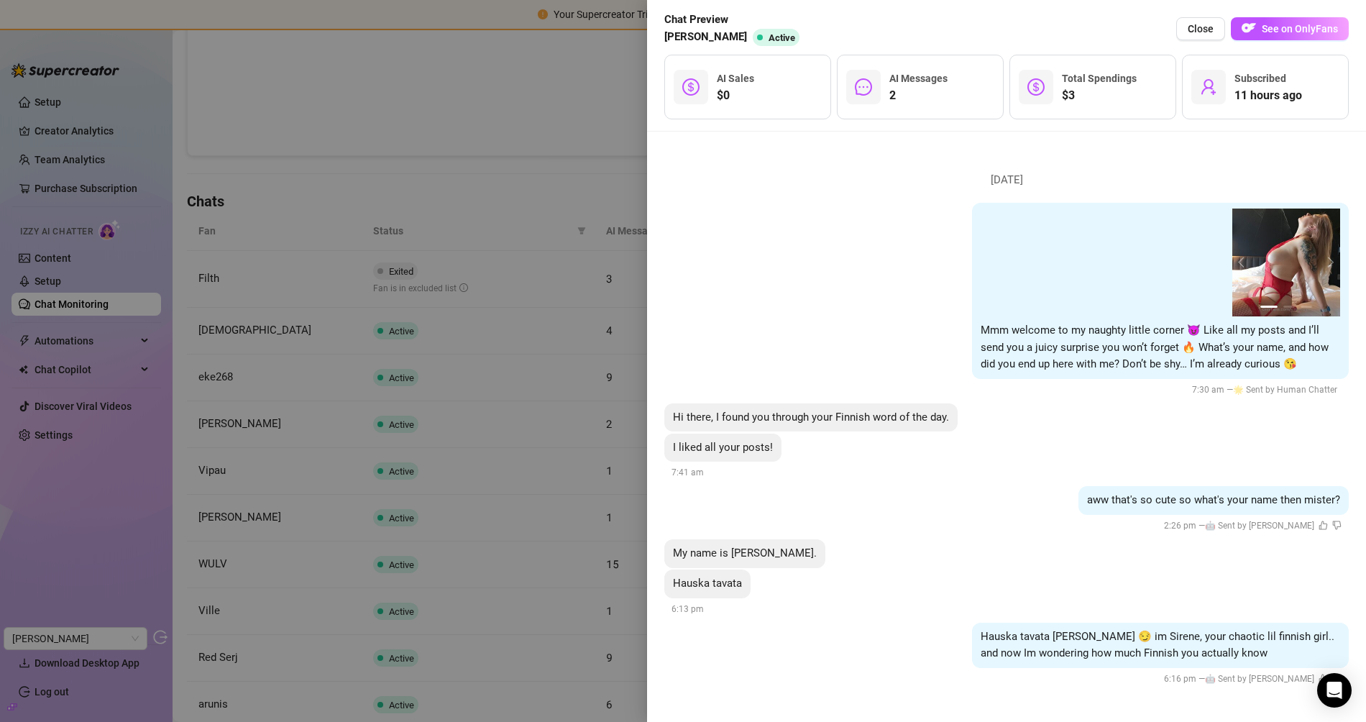
click at [502, 147] on div at bounding box center [683, 361] width 1366 height 722
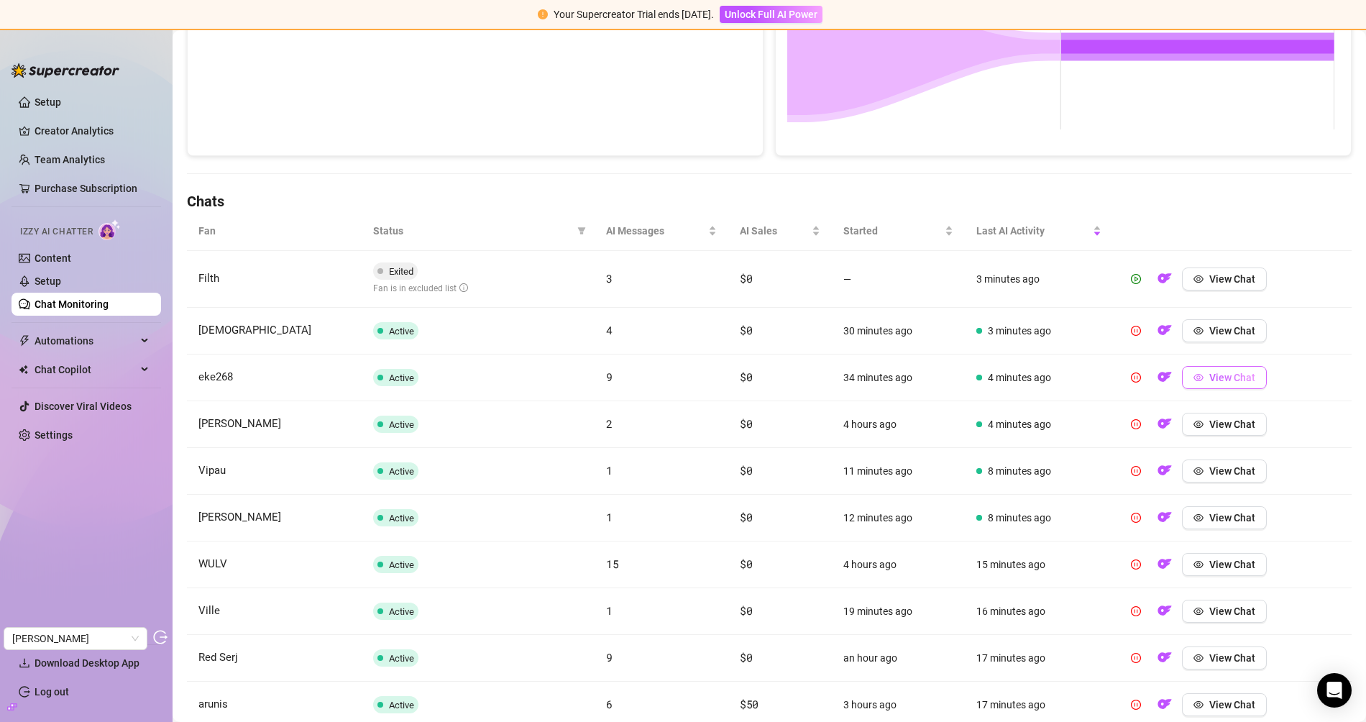
click at [1193, 373] on icon "eye" at bounding box center [1198, 377] width 10 height 10
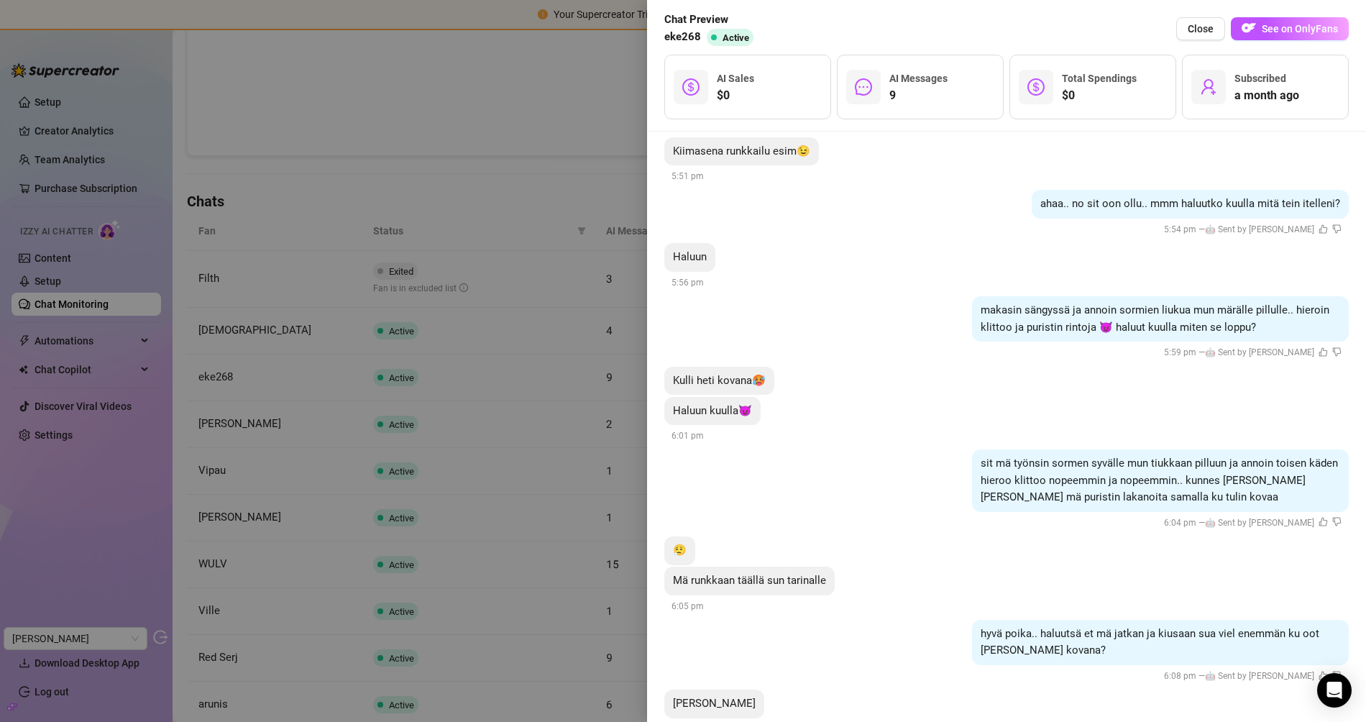
scroll to position [573, 0]
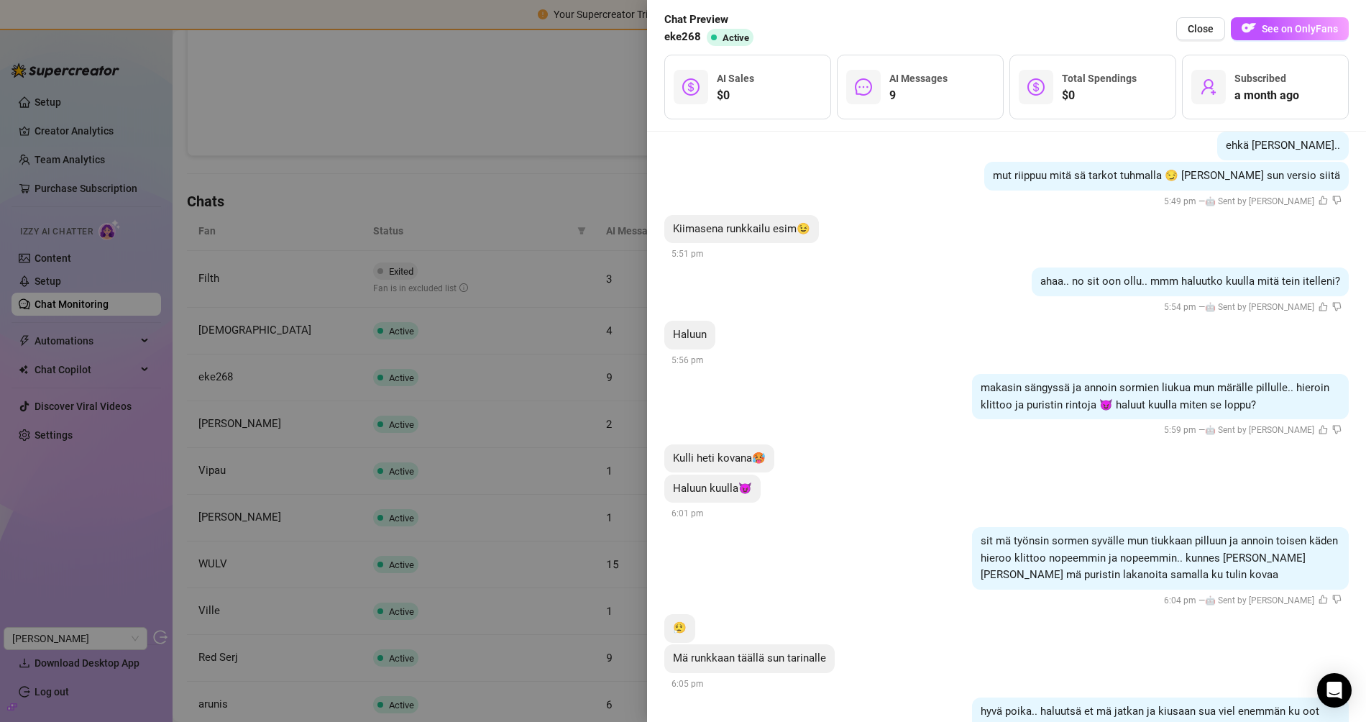
click at [455, 127] on div at bounding box center [683, 361] width 1366 height 722
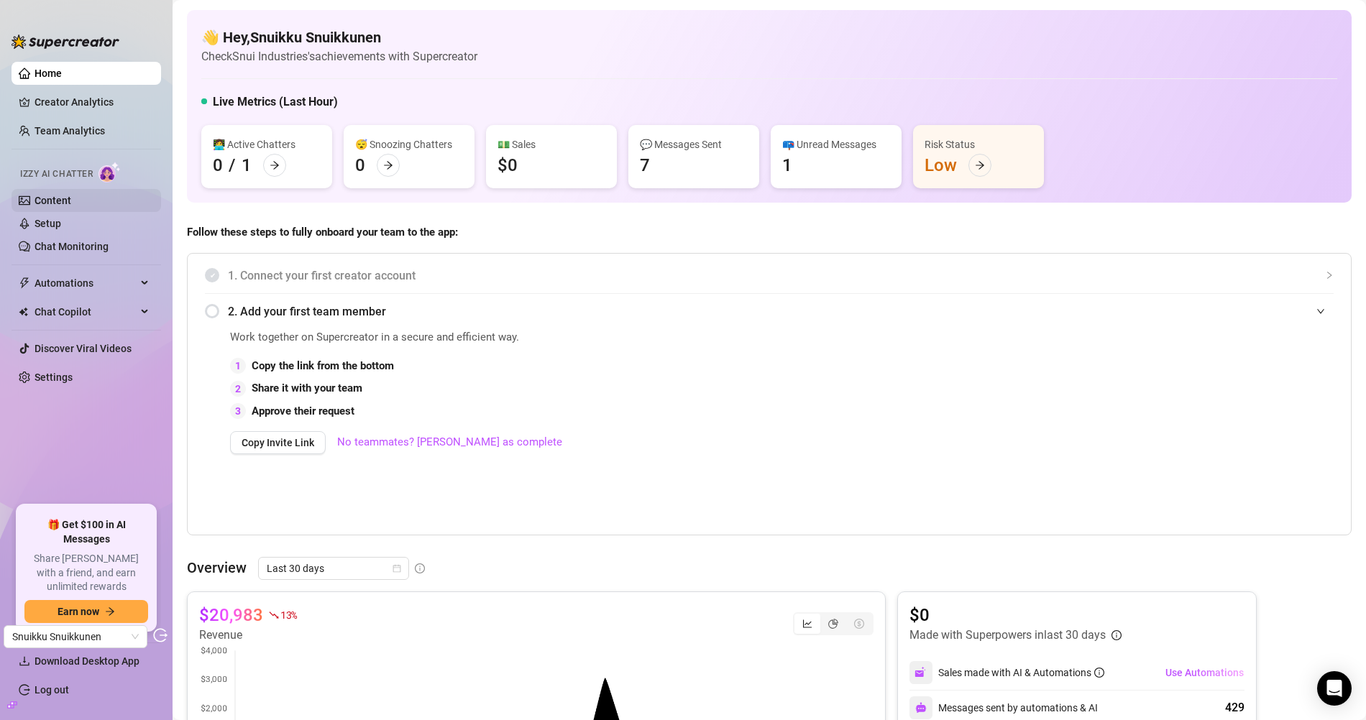
click at [60, 204] on link "Content" at bounding box center [53, 201] width 37 height 12
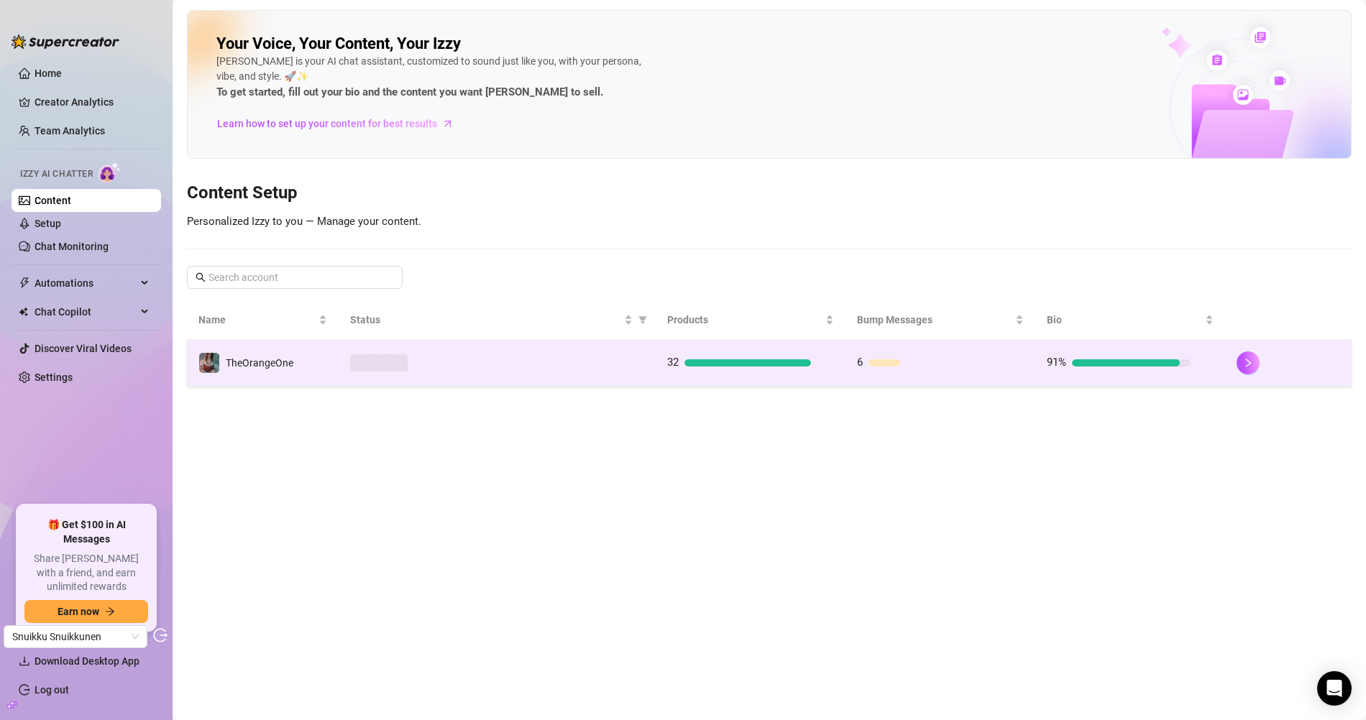
click at [426, 370] on td at bounding box center [497, 363] width 316 height 47
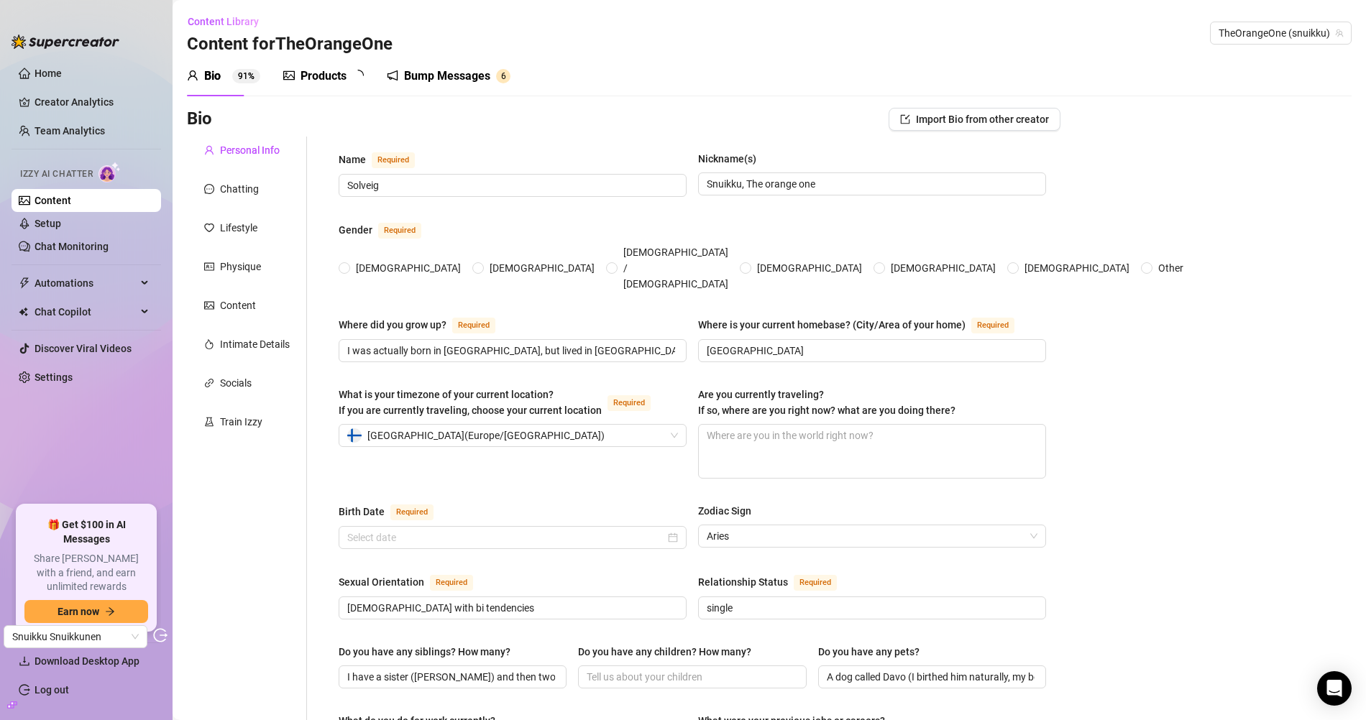
radio input "true"
type input "[DATE]"
click at [309, 78] on div "Products" at bounding box center [324, 76] width 46 height 17
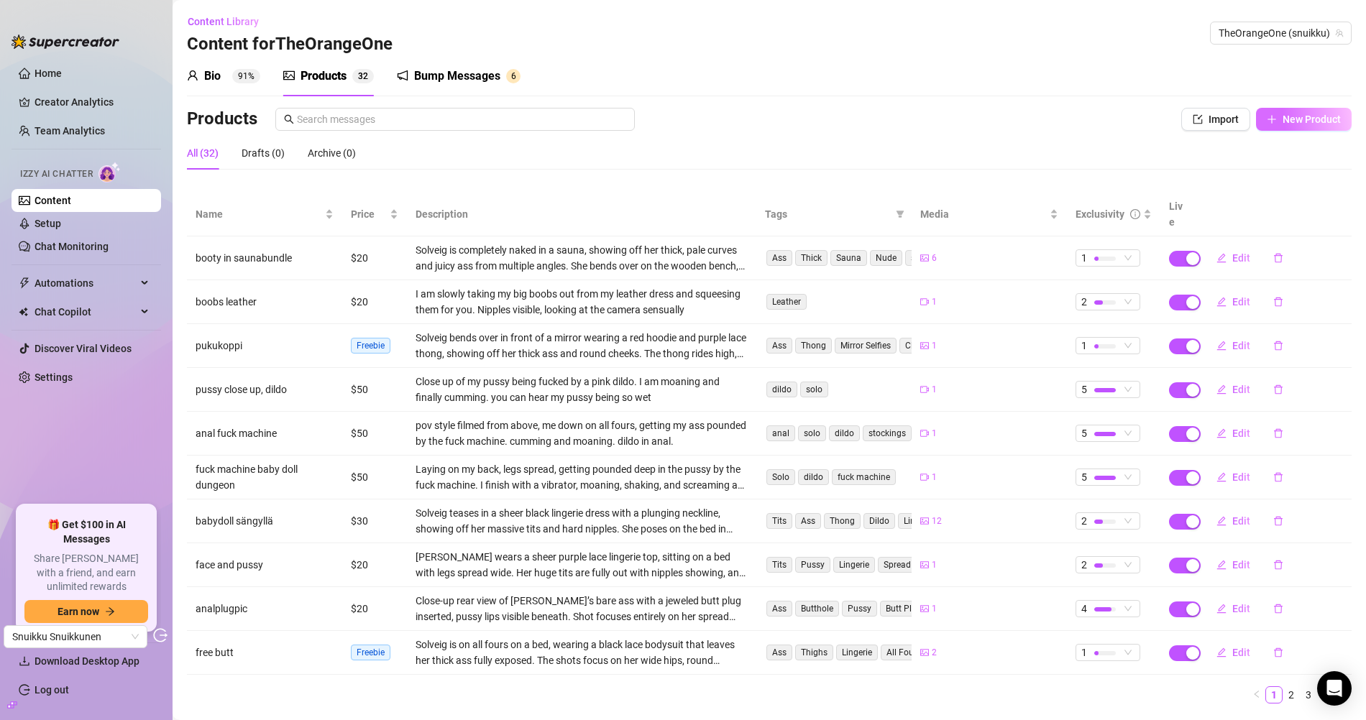
click at [1316, 116] on span "New Product" at bounding box center [1312, 120] width 58 height 12
type textarea "Type your message here..."
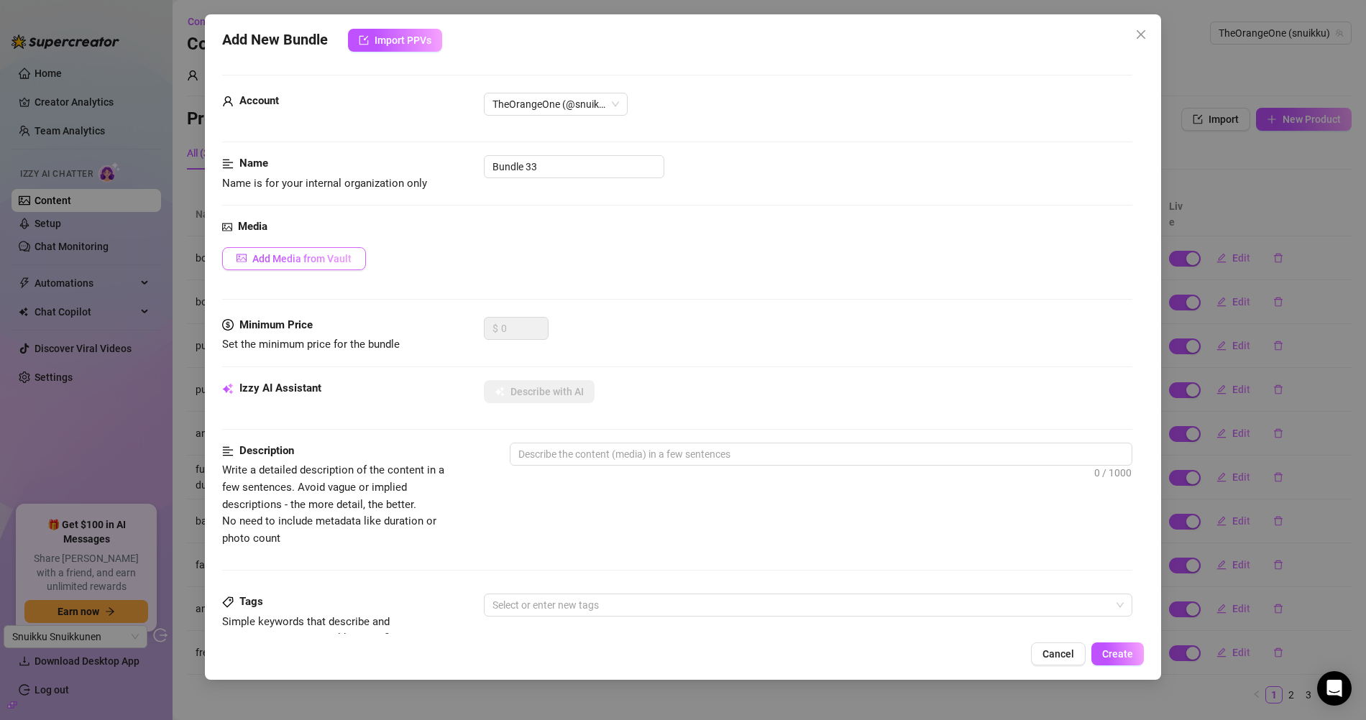
click at [324, 253] on span "Add Media from Vault" at bounding box center [301, 259] width 99 height 12
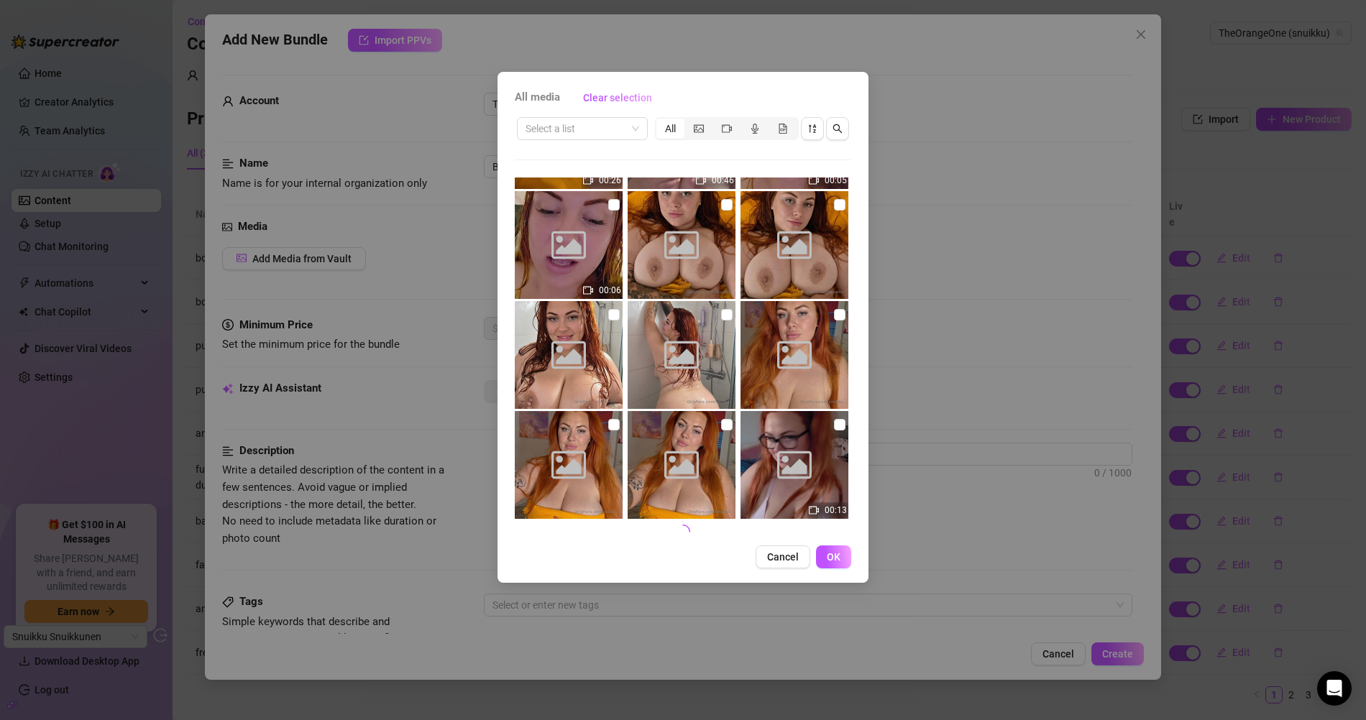
scroll to position [3181, 0]
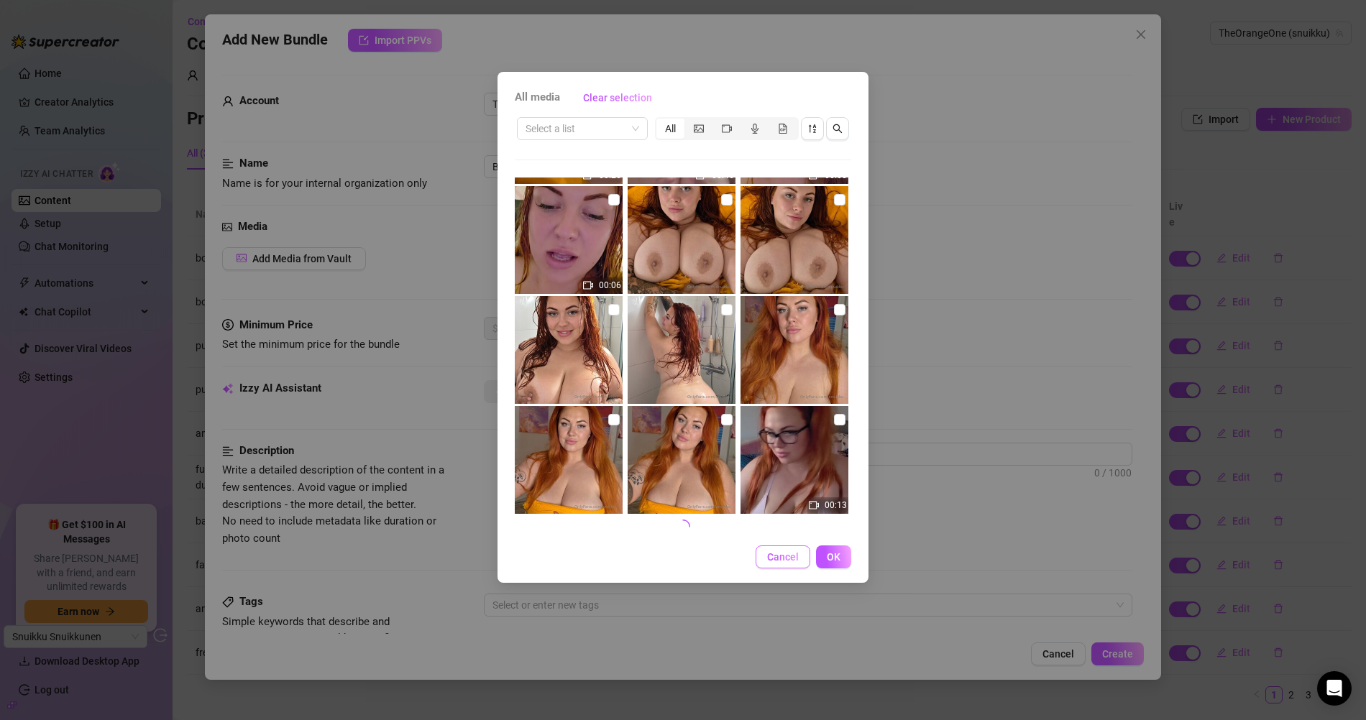
click at [780, 560] on span "Cancel" at bounding box center [783, 557] width 32 height 12
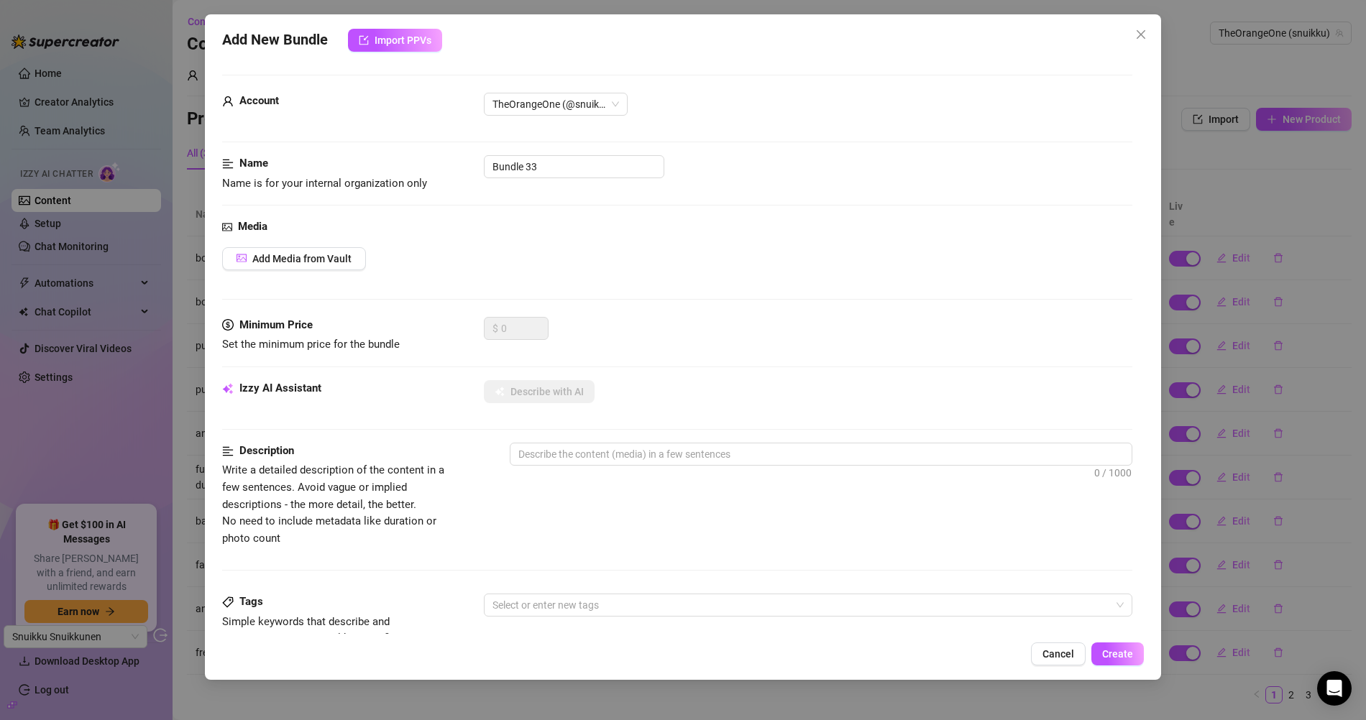
click at [1142, 32] on icon "close" at bounding box center [1141, 35] width 12 height 12
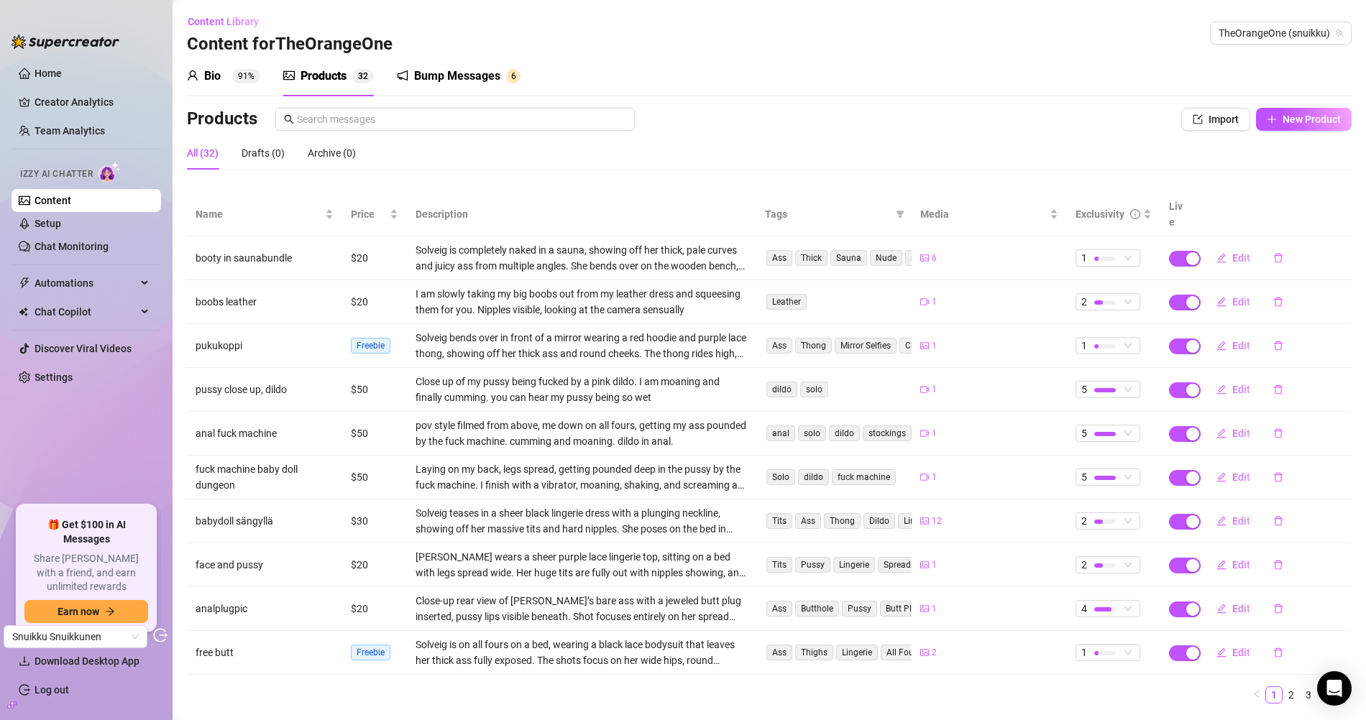
click at [679, 109] on div "Products" at bounding box center [653, 119] width 933 height 23
click at [1086, 206] on div "Exclusivity" at bounding box center [1099, 214] width 49 height 16
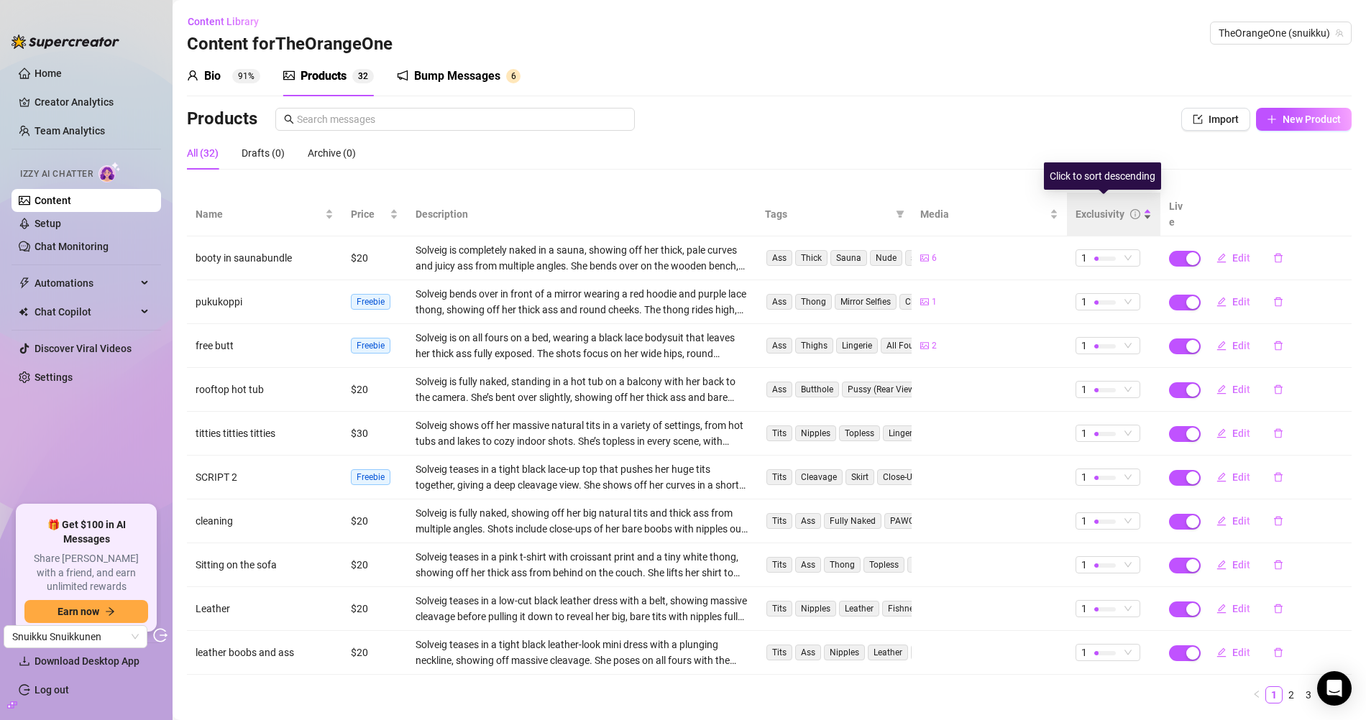
click at [1086, 207] on div "Exclusivity" at bounding box center [1099, 214] width 49 height 16
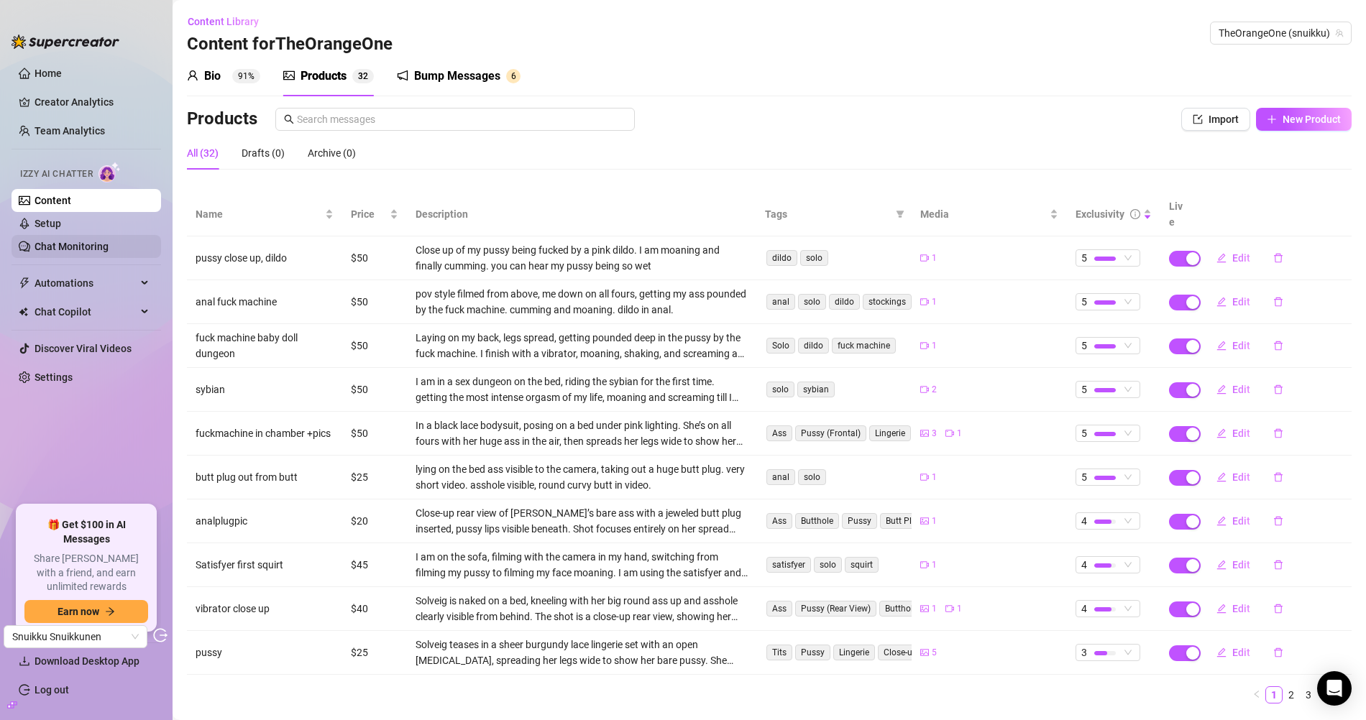
click at [106, 247] on link "Chat Monitoring" at bounding box center [72, 247] width 74 height 12
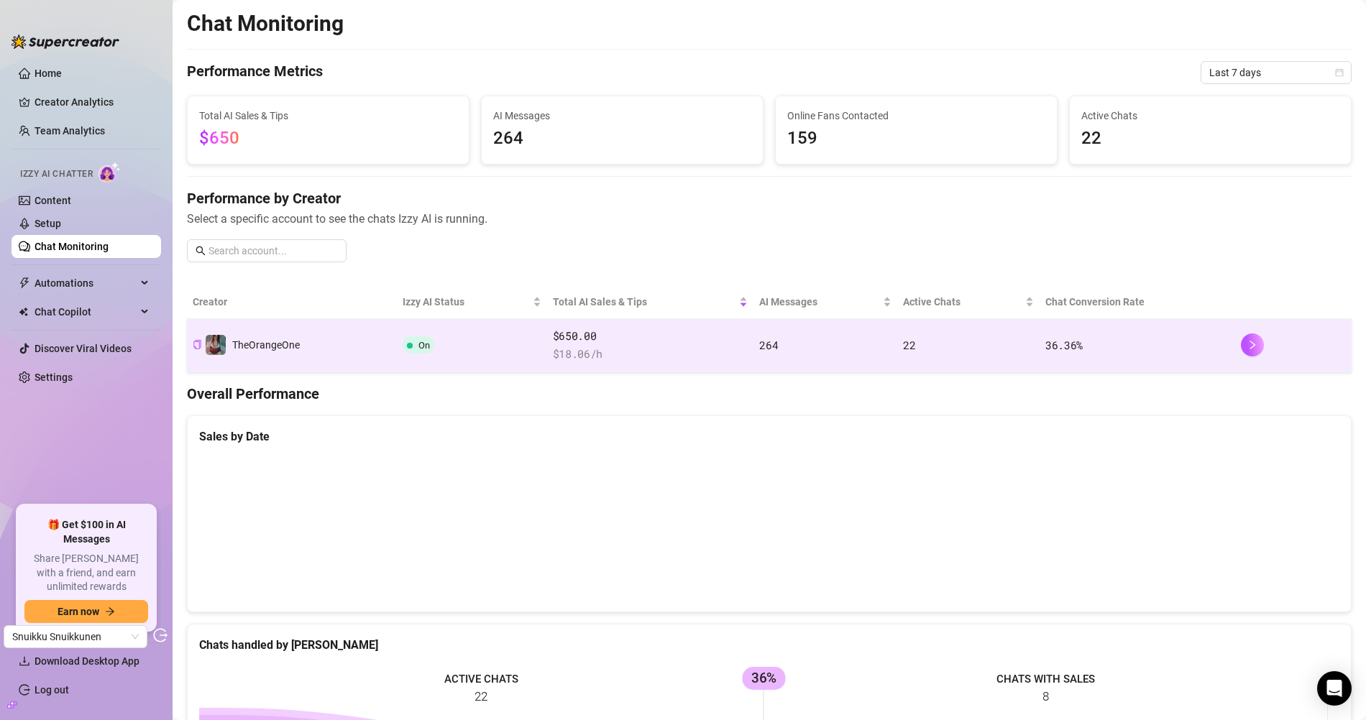
click at [447, 344] on td "On" at bounding box center [472, 345] width 150 height 53
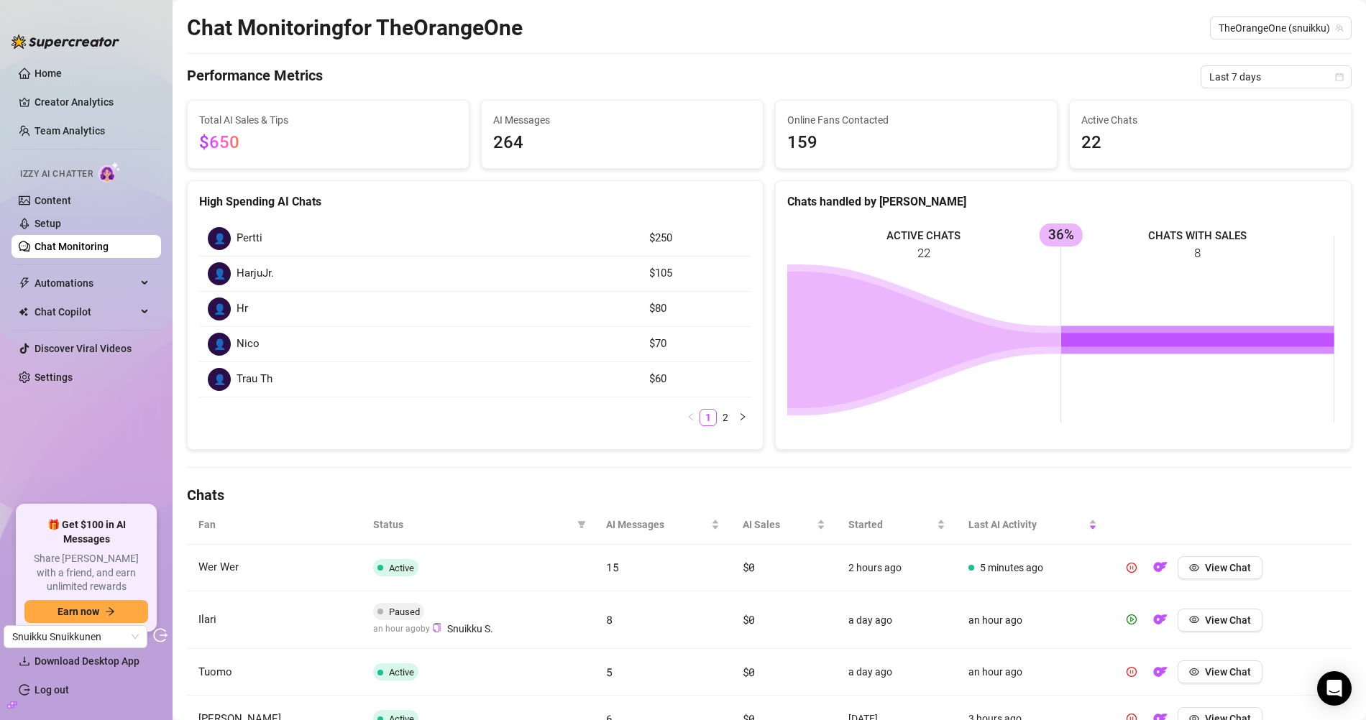
scroll to position [387, 0]
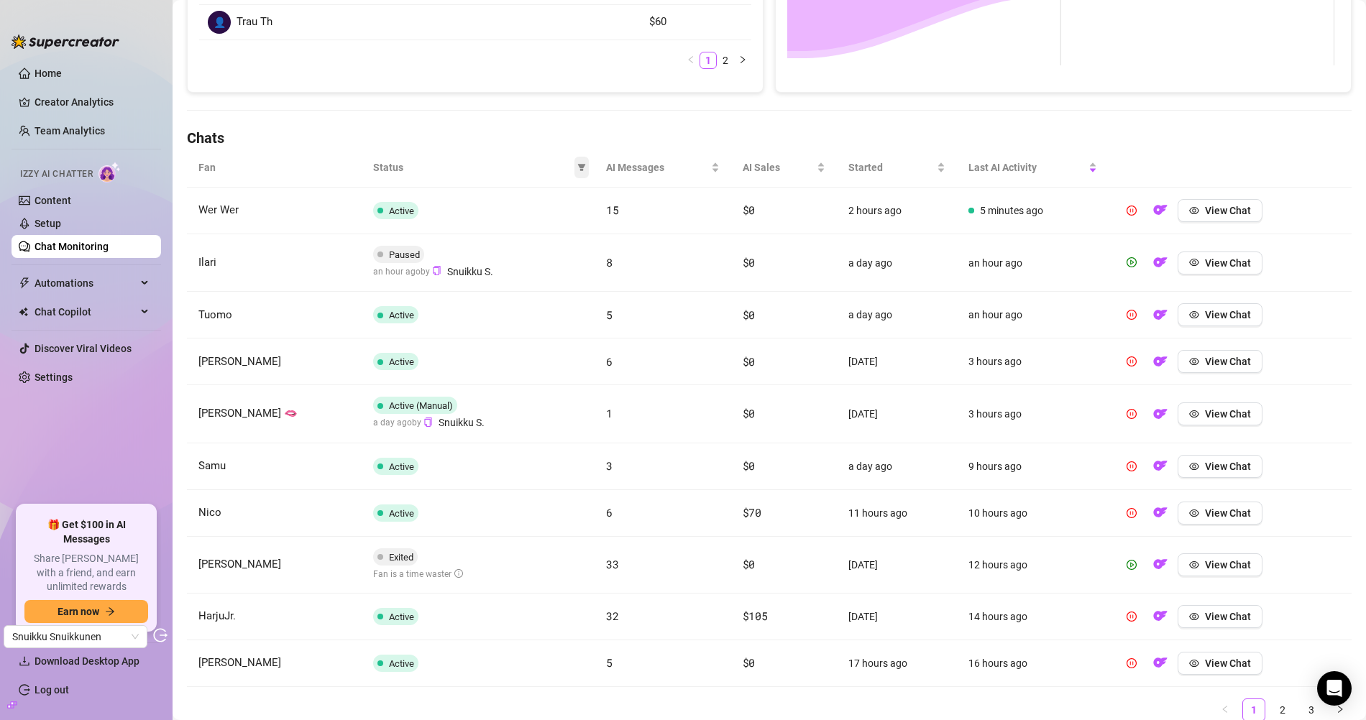
click at [579, 167] on icon "filter" at bounding box center [581, 167] width 9 height 9
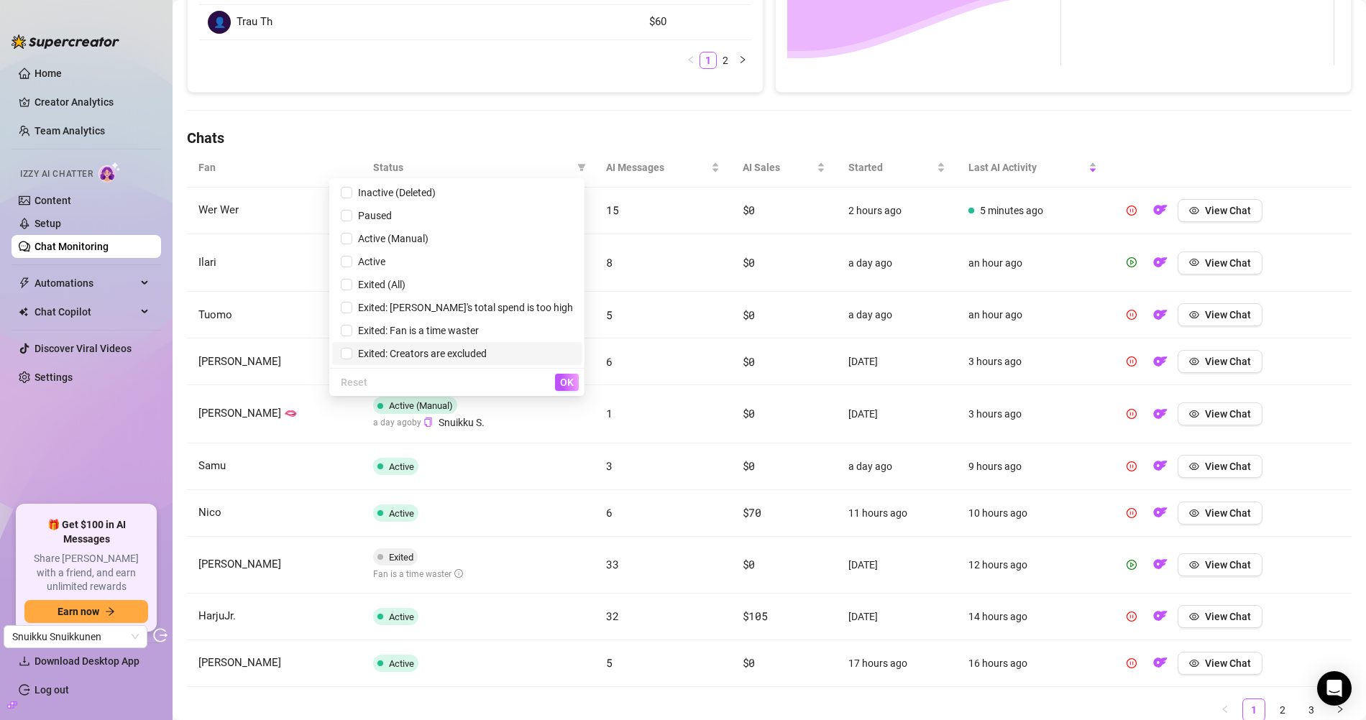
click at [505, 347] on span "Exited: Creators are excluded" at bounding box center [457, 354] width 232 height 16
click at [572, 381] on span "OK" at bounding box center [567, 383] width 14 height 12
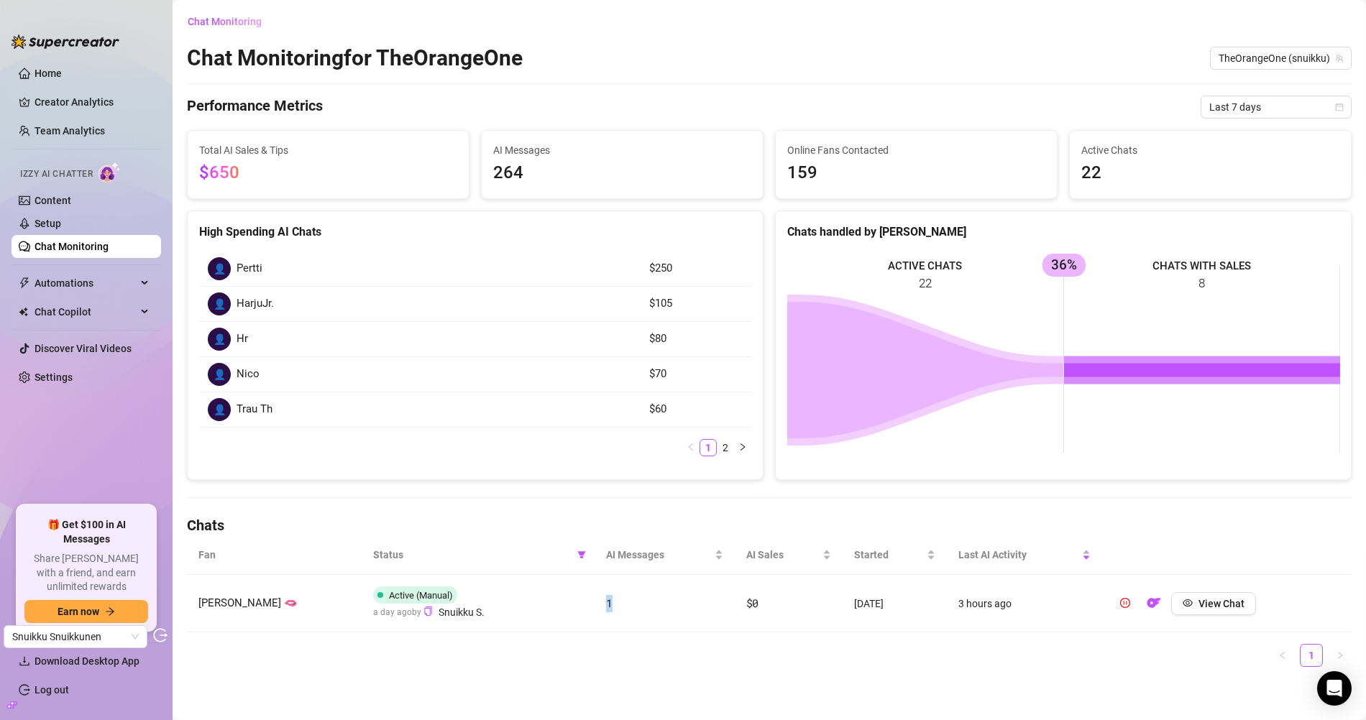
drag, startPoint x: 599, startPoint y: 600, endPoint x: 631, endPoint y: 601, distance: 32.4
click at [625, 601] on td "1" at bounding box center [665, 604] width 140 height 58
click at [1224, 598] on span "View Chat" at bounding box center [1221, 604] width 46 height 12
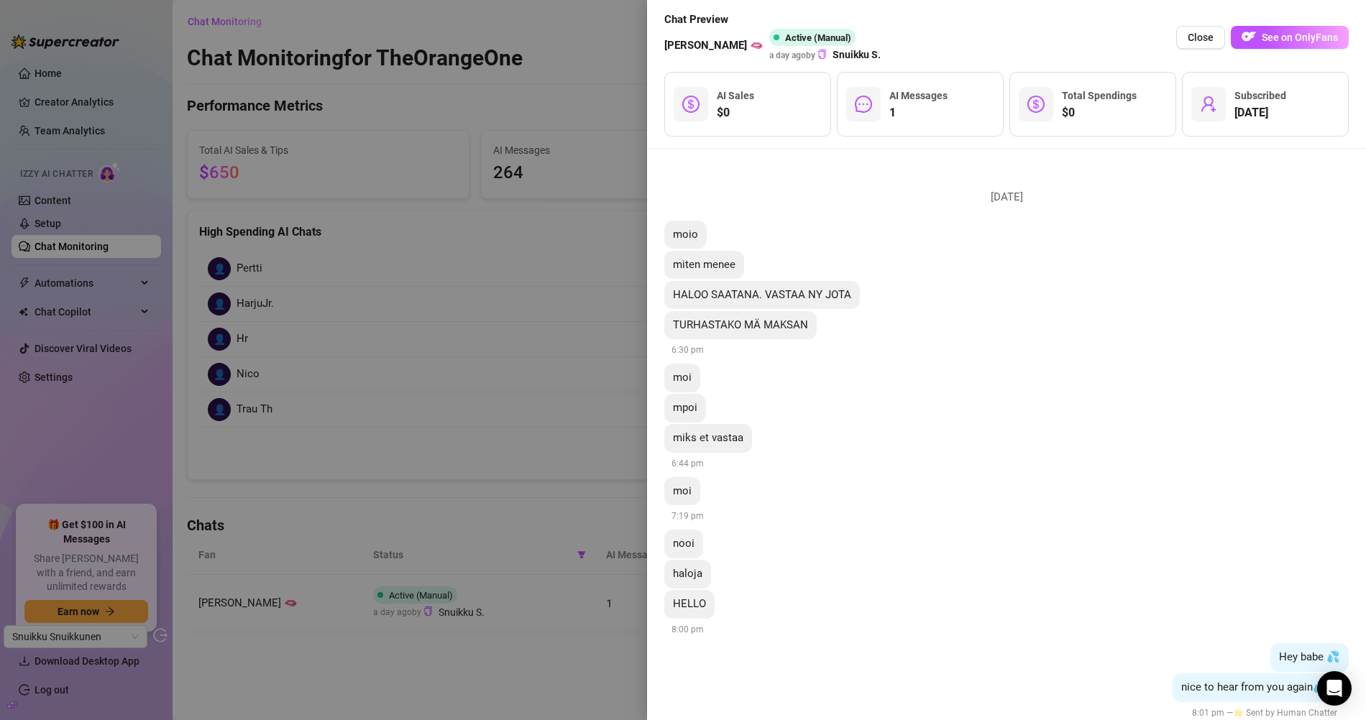
click at [485, 236] on div at bounding box center [683, 360] width 1366 height 720
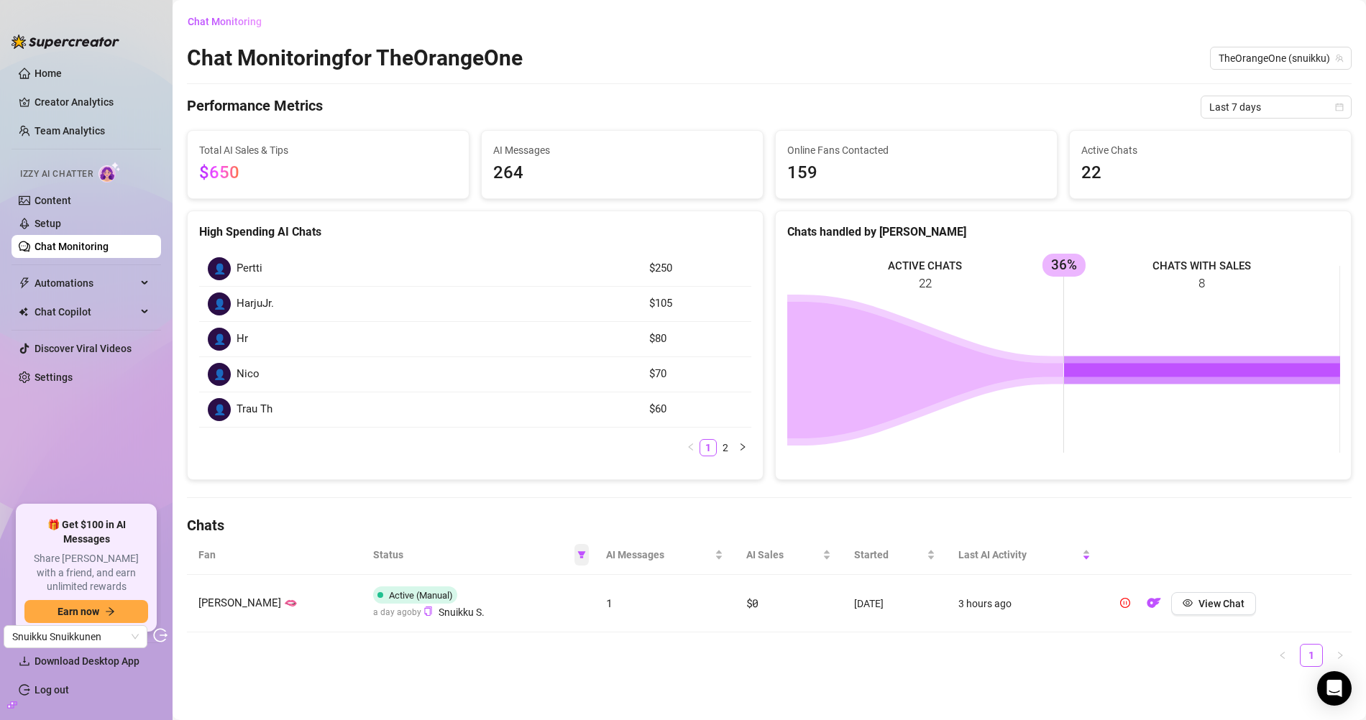
click at [580, 551] on icon "filter" at bounding box center [582, 554] width 8 height 7
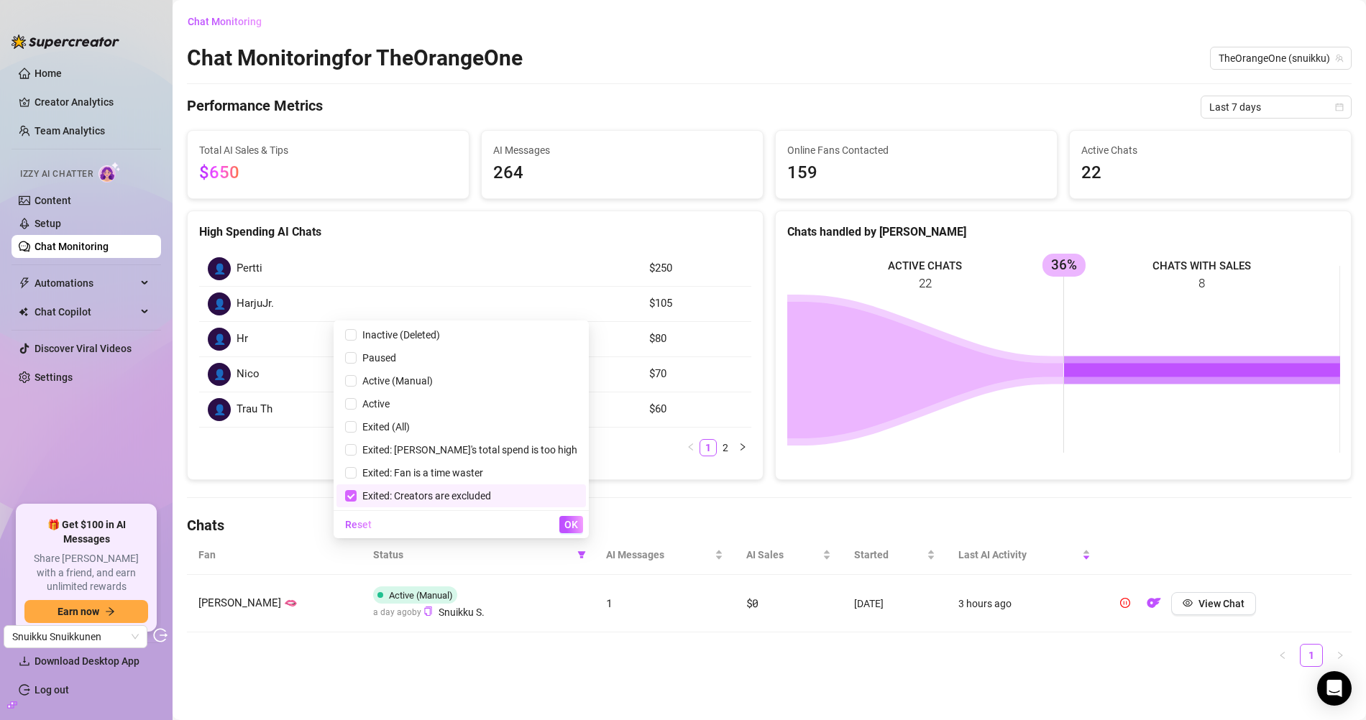
click at [357, 492] on input "checkbox" at bounding box center [351, 496] width 12 height 12
click at [565, 520] on span "OK" at bounding box center [571, 525] width 14 height 12
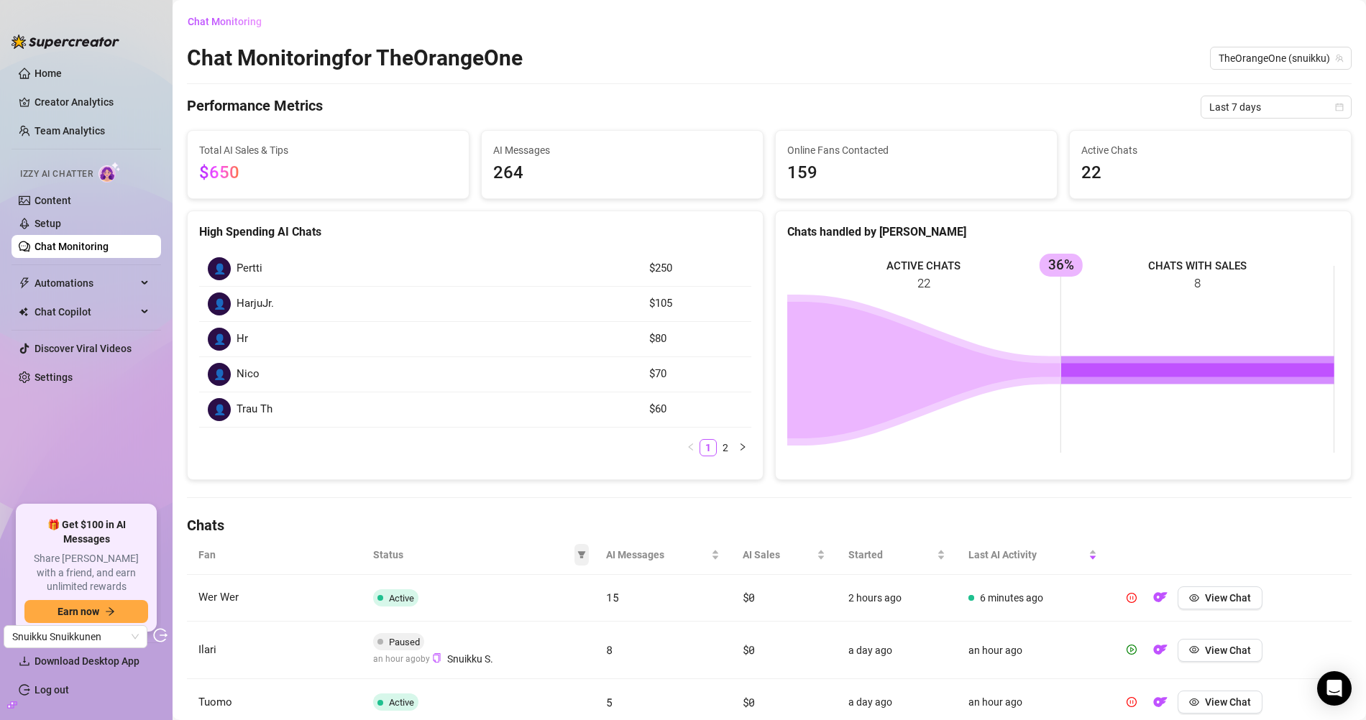
click at [578, 551] on icon "filter" at bounding box center [582, 554] width 8 height 7
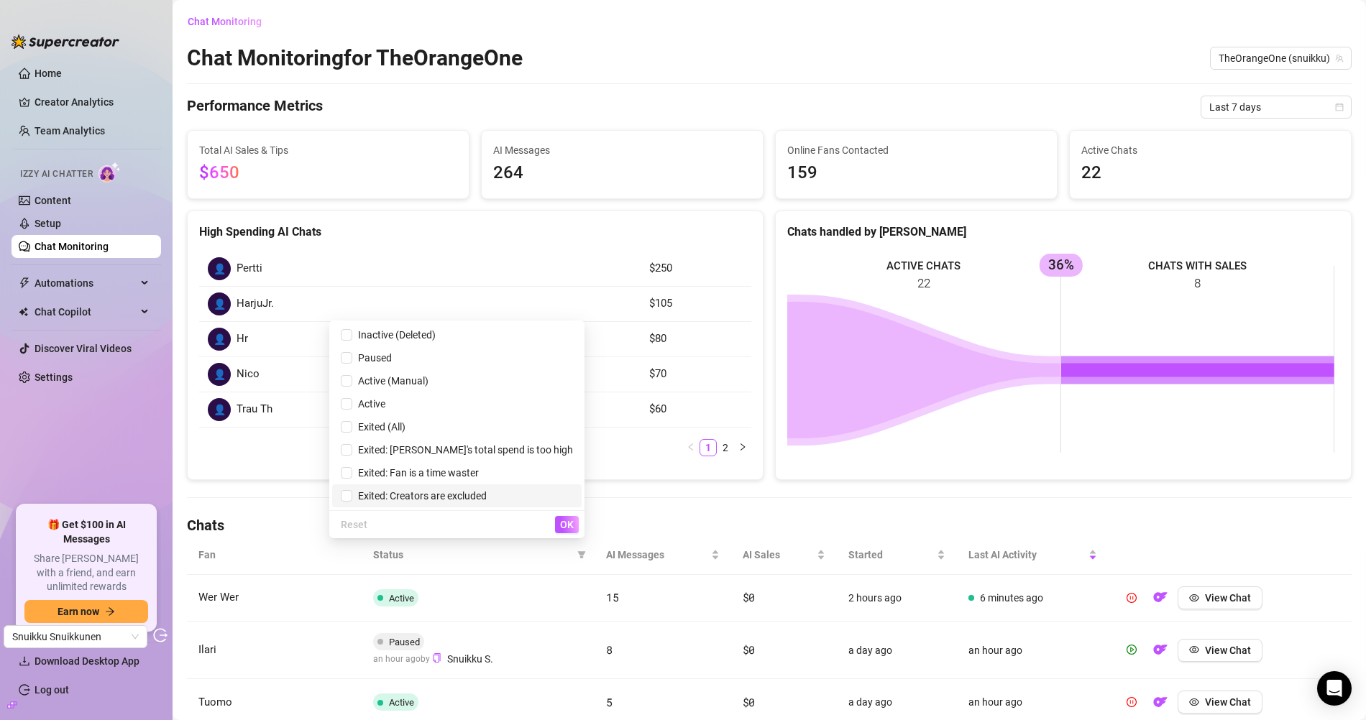
click at [468, 497] on span "Exited: Creators are excluded" at bounding box center [419, 496] width 134 height 12
checkbox input "true"
click at [545, 98] on div "Performance Metrics Last 7 days" at bounding box center [769, 107] width 1165 height 23
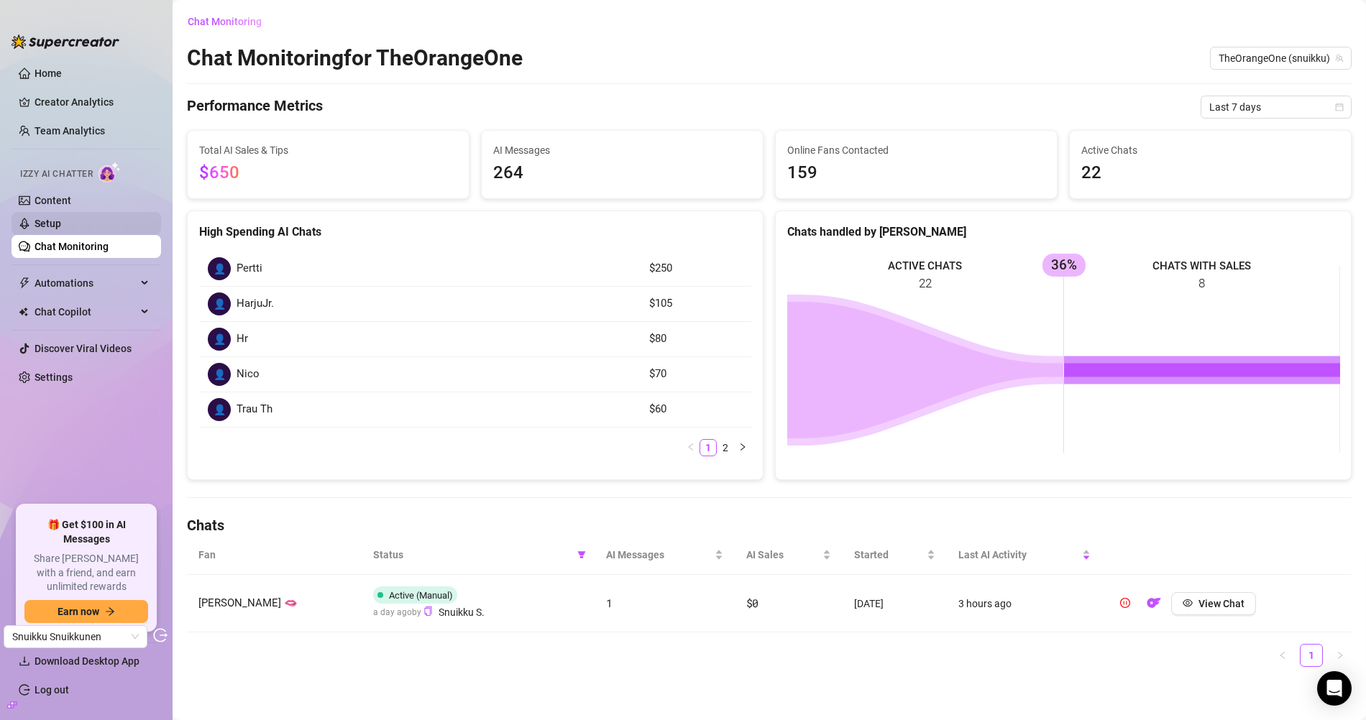
click at [61, 224] on link "Setup" at bounding box center [48, 224] width 27 height 12
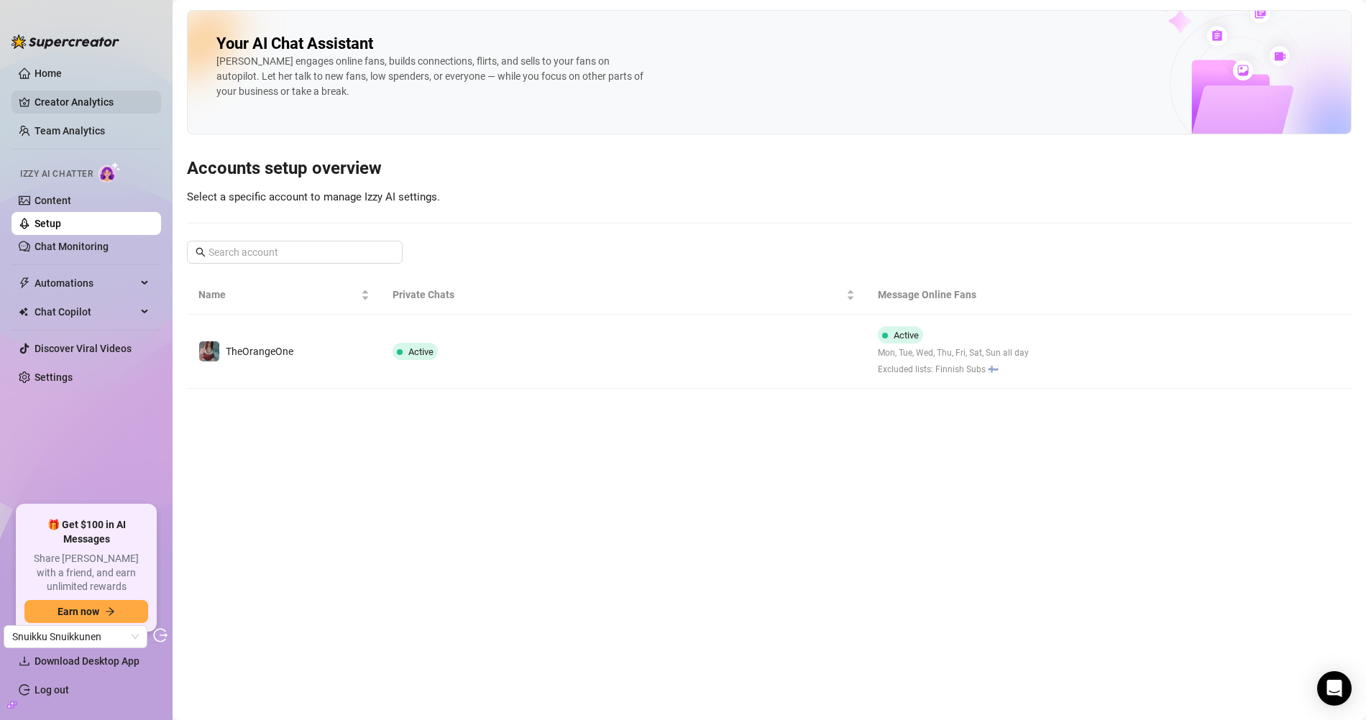
click at [86, 105] on link "Creator Analytics" at bounding box center [92, 102] width 115 height 23
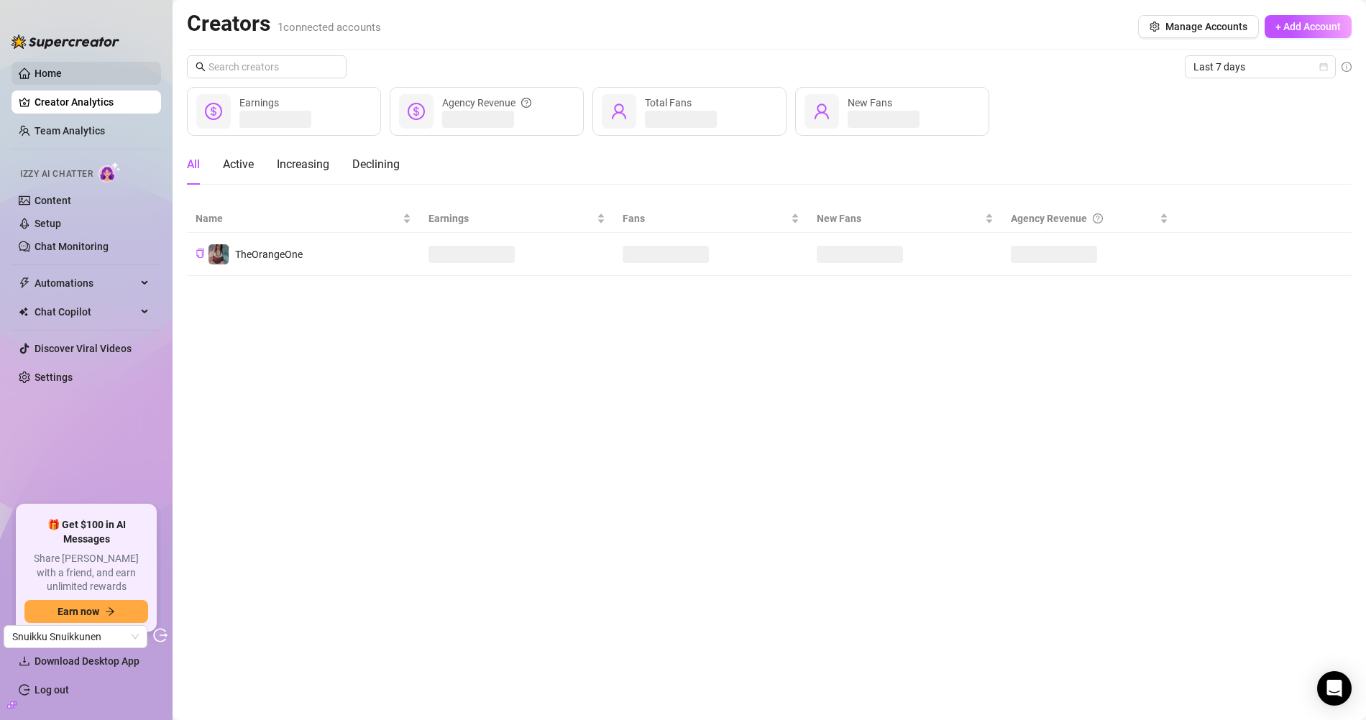
click at [62, 69] on link "Home" at bounding box center [48, 74] width 27 height 12
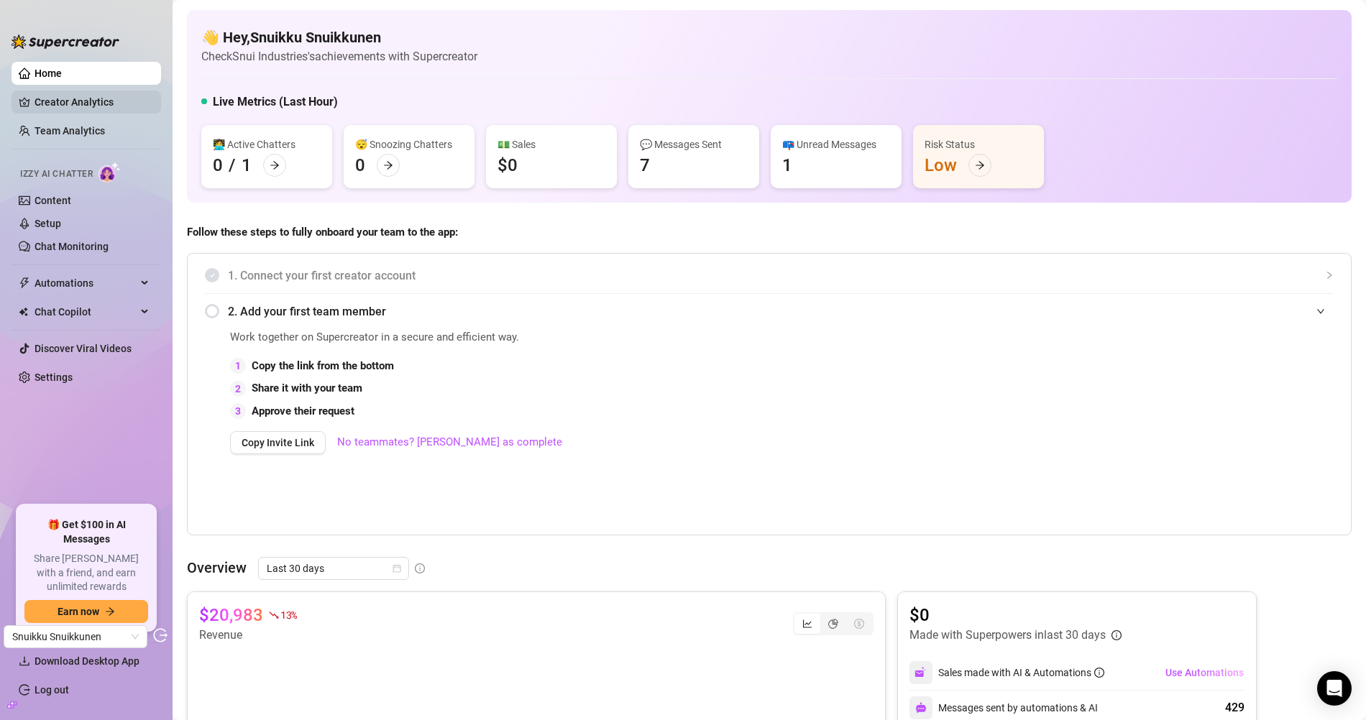
click at [75, 108] on link "Creator Analytics" at bounding box center [92, 102] width 115 height 23
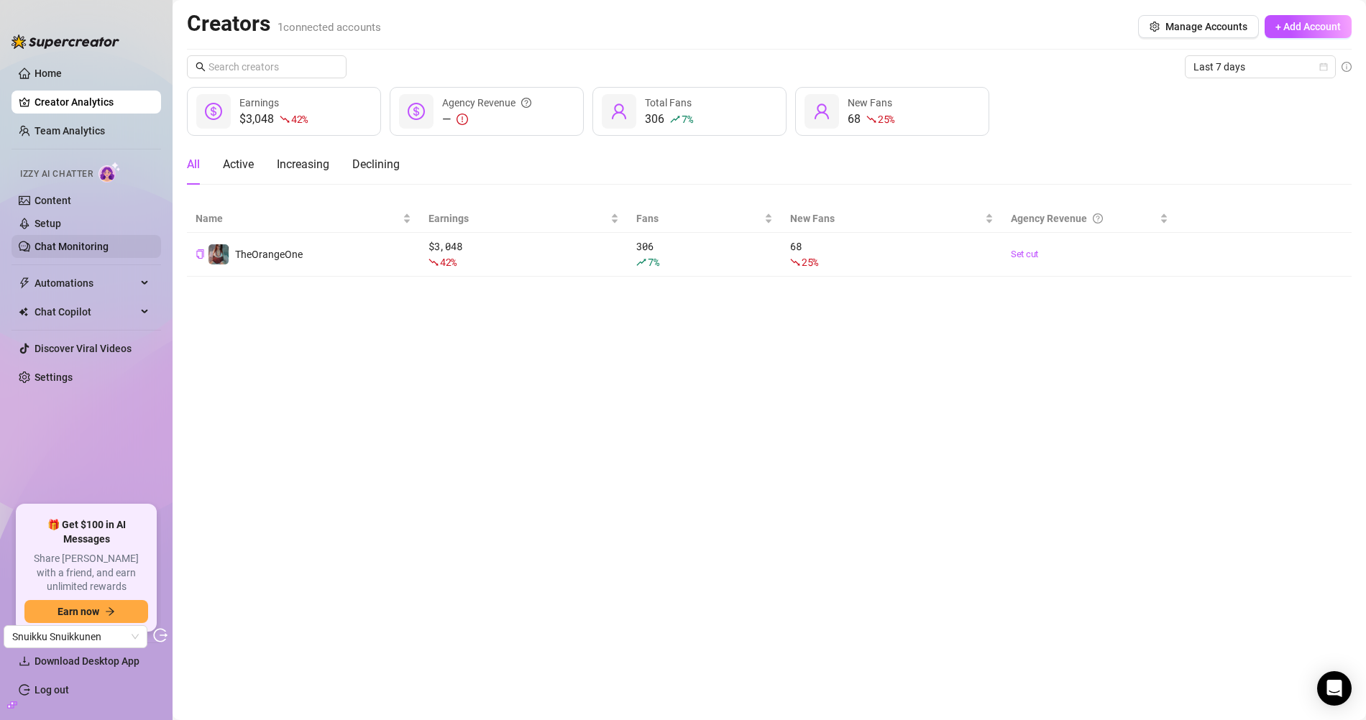
click at [91, 243] on link "Chat Monitoring" at bounding box center [72, 247] width 74 height 12
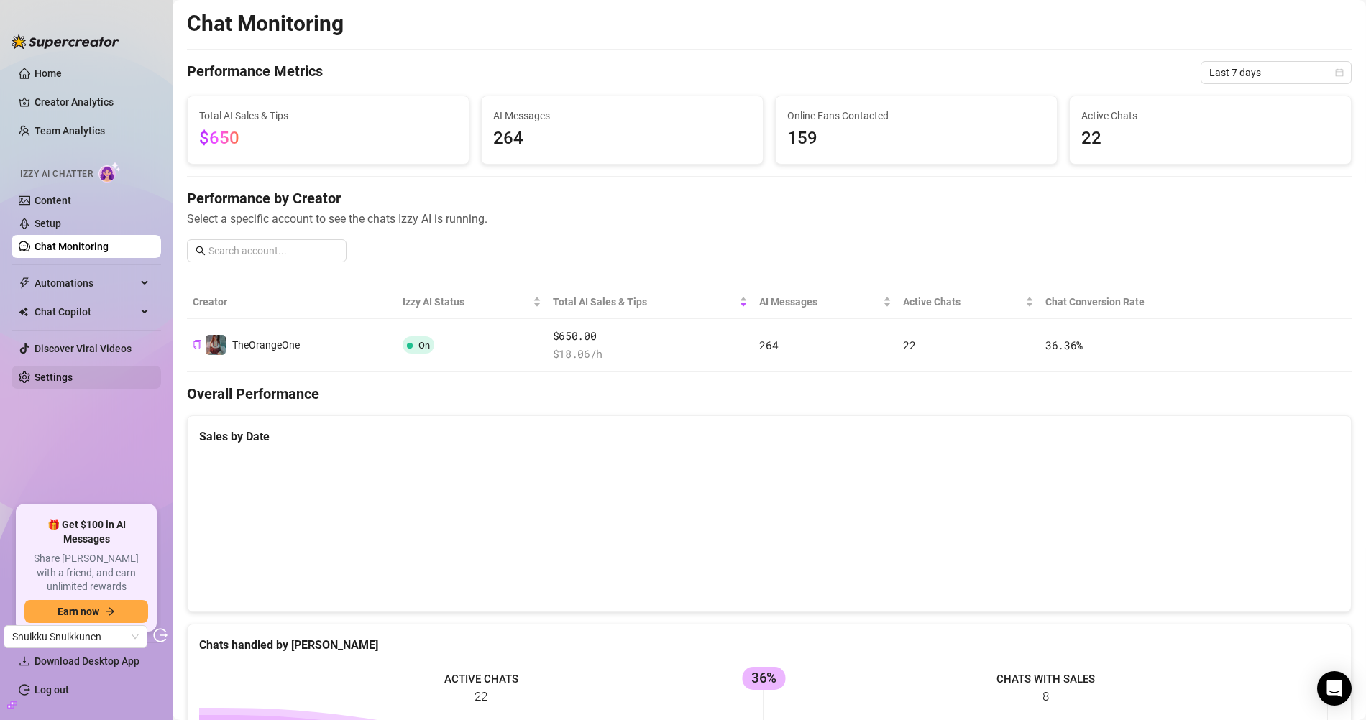
click at [68, 372] on link "Settings" at bounding box center [54, 378] width 38 height 12
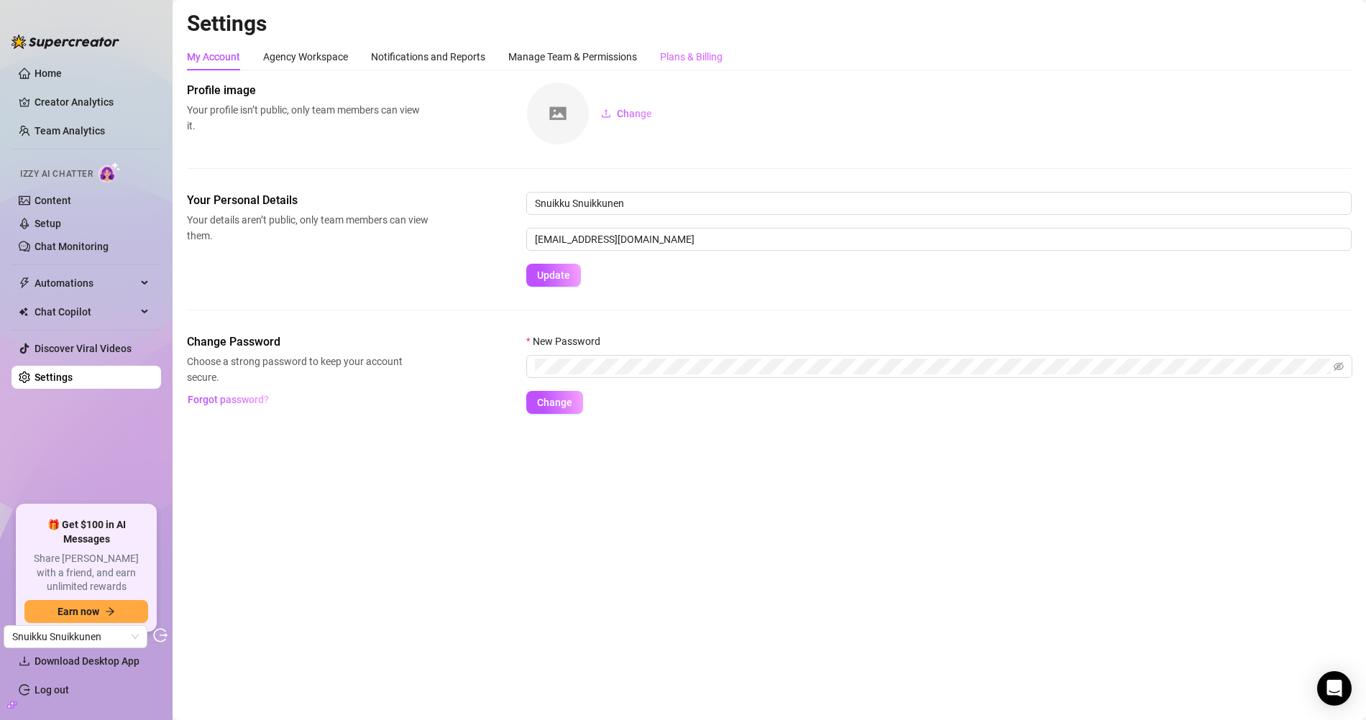
click at [712, 47] on div "Plans & Billing" at bounding box center [691, 56] width 63 height 27
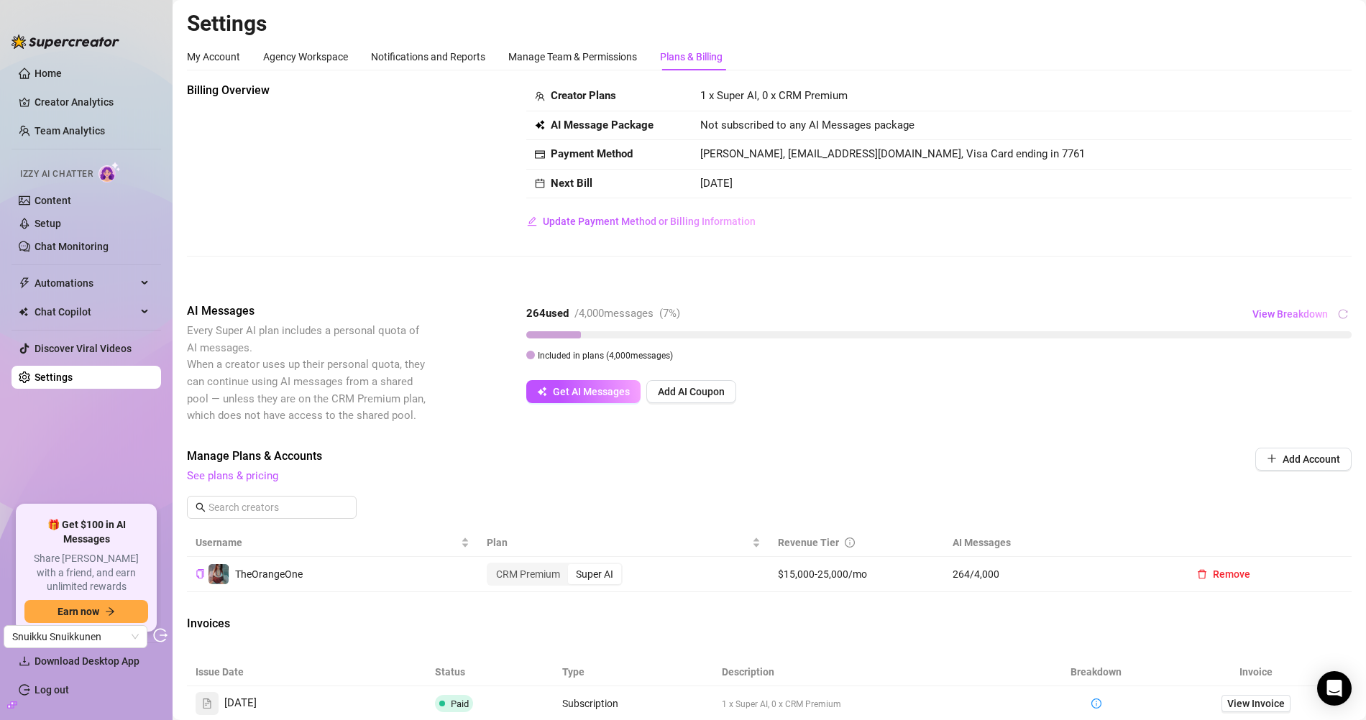
click at [809, 153] on span "Solveig Grönstrand, snuikku@gmail.com, Visa Card ending in 7761" at bounding box center [892, 153] width 385 height 13
copy span "snuikku"
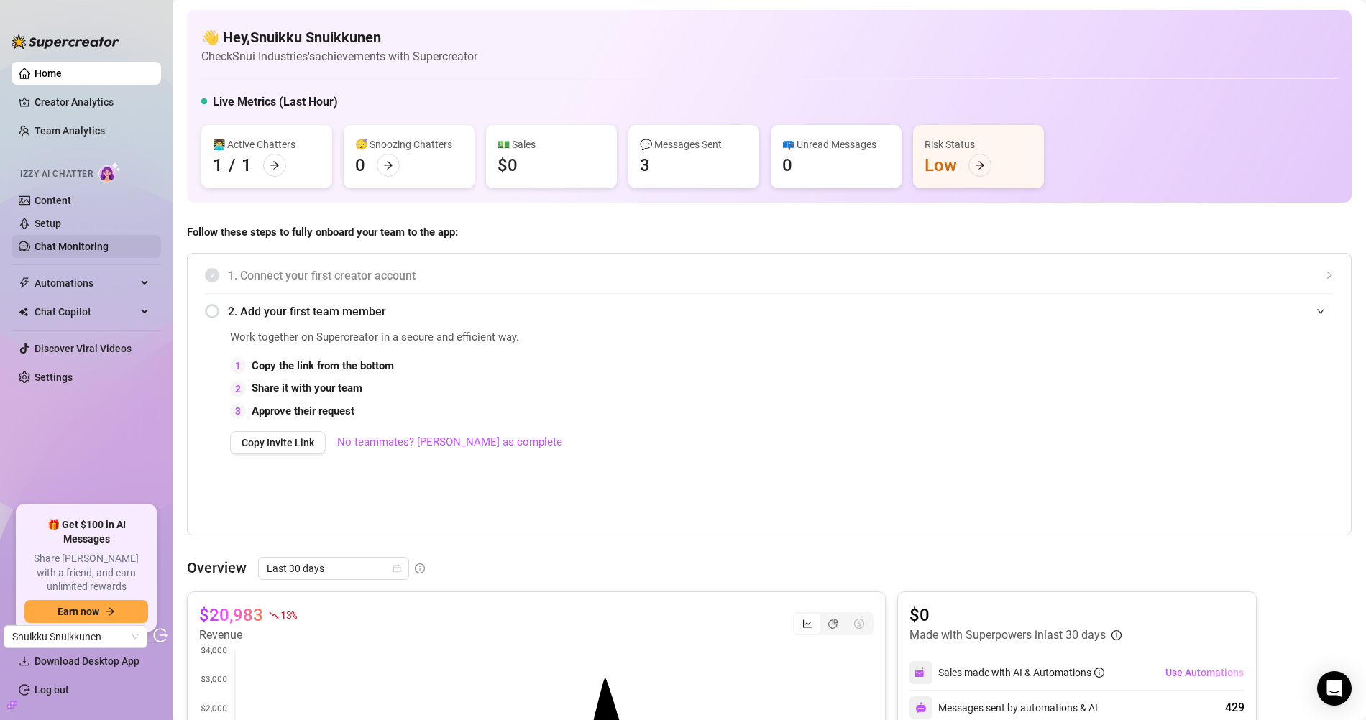
click at [57, 252] on link "Chat Monitoring" at bounding box center [72, 247] width 74 height 12
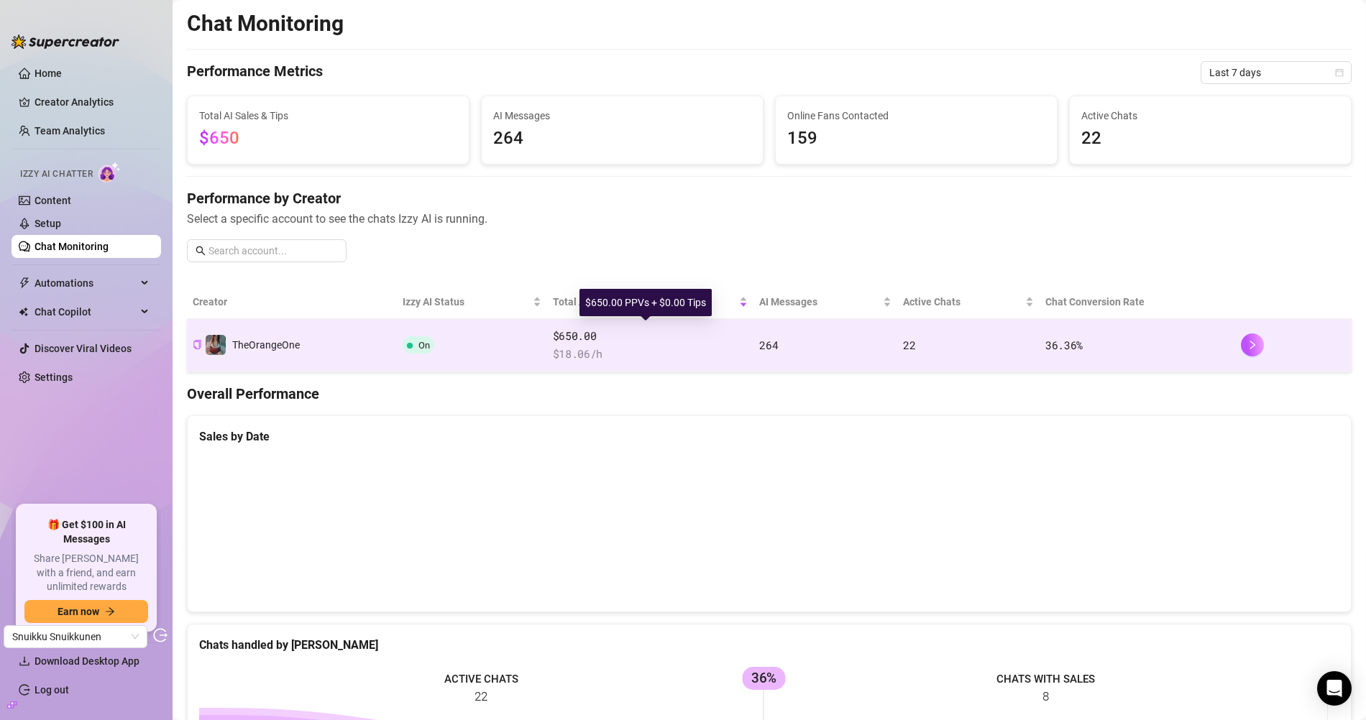
click at [605, 341] on span "$650.00" at bounding box center [651, 336] width 196 height 17
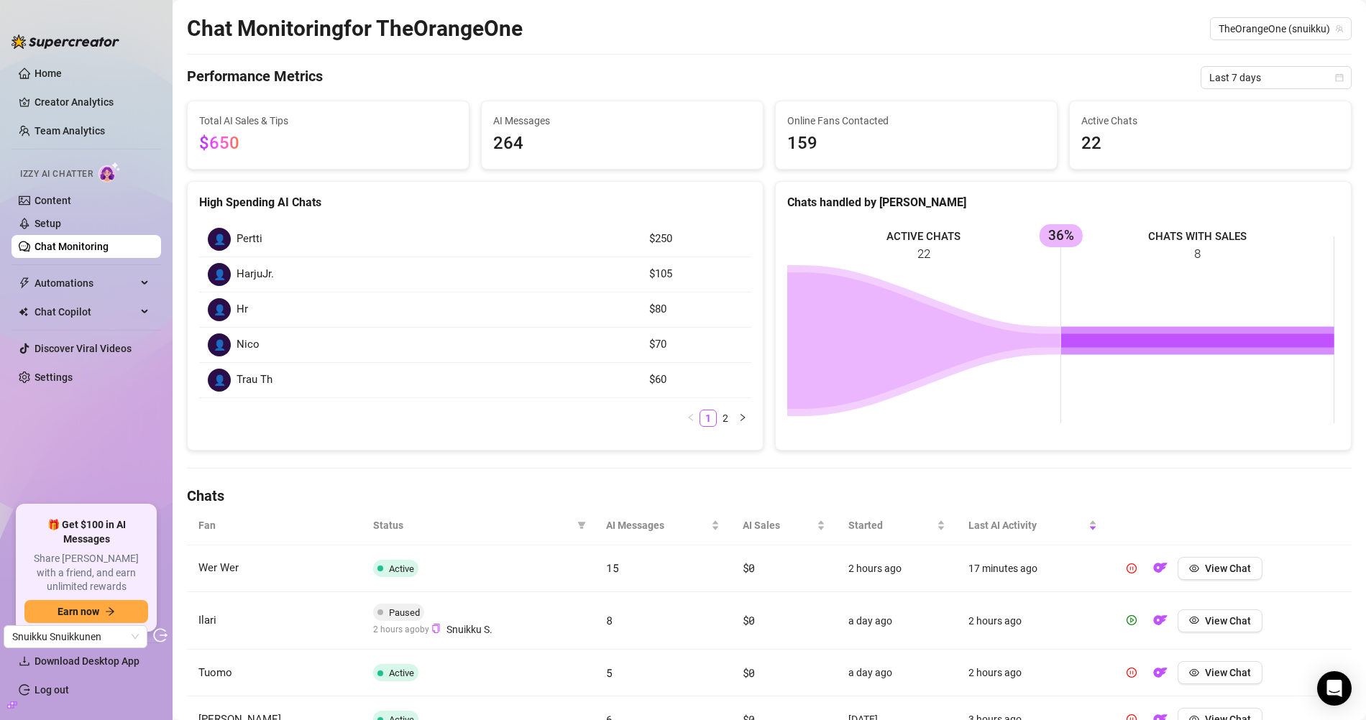
scroll to position [58, 0]
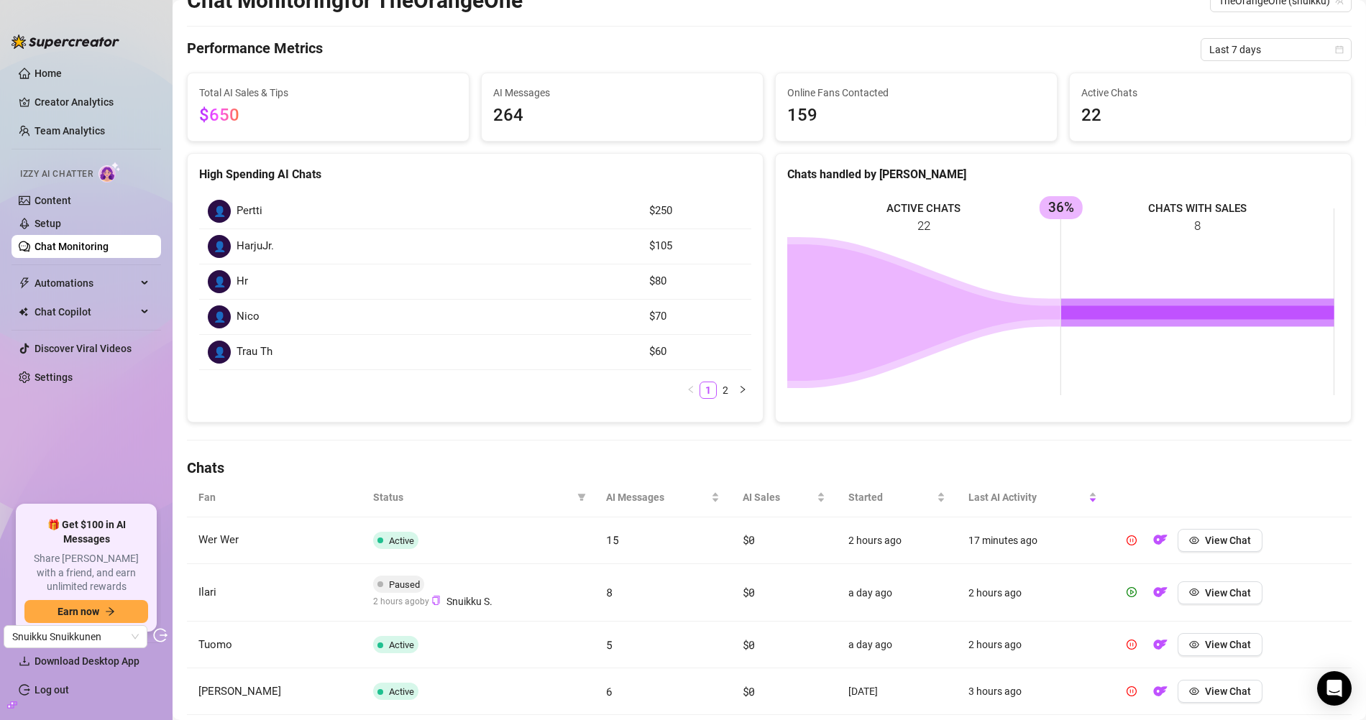
click at [493, 494] on span "Status" at bounding box center [472, 498] width 198 height 16
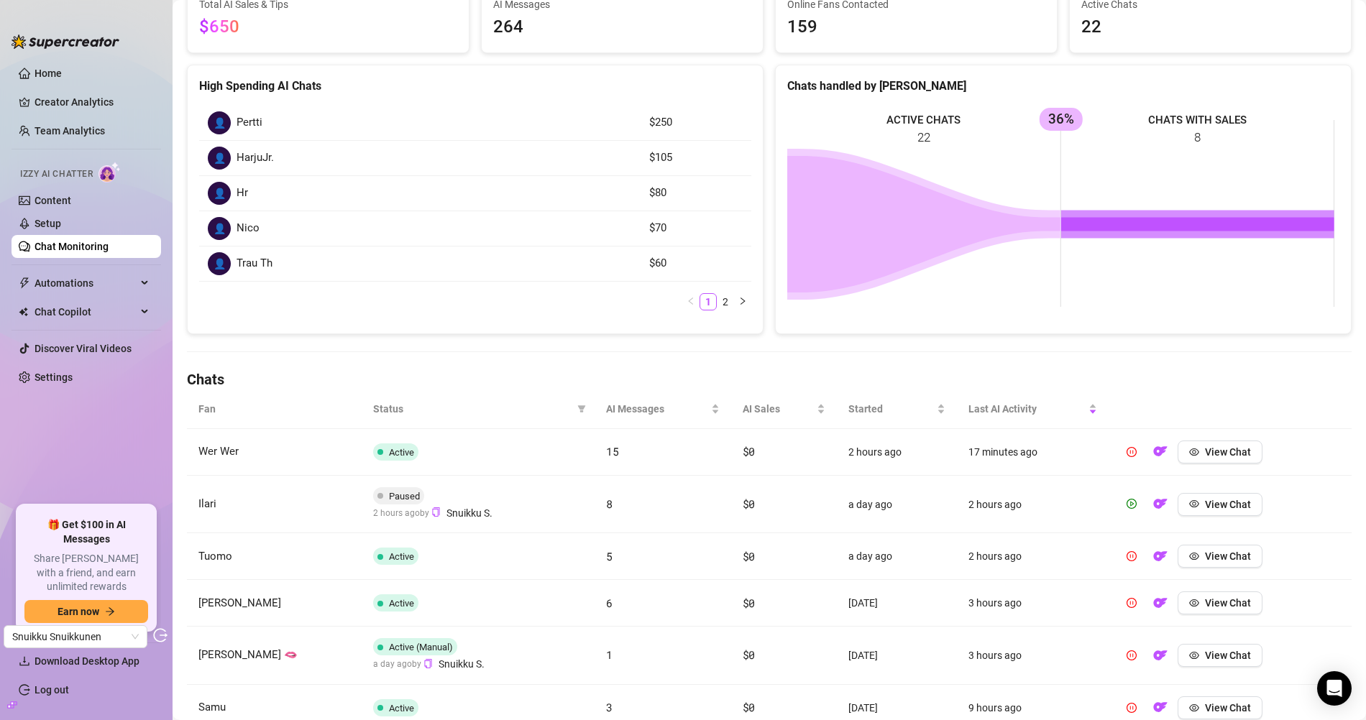
scroll to position [164, 0]
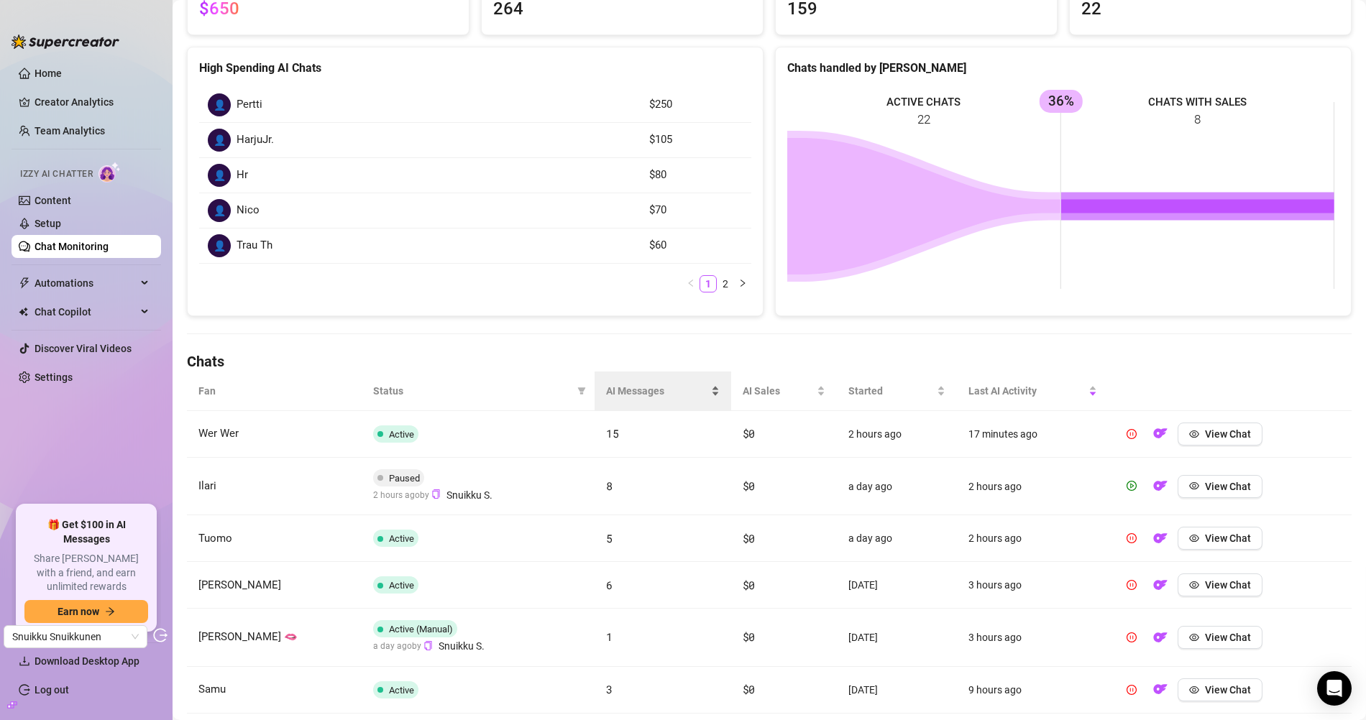
click at [623, 383] on span "AI Messages" at bounding box center [657, 391] width 102 height 16
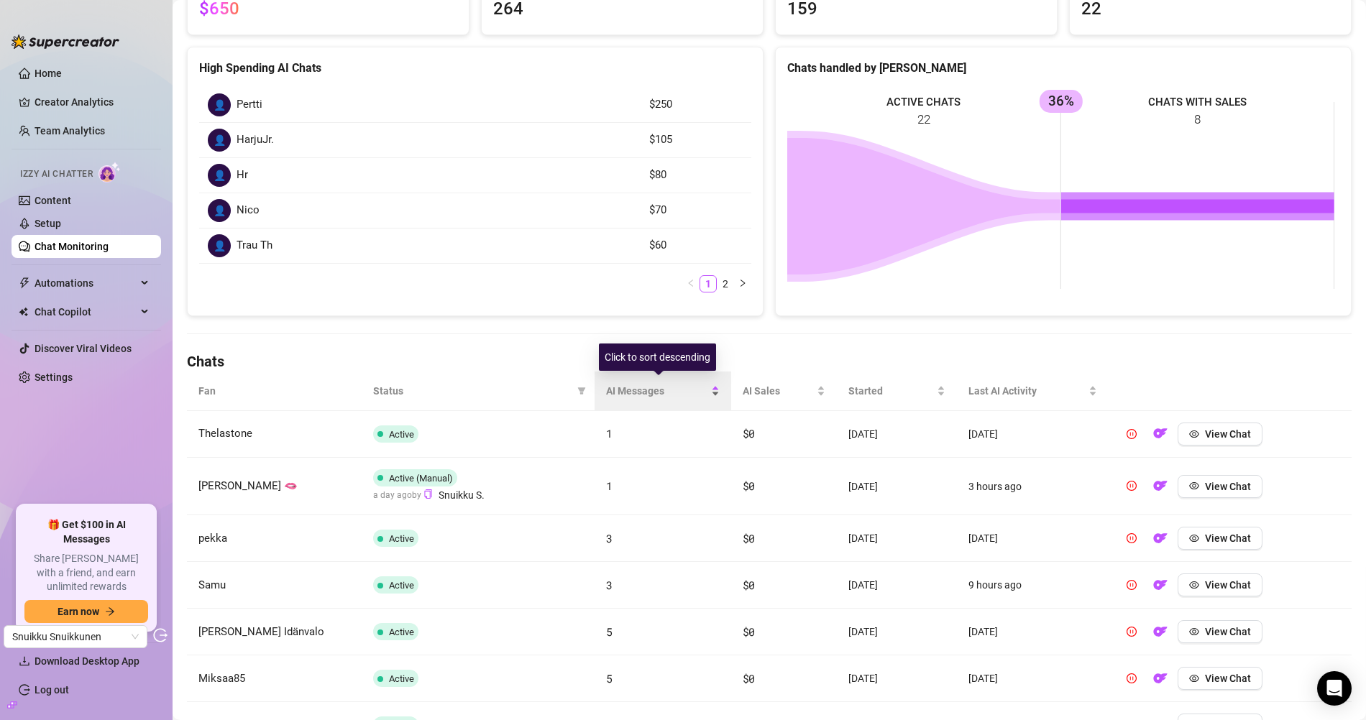
click at [627, 384] on span "AI Messages" at bounding box center [657, 391] width 102 height 16
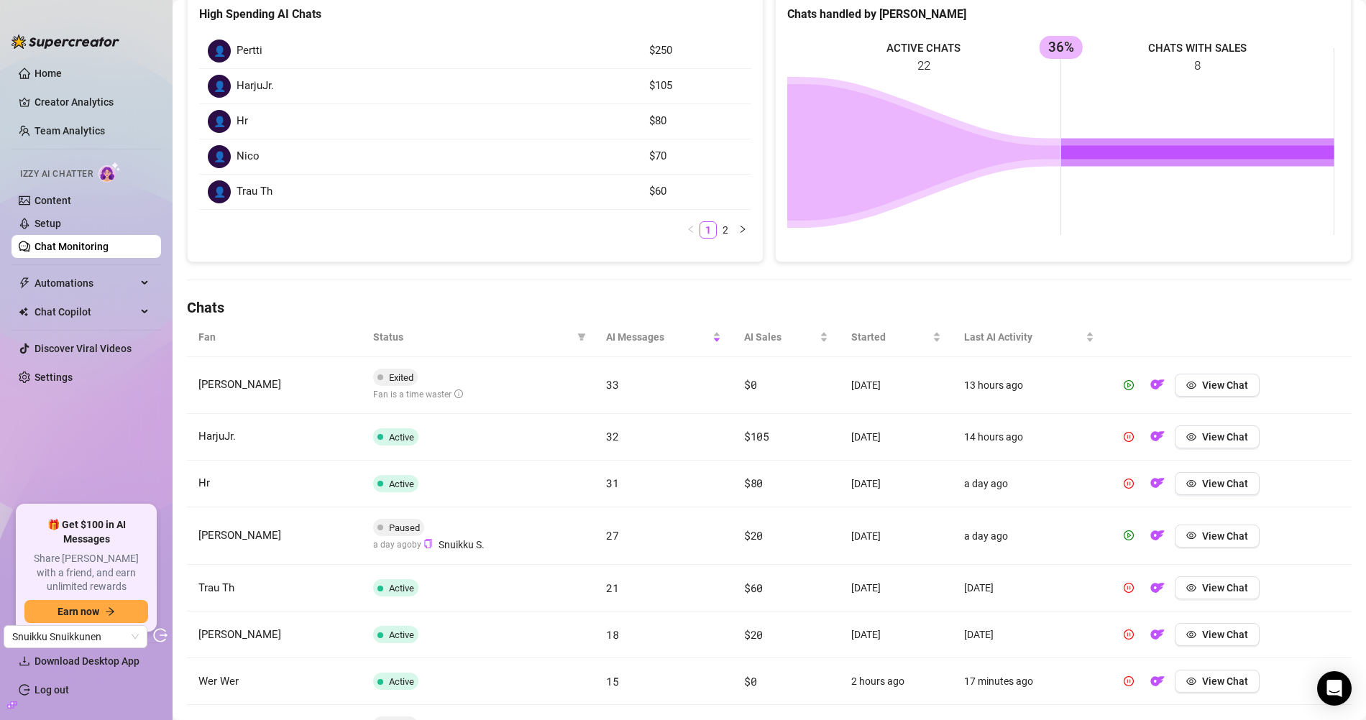
scroll to position [432, 0]
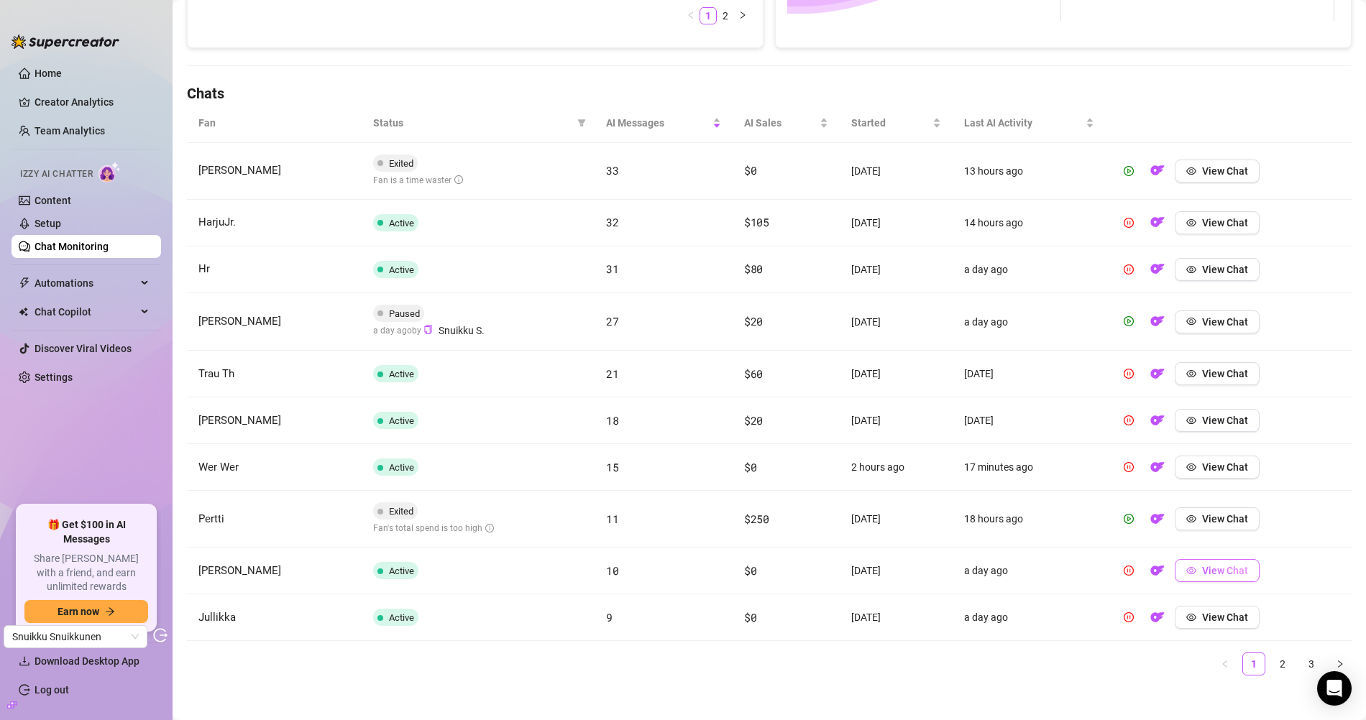
click at [1219, 565] on span "View Chat" at bounding box center [1225, 571] width 46 height 12
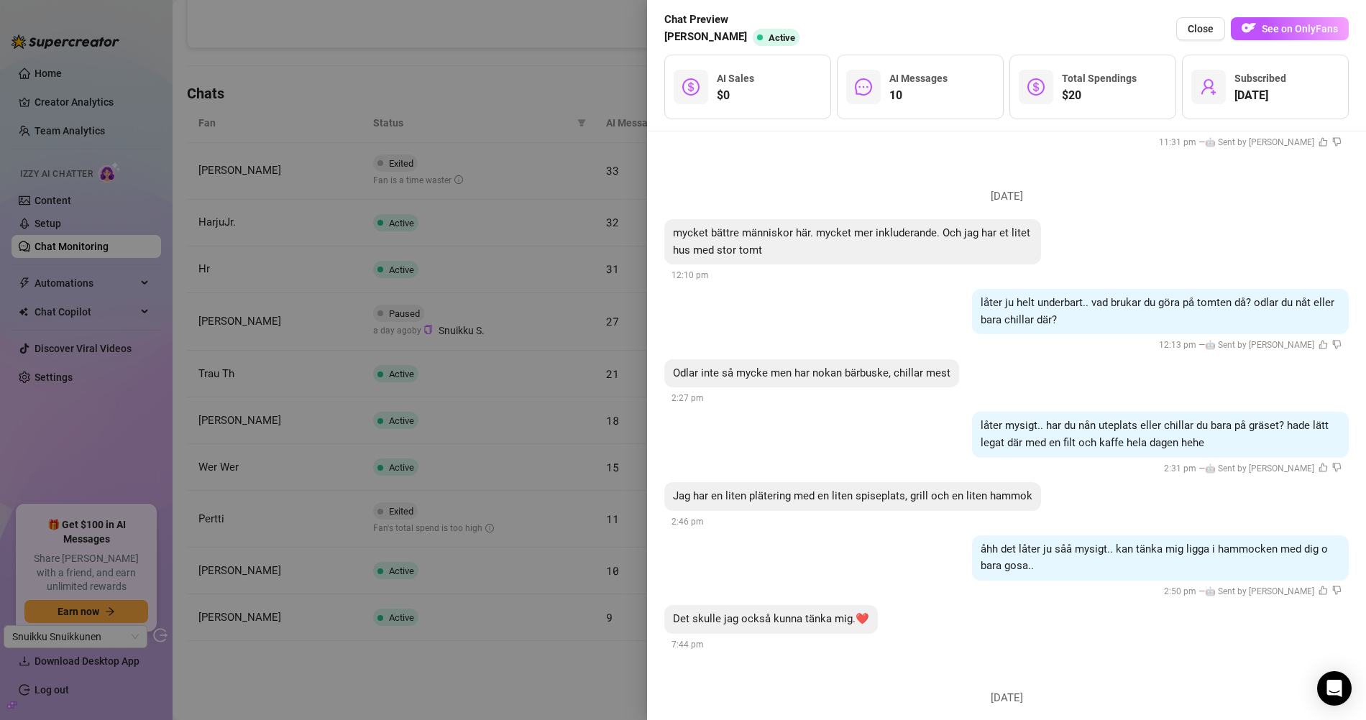
scroll to position [733, 0]
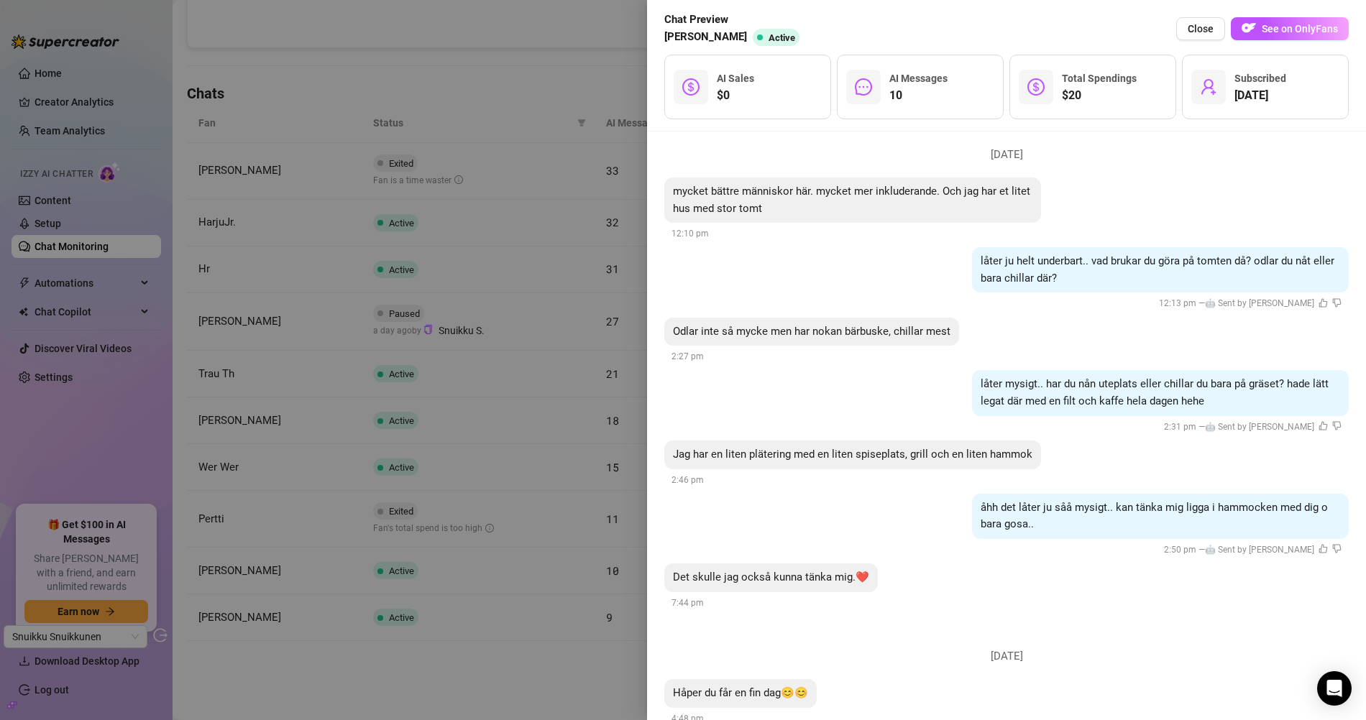
click at [732, 687] on span "Håper du får en fin dag😊😊" at bounding box center [740, 693] width 135 height 13
click at [733, 687] on span "Håper du får en fin dag😊😊" at bounding box center [740, 693] width 135 height 13
click at [902, 504] on div "åhh det låter ju såå mysigt.. kan tänka mig ligga i hammocken med dig o bara go…" at bounding box center [1006, 526] width 684 height 65
click at [449, 153] on div at bounding box center [683, 360] width 1366 height 720
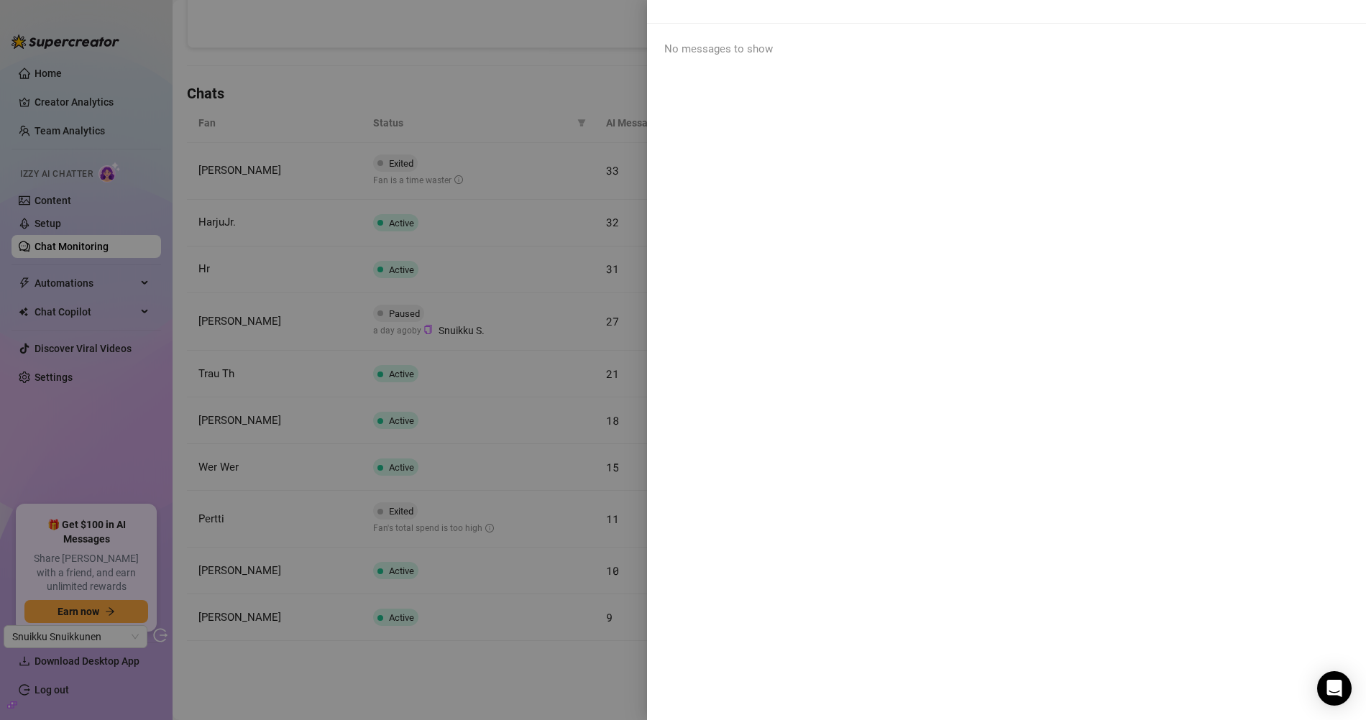
scroll to position [0, 0]
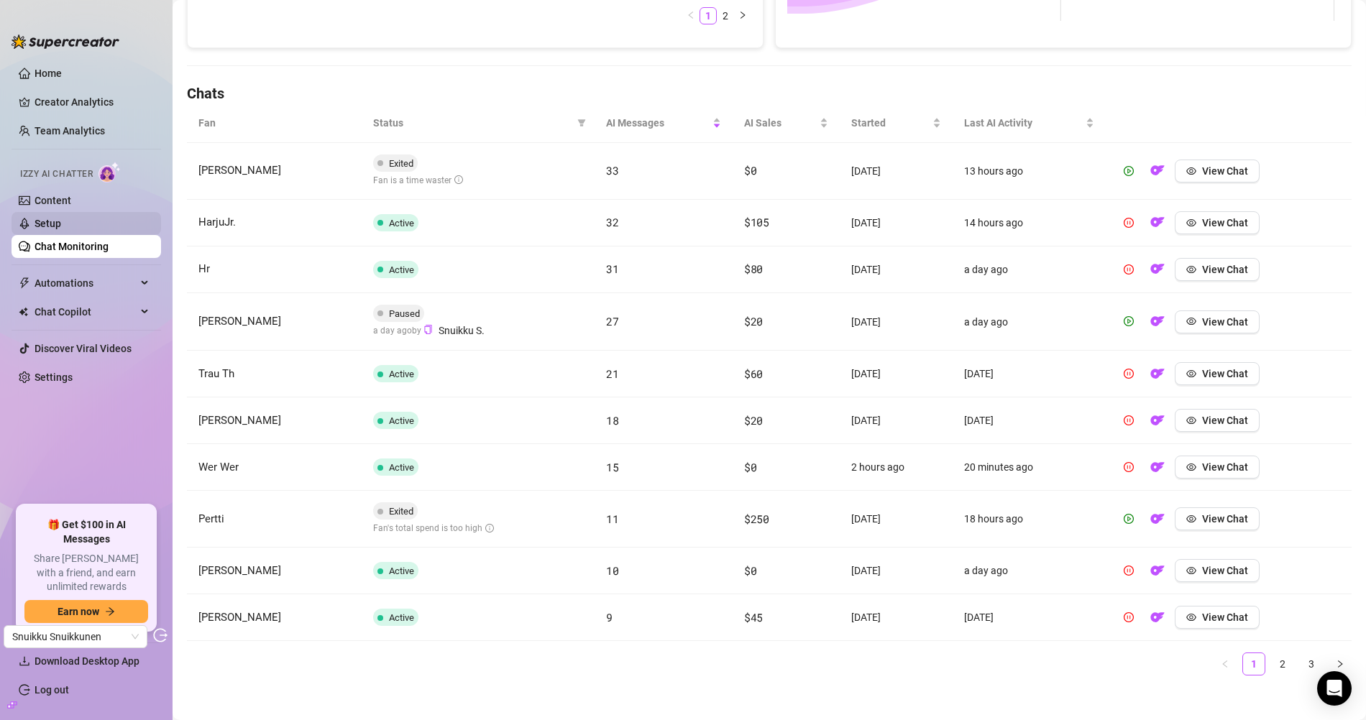
click at [61, 226] on link "Setup" at bounding box center [48, 224] width 27 height 12
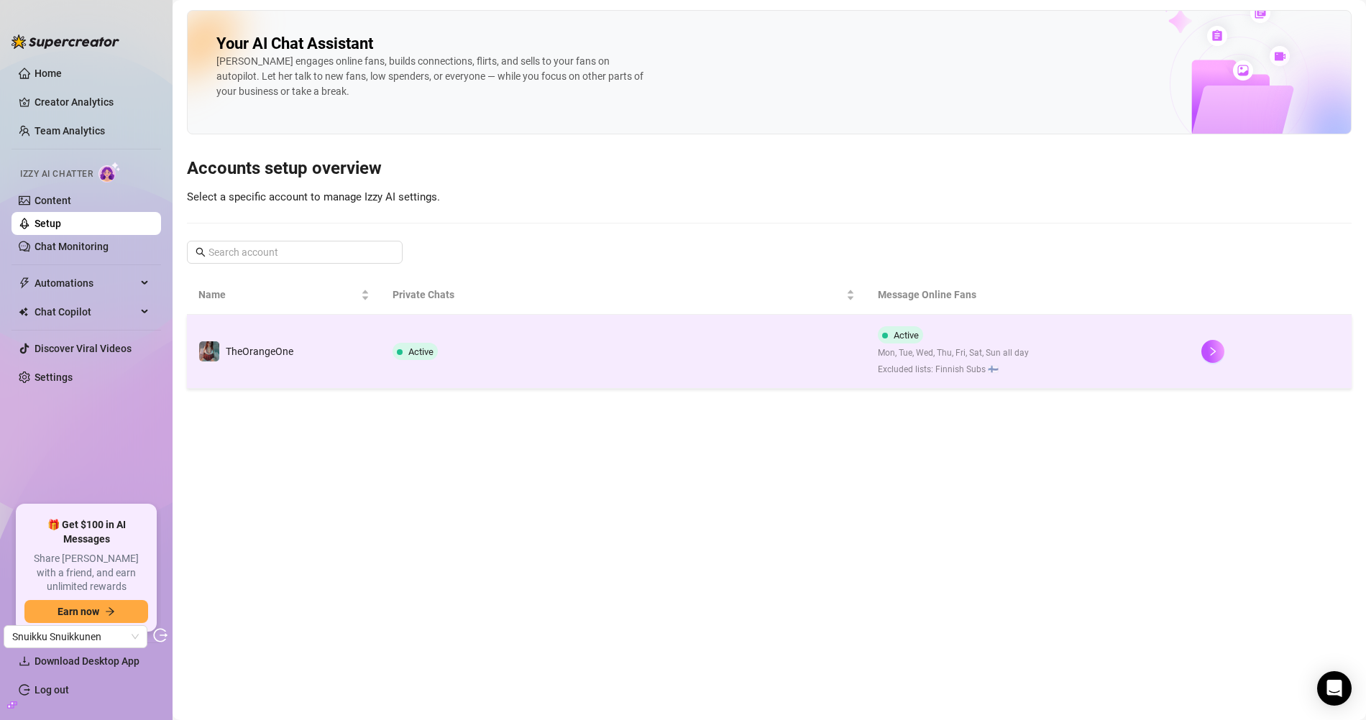
click at [347, 353] on td "TheOrangeOne" at bounding box center [284, 352] width 194 height 74
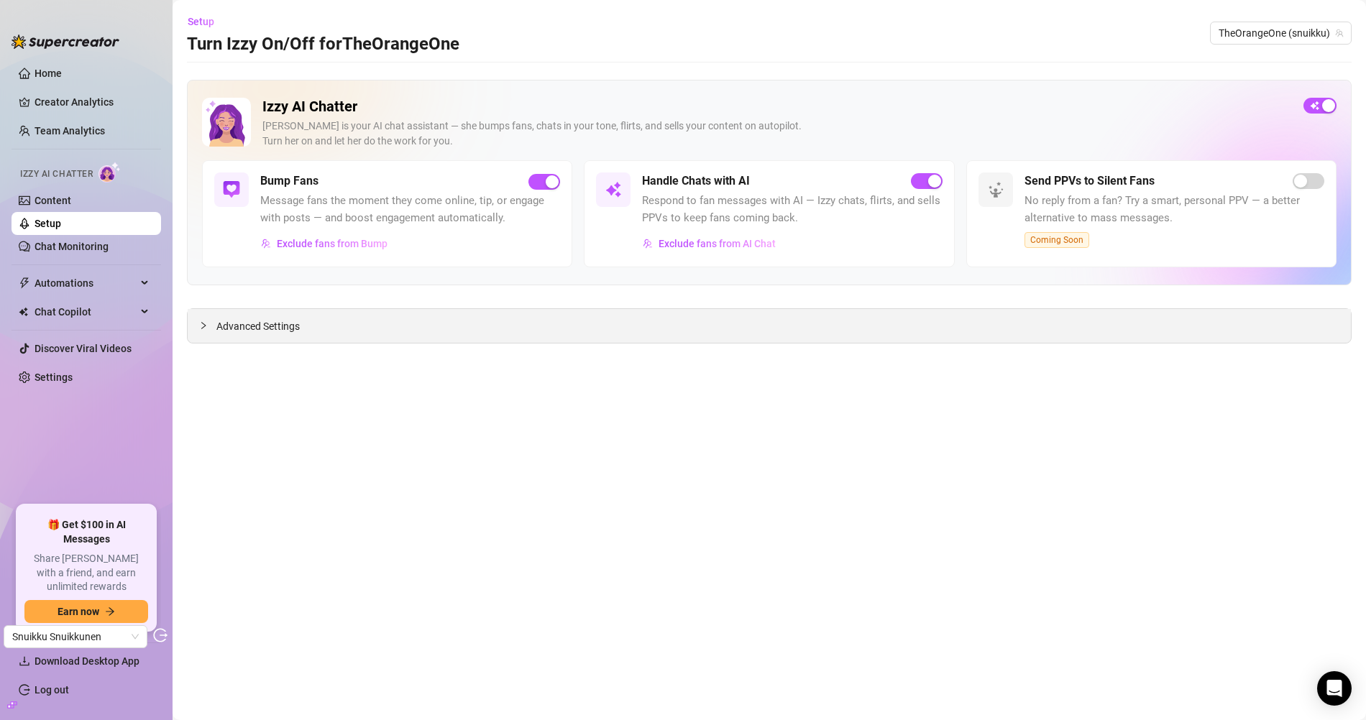
click at [256, 321] on span "Advanced Settings" at bounding box center [257, 326] width 83 height 16
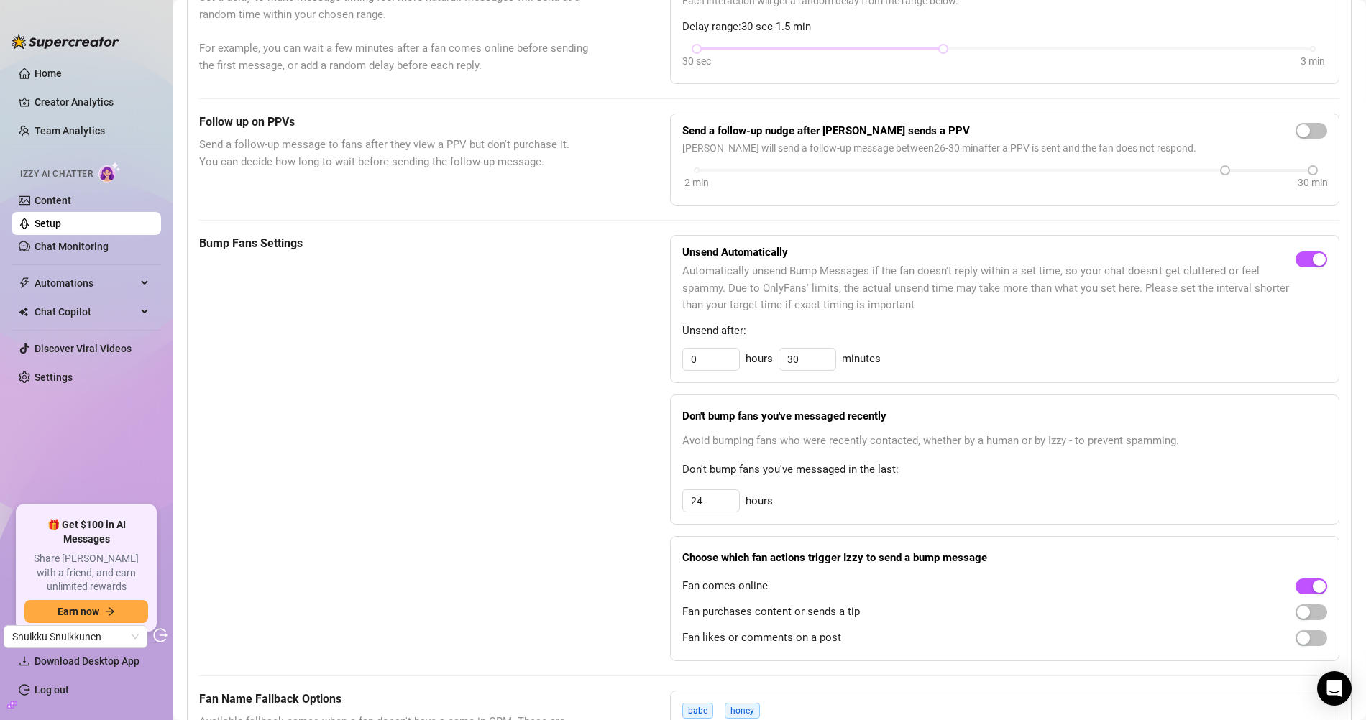
scroll to position [329, 0]
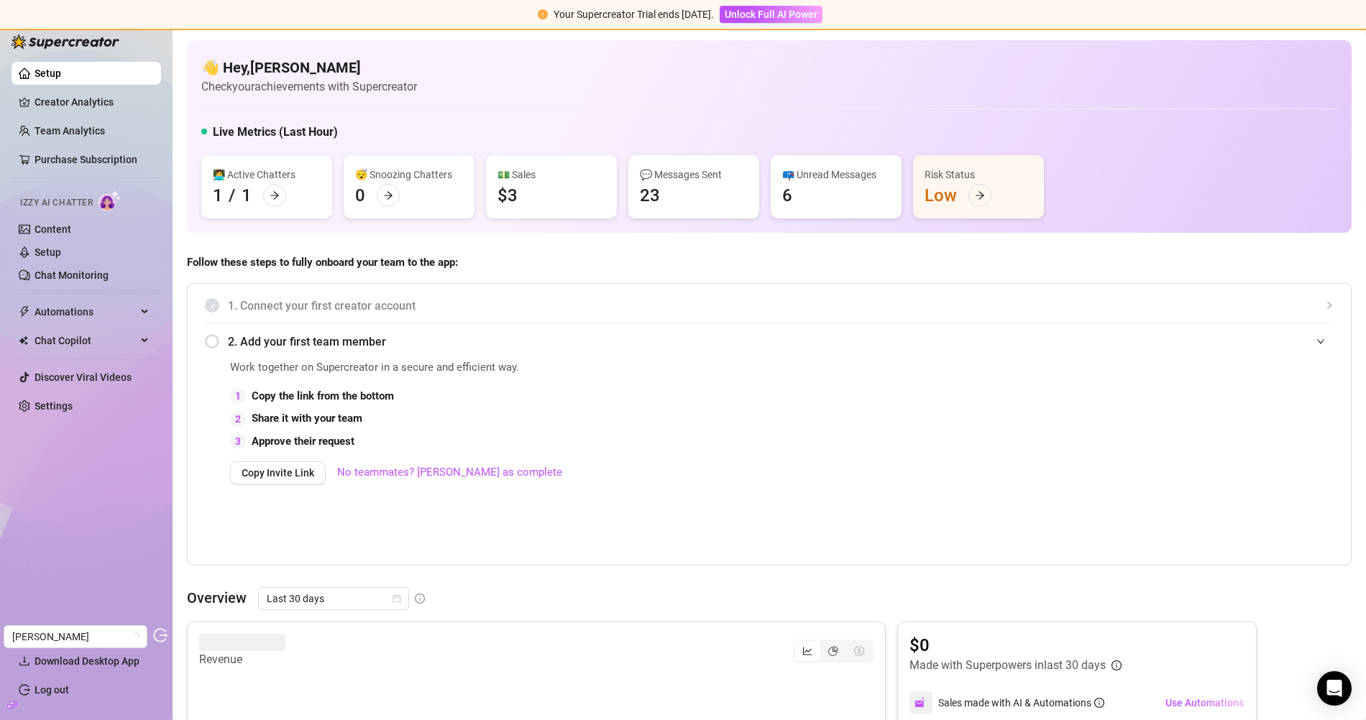
click at [81, 270] on link "Chat Monitoring" at bounding box center [72, 276] width 74 height 12
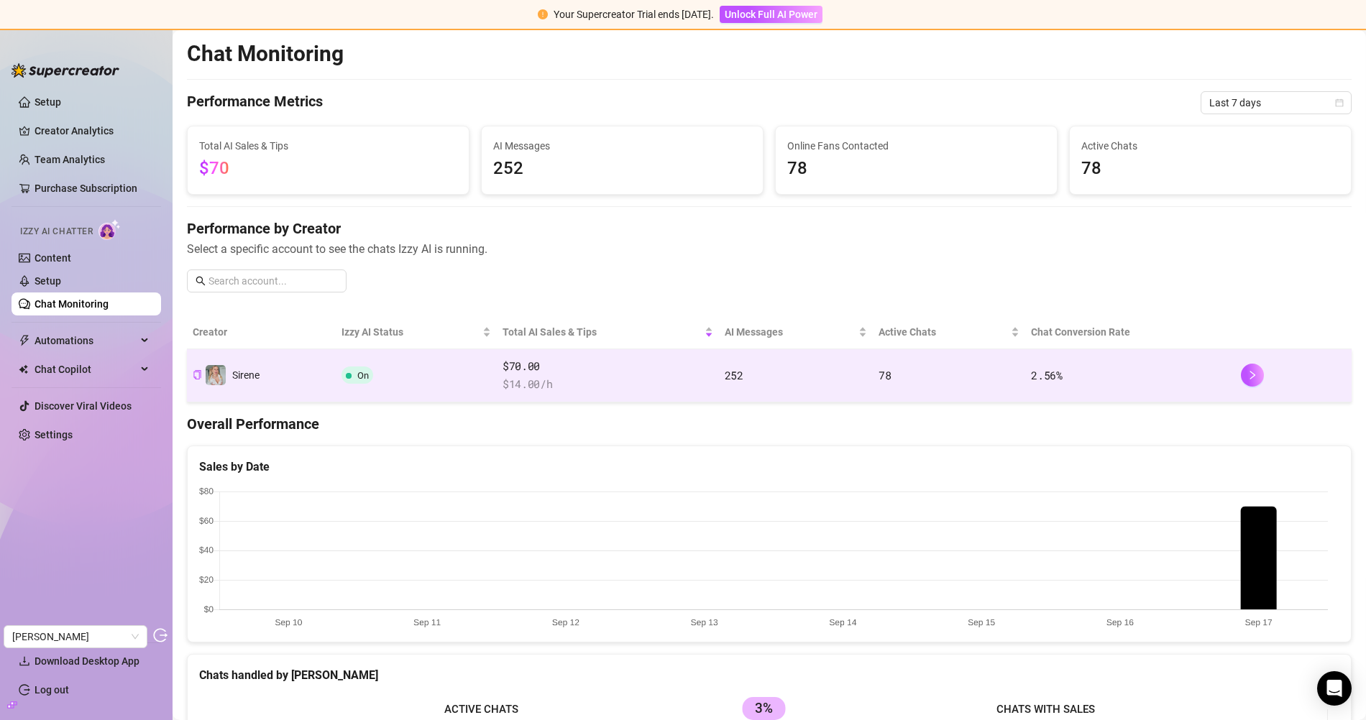
click at [609, 378] on span "$ 14.00 /h" at bounding box center [608, 384] width 211 height 17
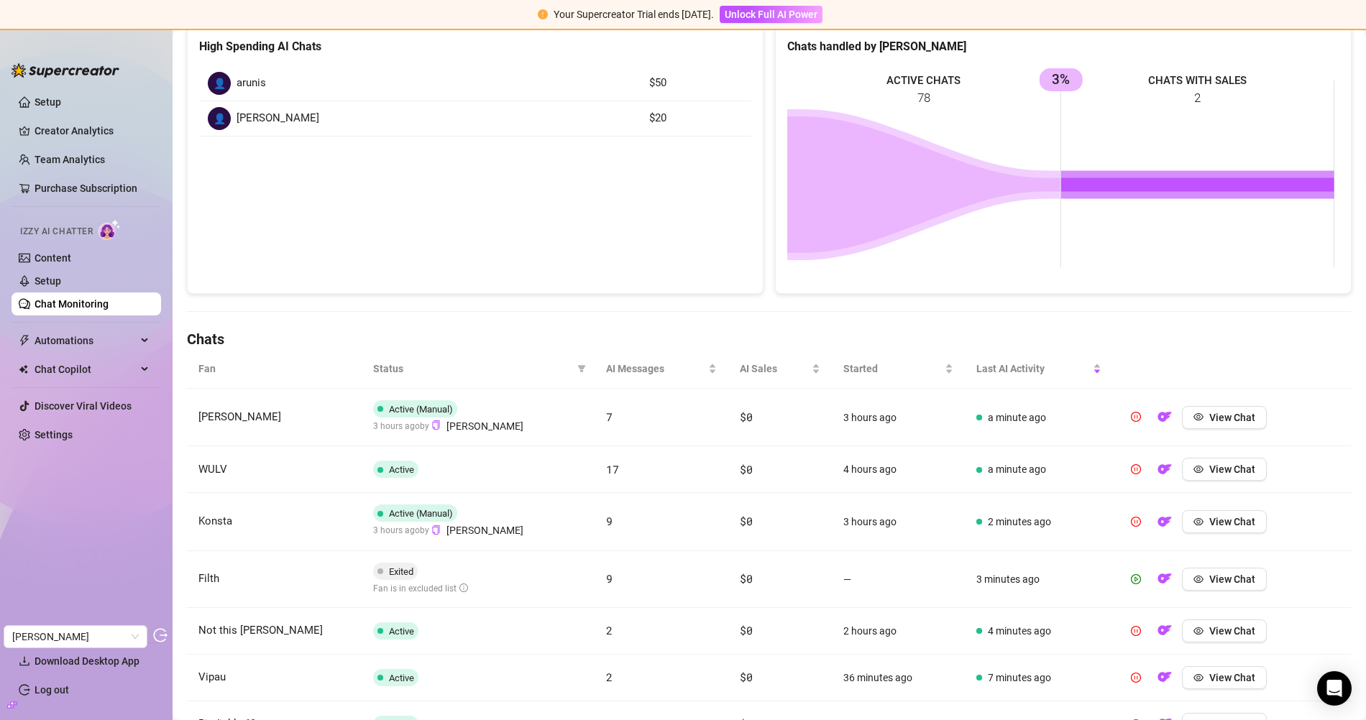
scroll to position [343, 0]
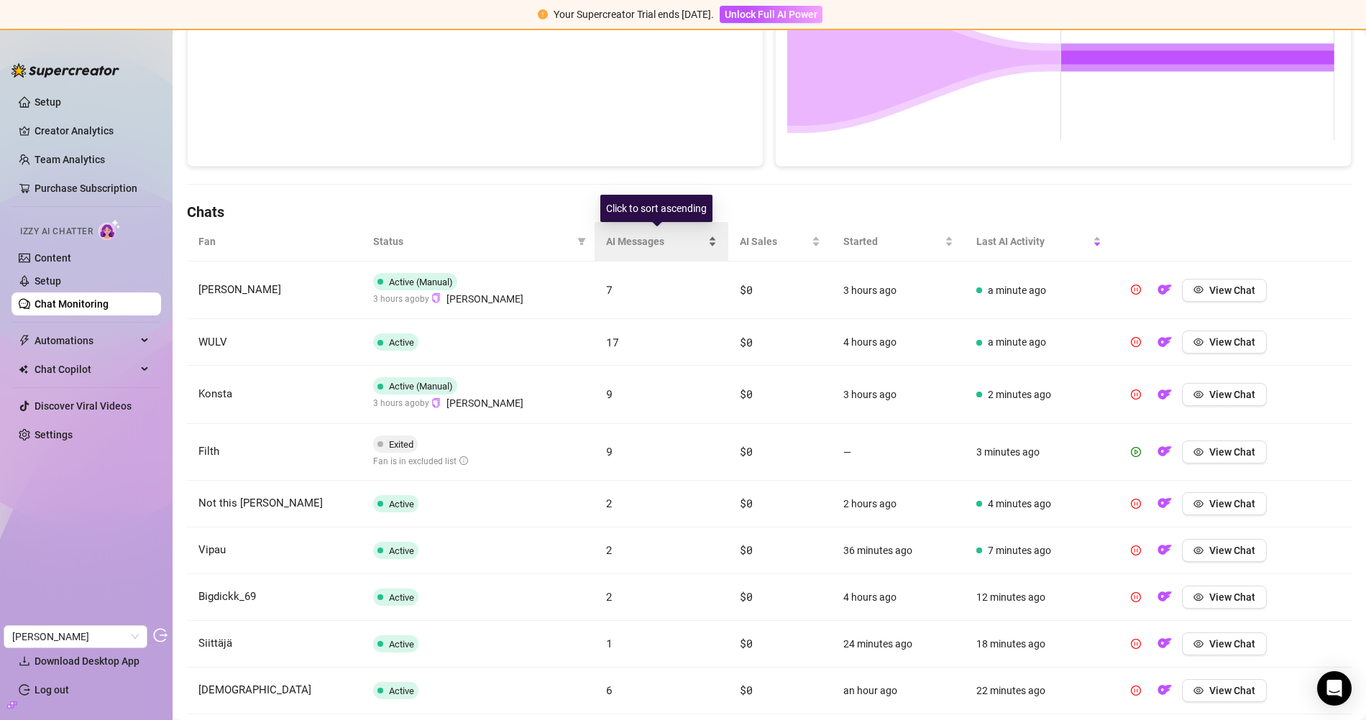
click at [649, 234] on span "AI Messages" at bounding box center [655, 242] width 99 height 16
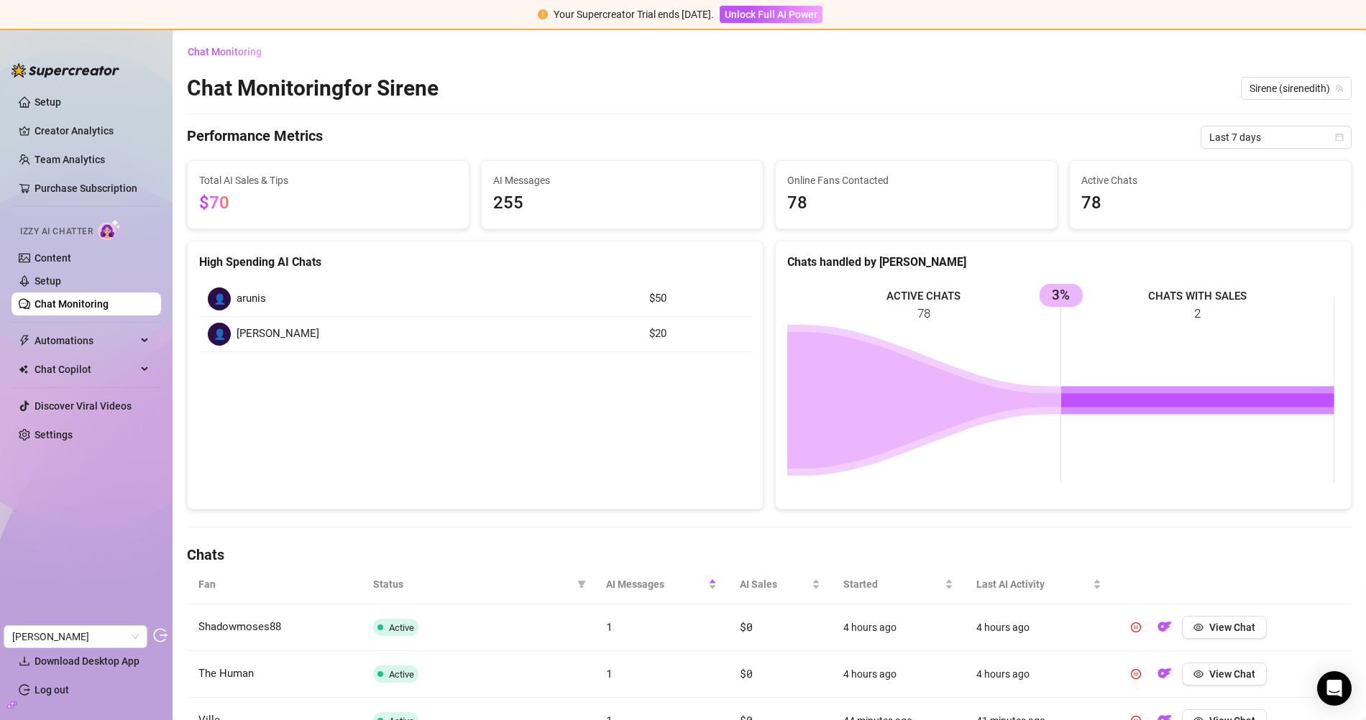
scroll to position [434, 0]
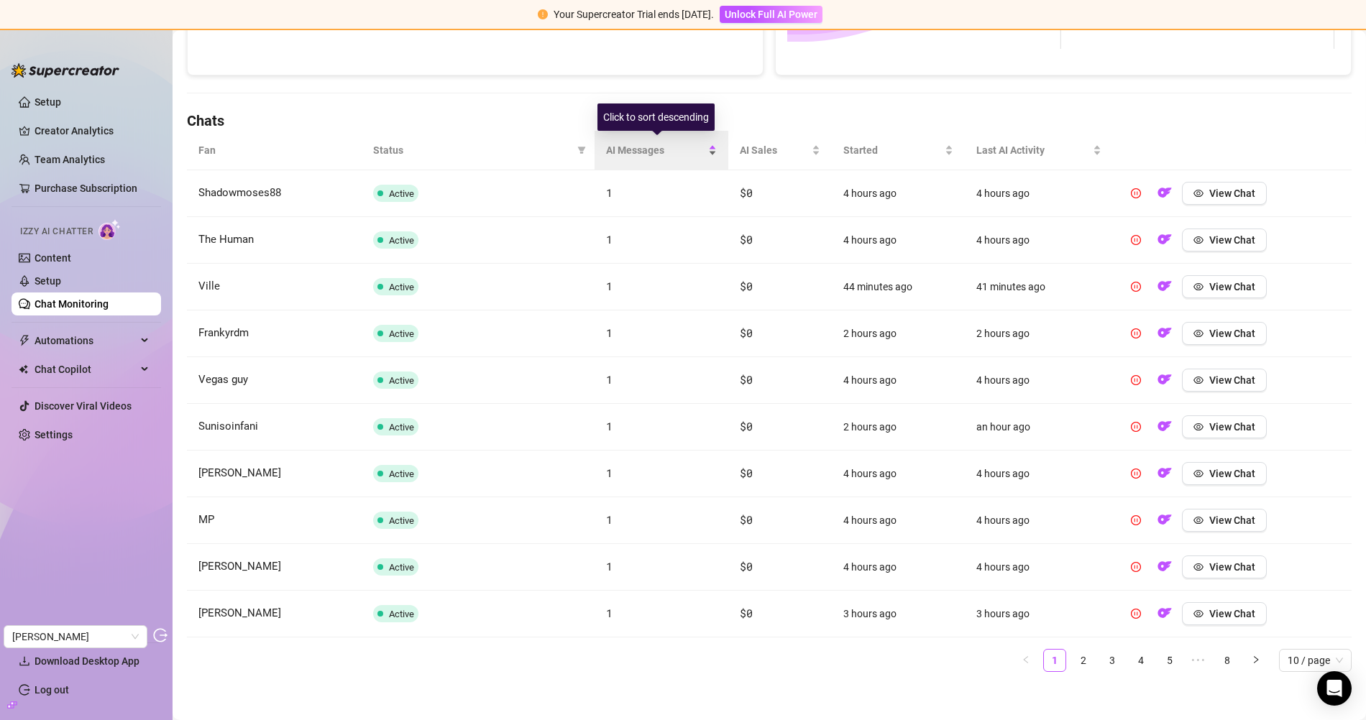
click at [658, 146] on span "AI Messages" at bounding box center [655, 150] width 99 height 16
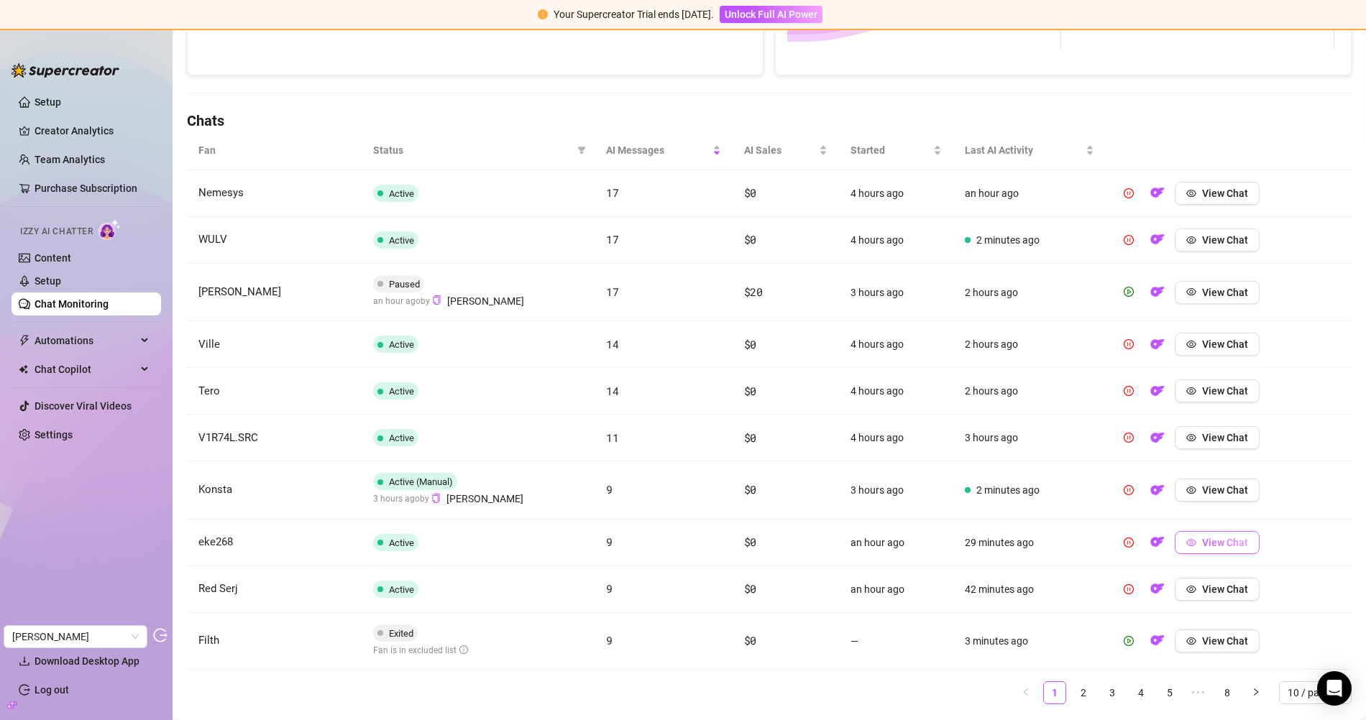
click at [1207, 537] on span "View Chat" at bounding box center [1225, 543] width 46 height 12
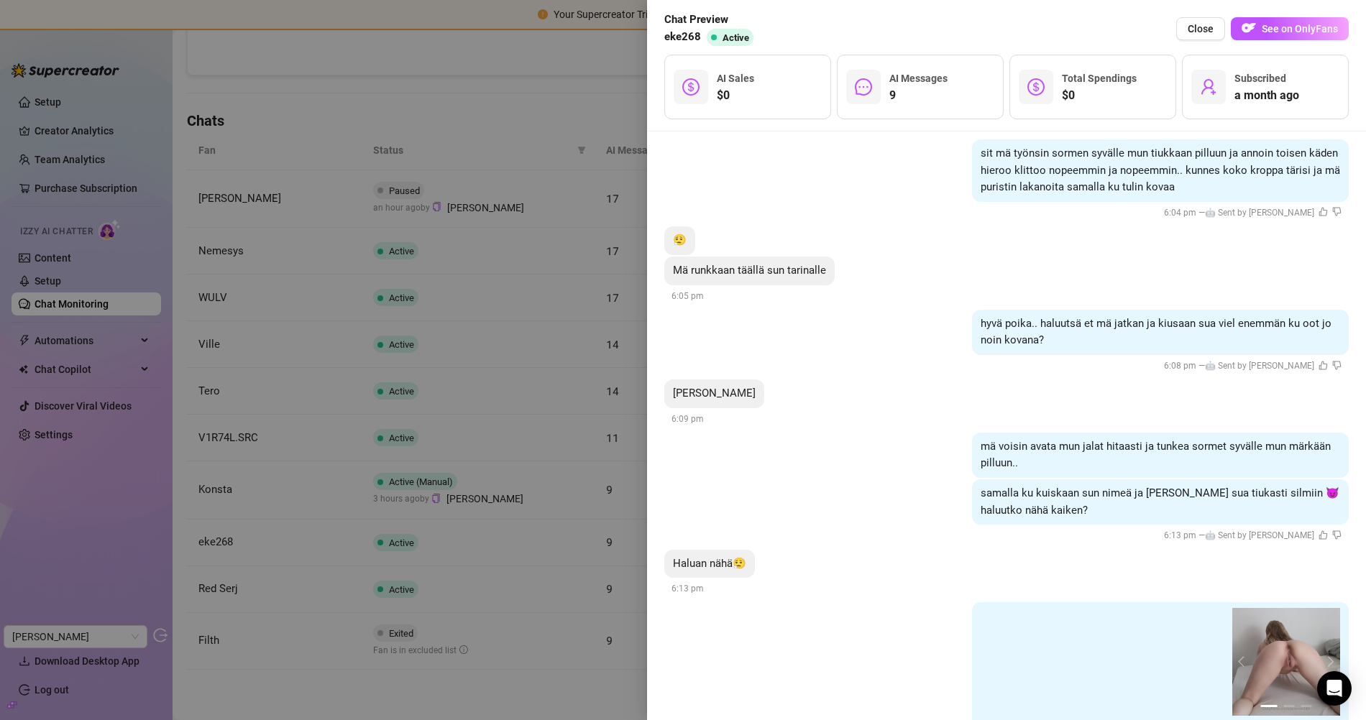
scroll to position [1048, 0]
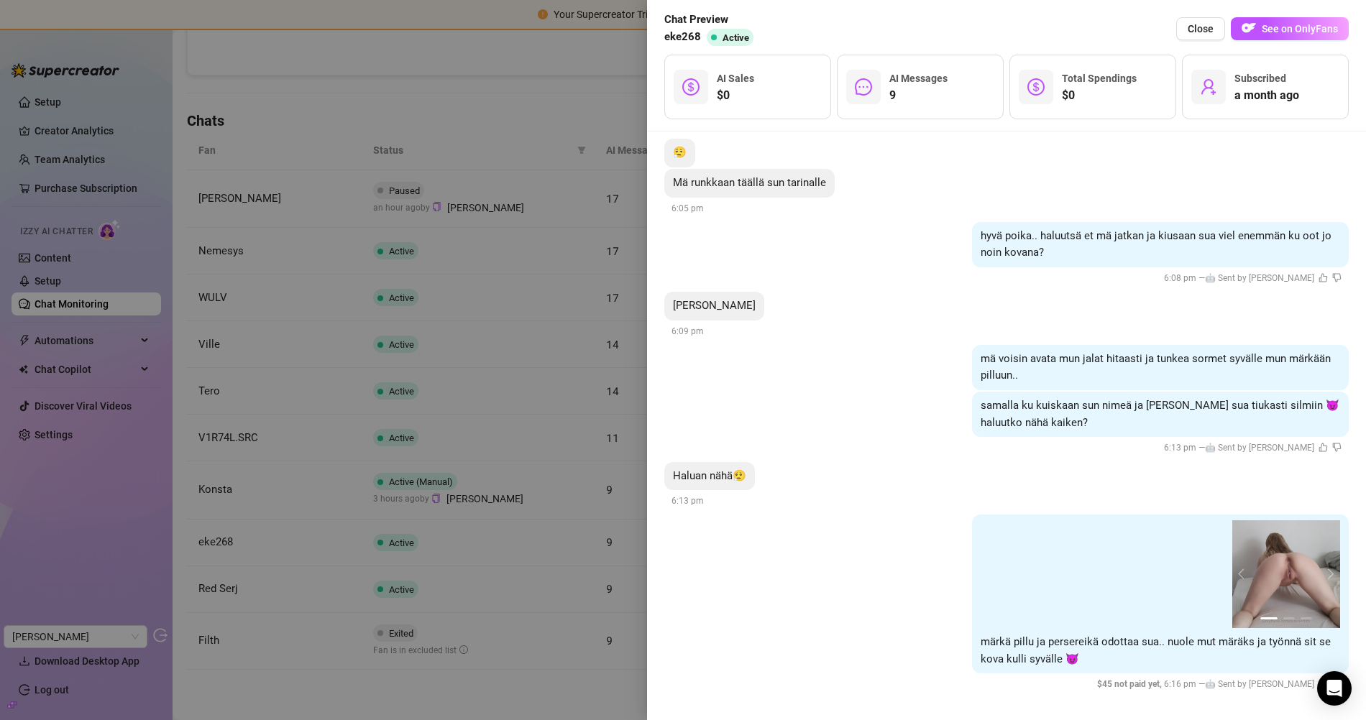
click at [1041, 436] on div "samalla ku kuiskaan sun nimeä ja katson sua tiukasti silmiin 😈 haluutko nähä ka…" at bounding box center [1006, 424] width 684 height 65
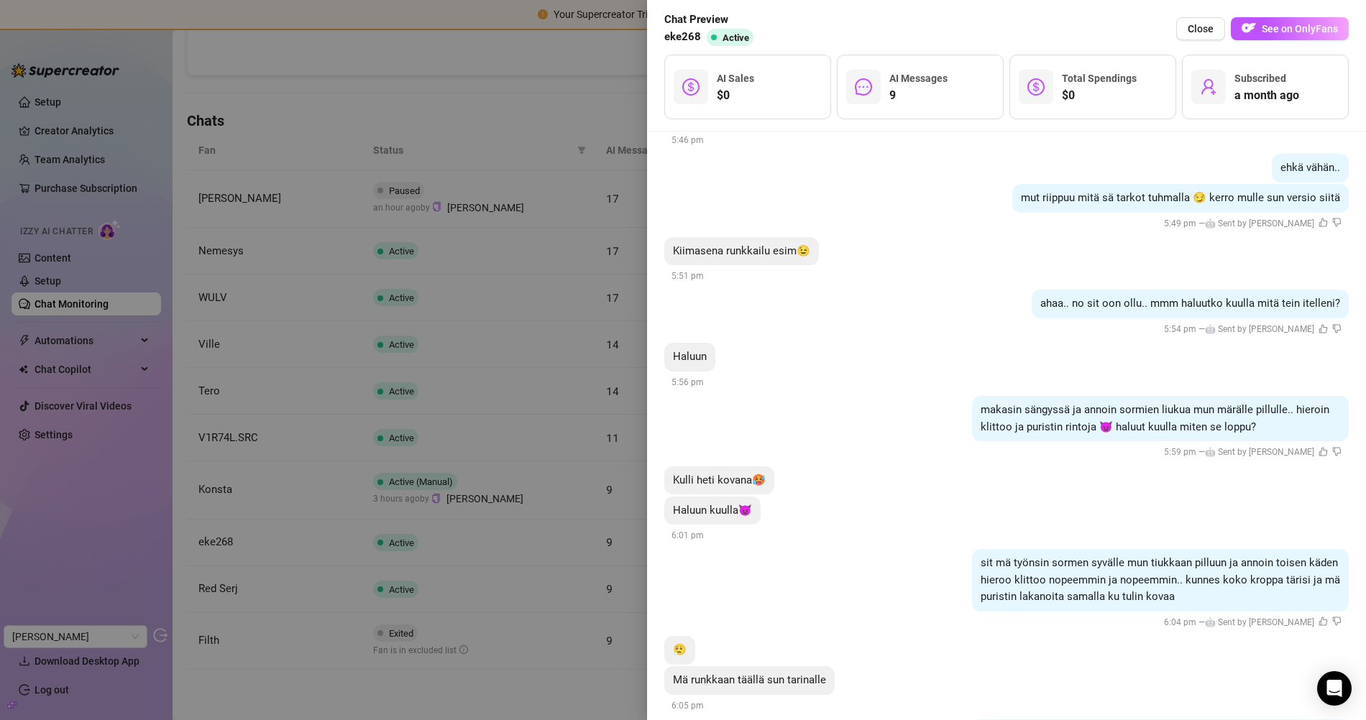
click at [1043, 437] on div "makasin sängyssä ja annoin sormien liukua mun märälle pillulle.. hieroin klitto…" at bounding box center [1160, 418] width 377 height 45
click at [879, 447] on div "makasin sängyssä ja annoin sormien liukua mun märälle pillulle.. hieroin klitto…" at bounding box center [1006, 428] width 684 height 65
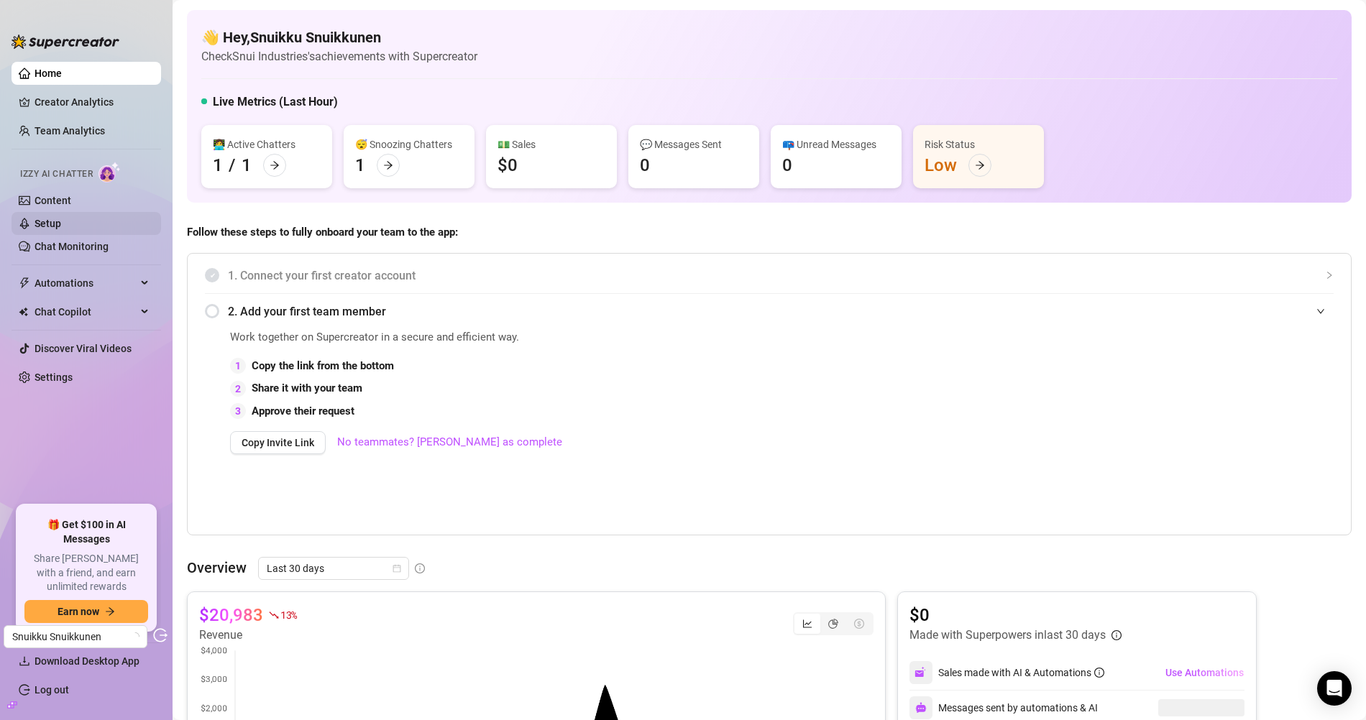
click at [61, 226] on link "Setup" at bounding box center [48, 224] width 27 height 12
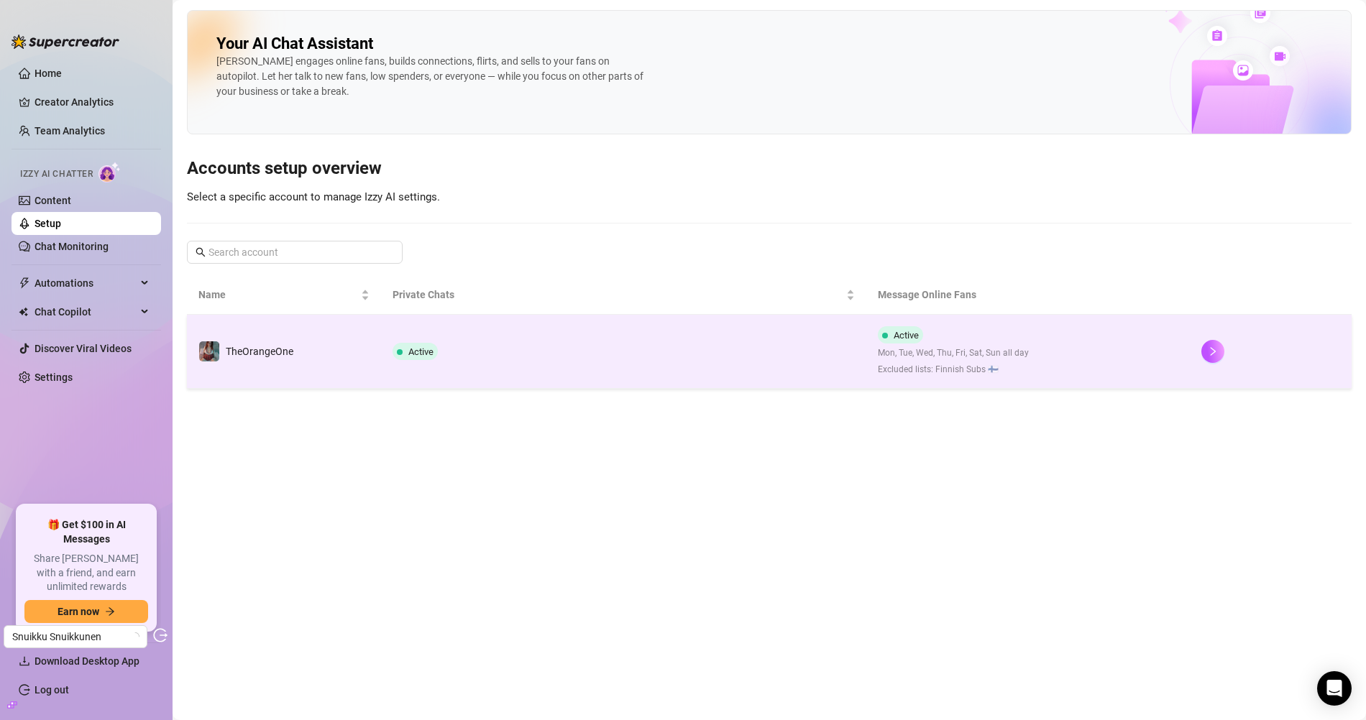
click at [309, 353] on td "TheOrangeOne" at bounding box center [284, 352] width 194 height 74
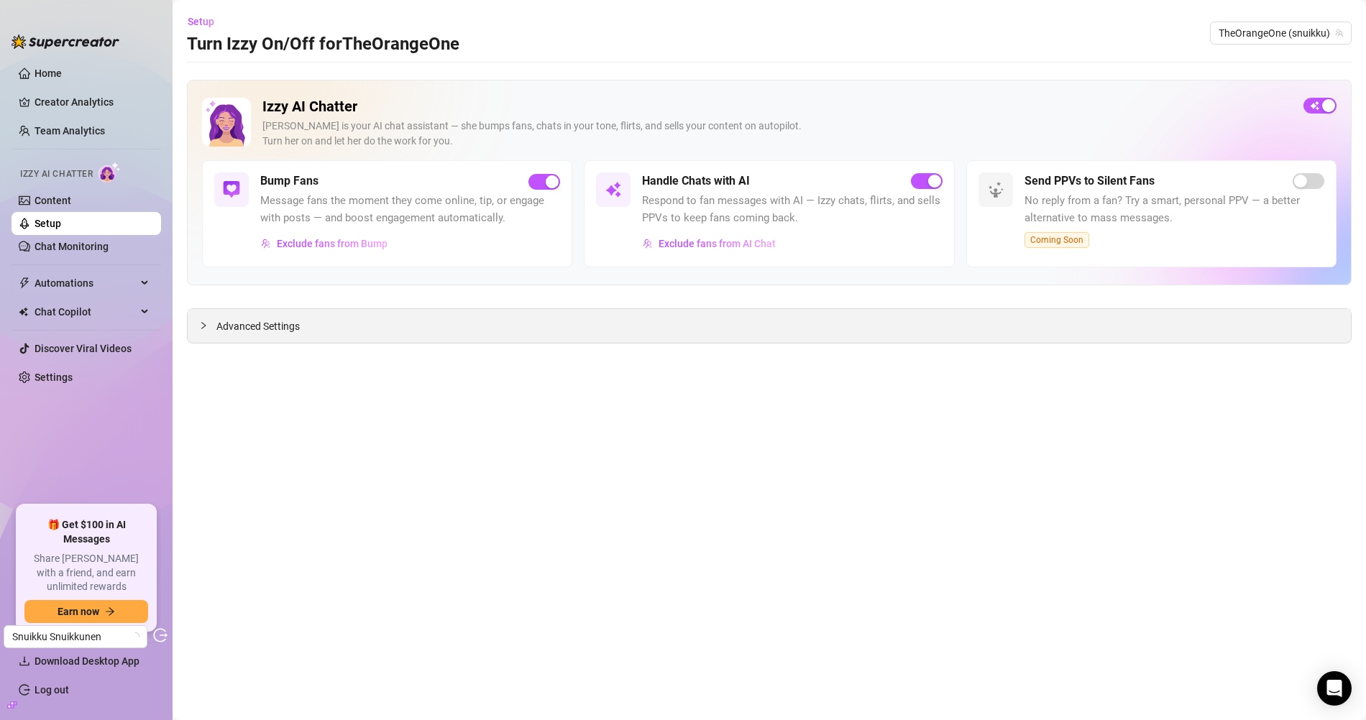
click at [281, 328] on span "Advanced Settings" at bounding box center [257, 326] width 83 height 16
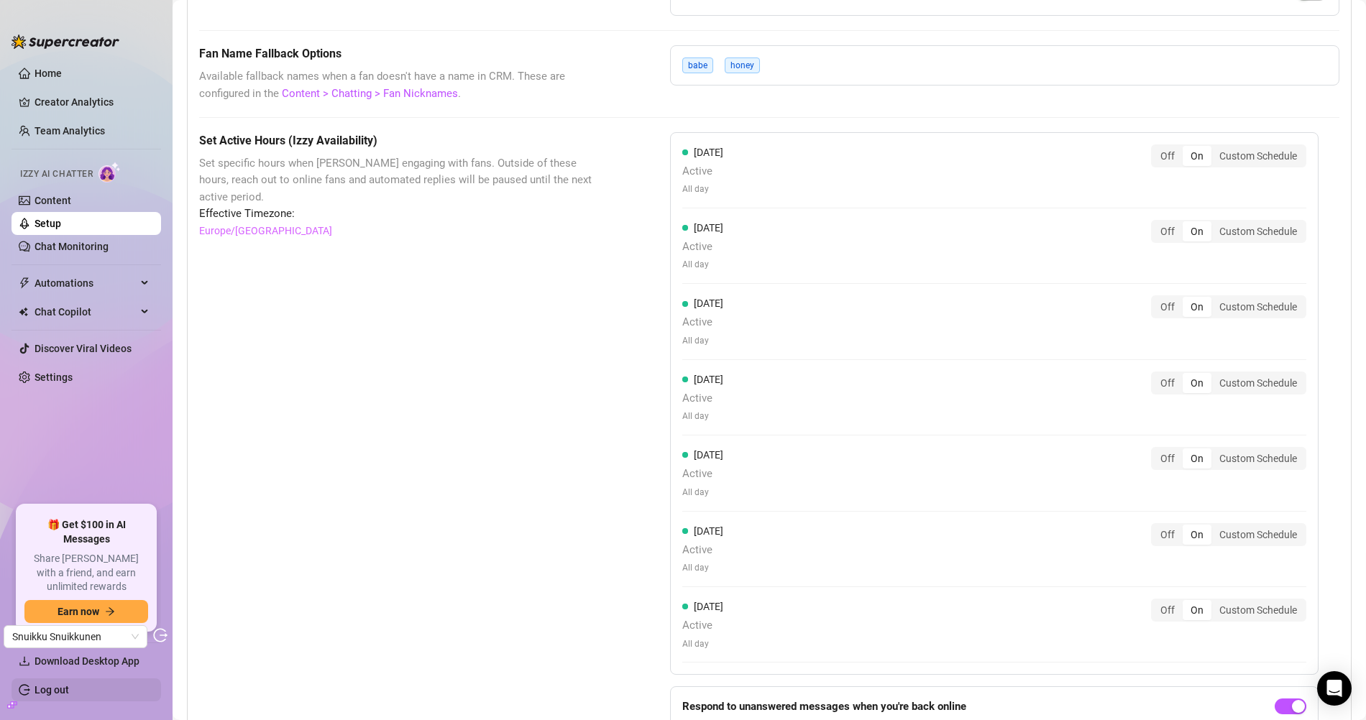
scroll to position [1124, 0]
